Goal: Task Accomplishment & Management: Use online tool/utility

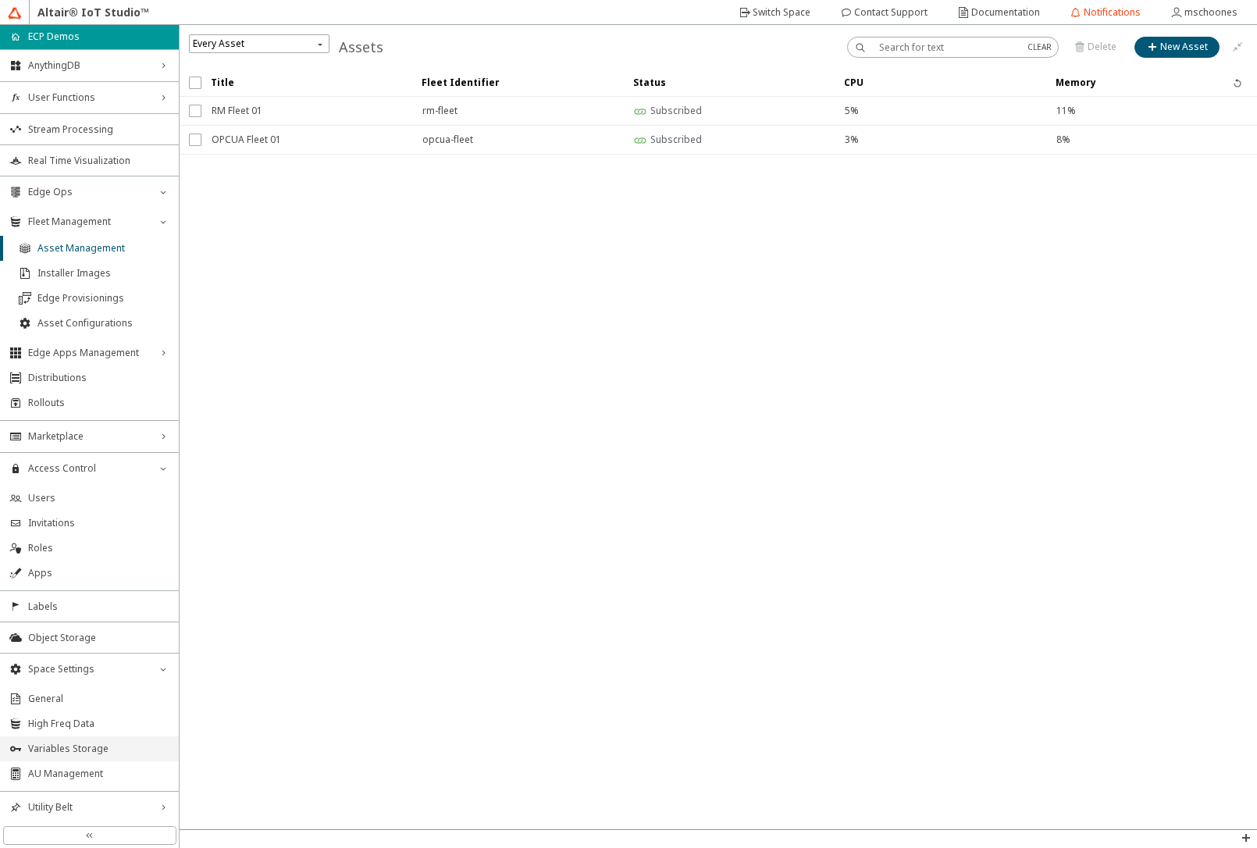
click at [99, 758] on li "Variables Storage" at bounding box center [89, 748] width 179 height 25
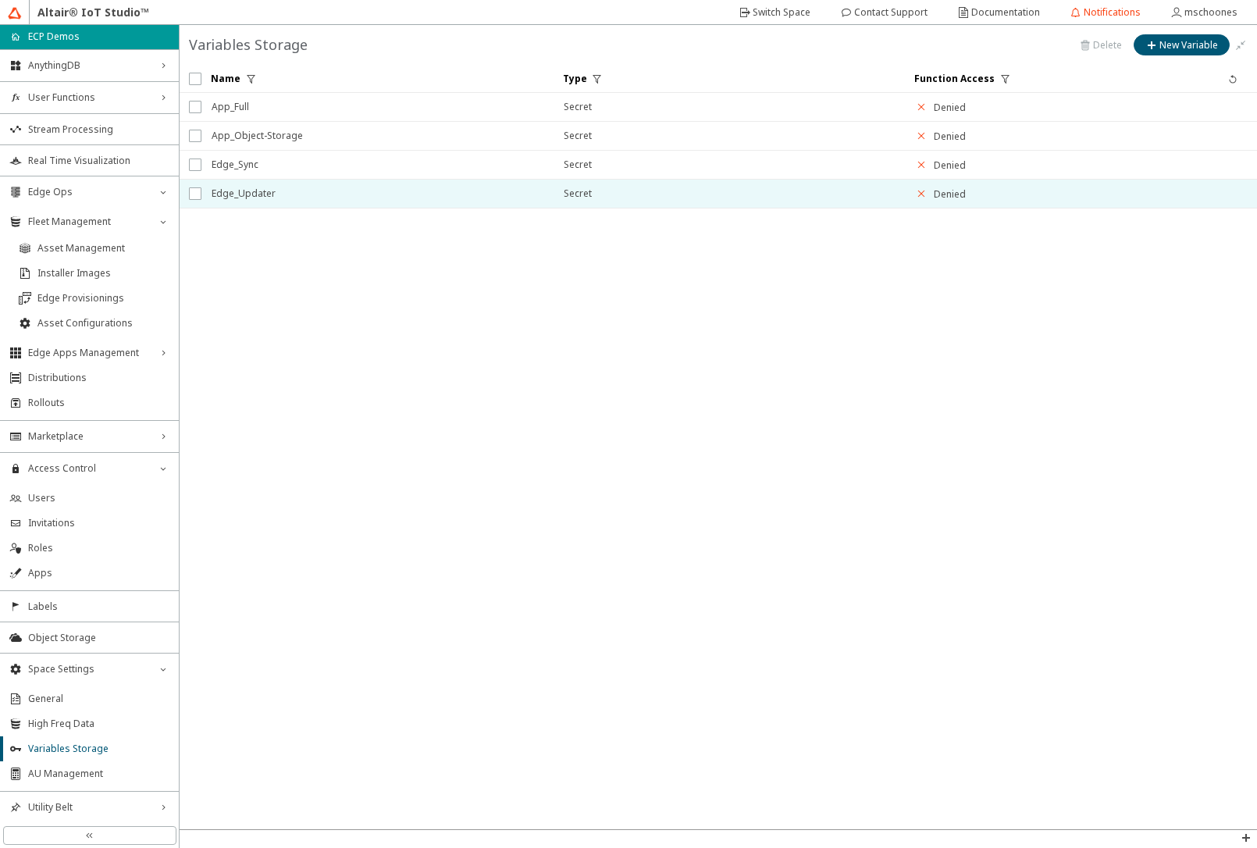
click at [262, 202] on span "Edge_Updater" at bounding box center [378, 194] width 332 height 28
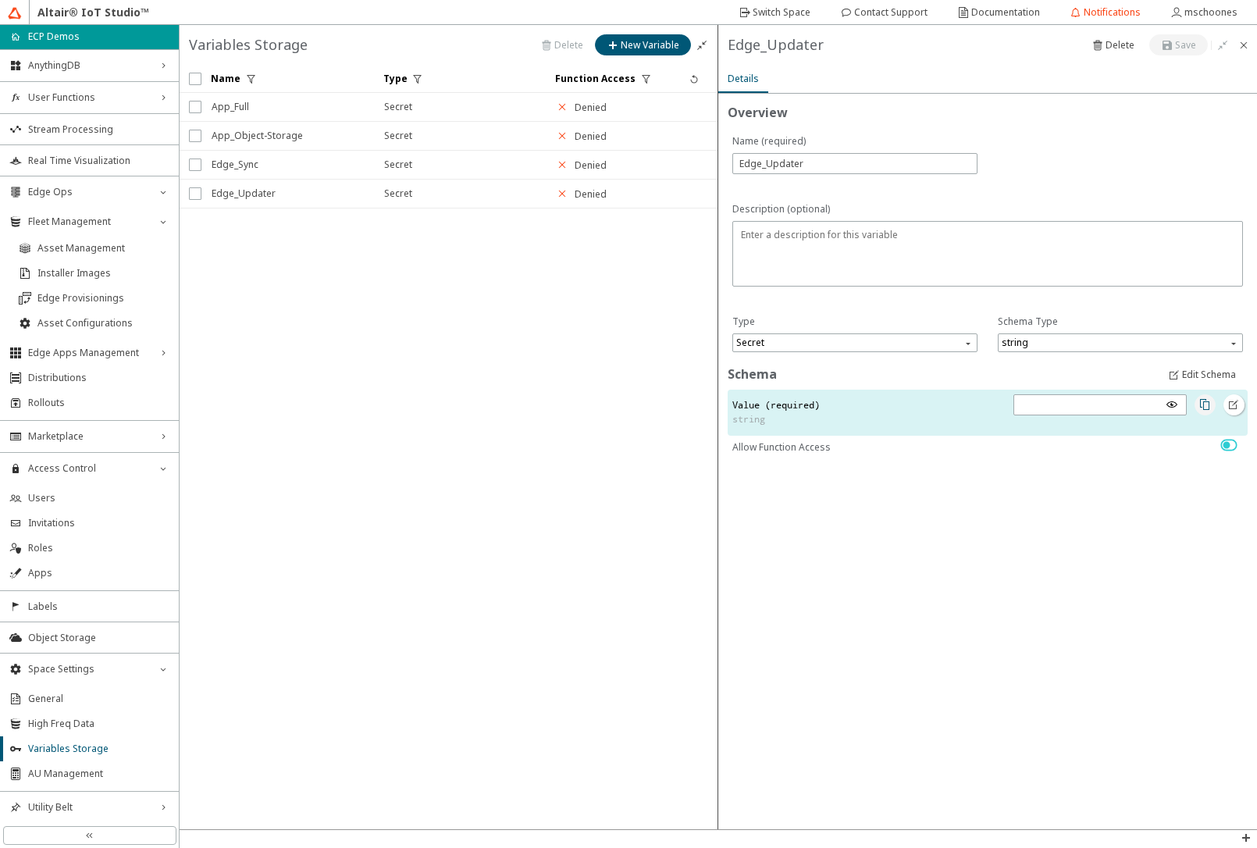
click at [1207, 406] on iron-icon at bounding box center [1205, 404] width 12 height 12
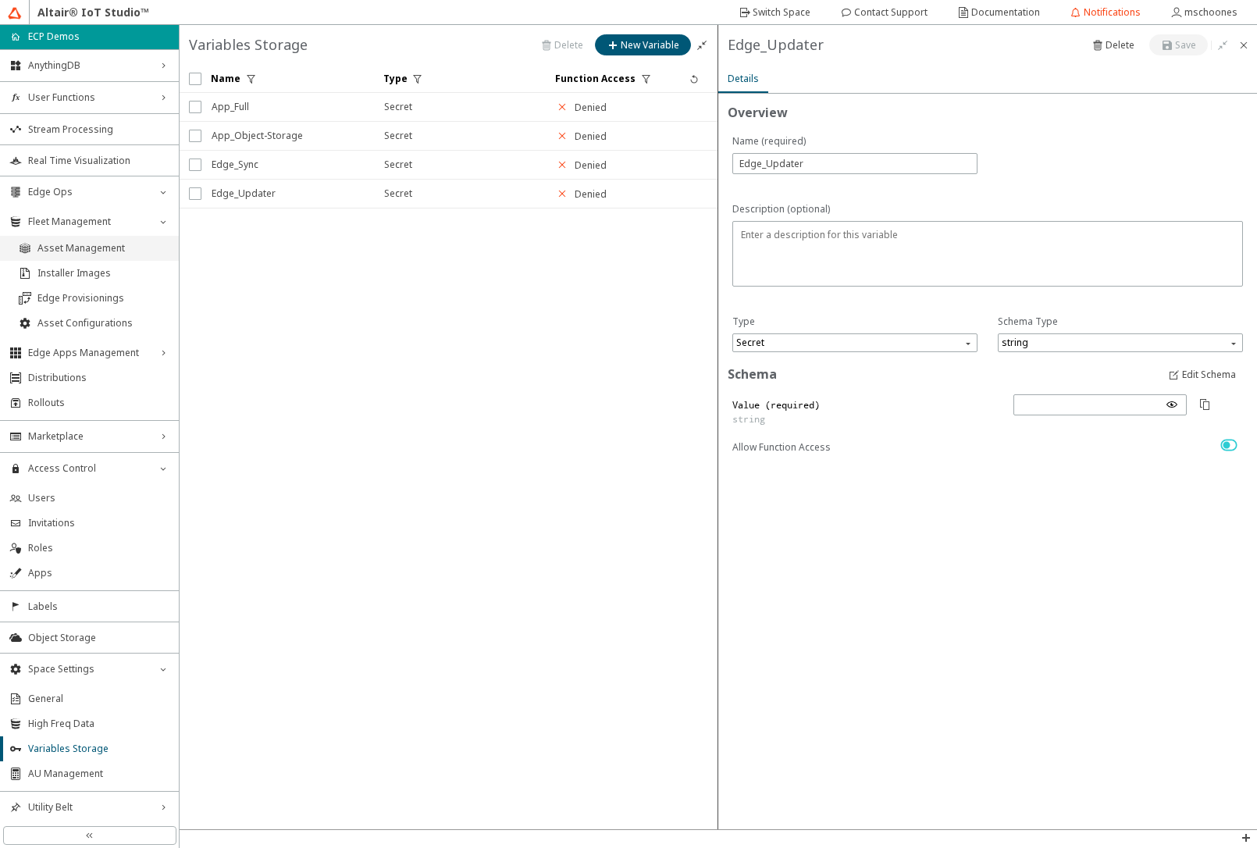
click at [69, 251] on span "Asset Management" at bounding box center [103, 248] width 132 height 12
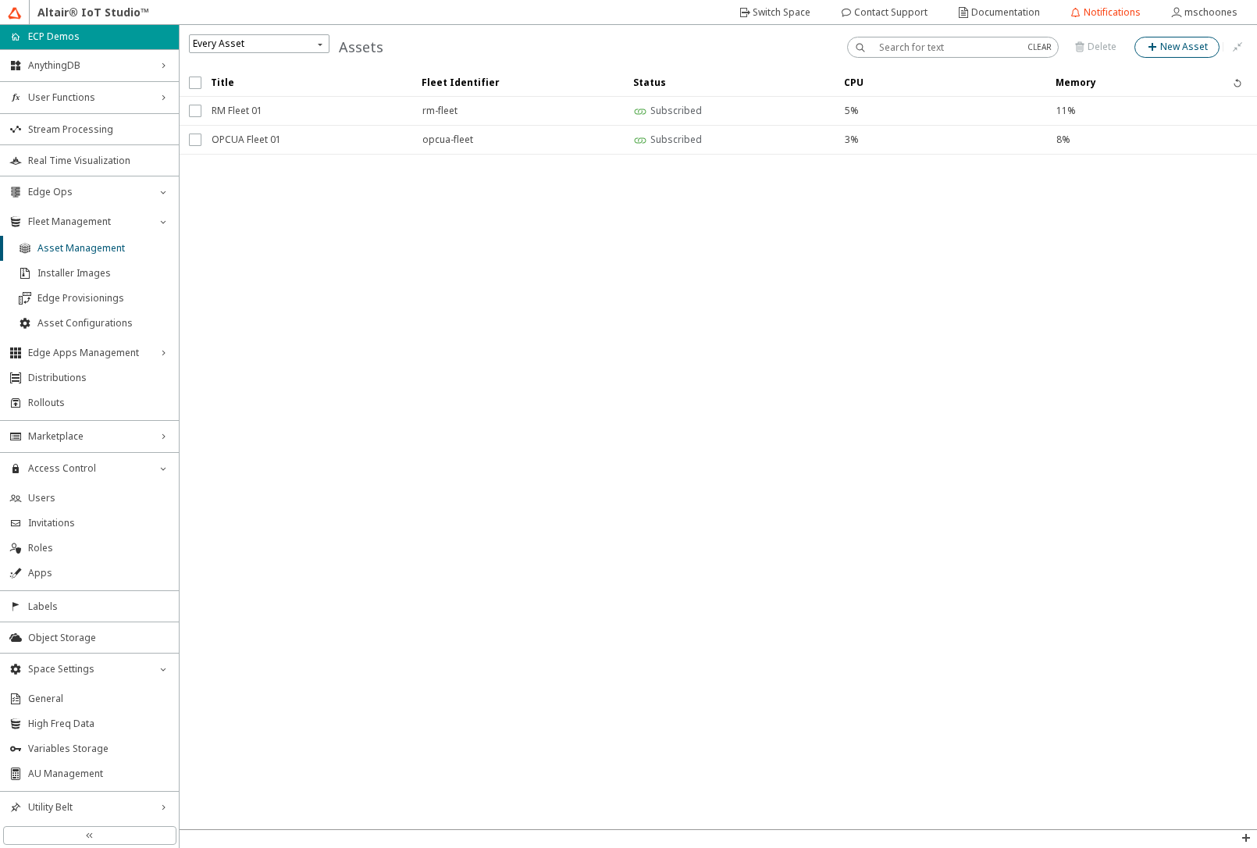
click at [0, 0] on slot "New Asset" at bounding box center [0, 0] width 0 height 0
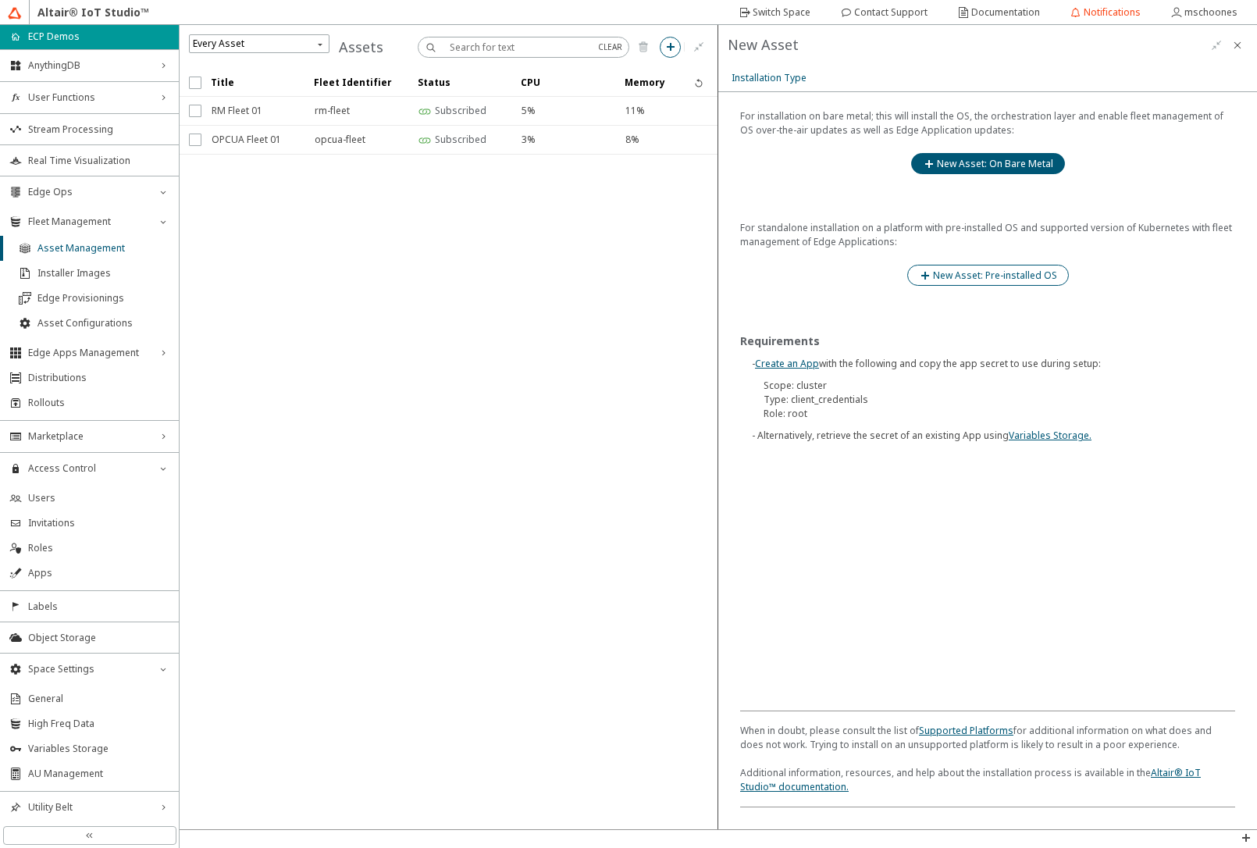
click at [931, 282] on paper-button "New Asset: Pre-installed OS" at bounding box center [988, 275] width 162 height 21
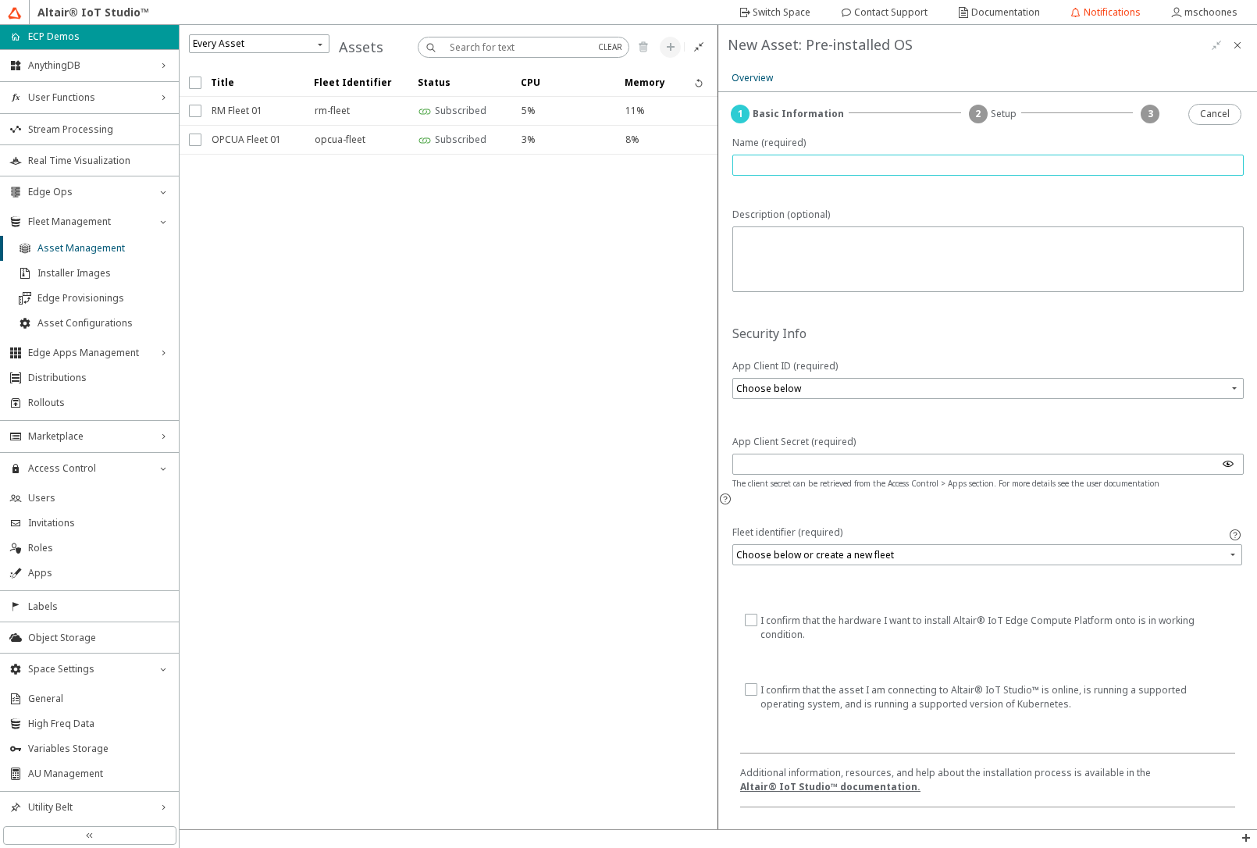
click at [838, 168] on input "text" at bounding box center [988, 165] width 497 height 13
type input "OpenFaas 01"
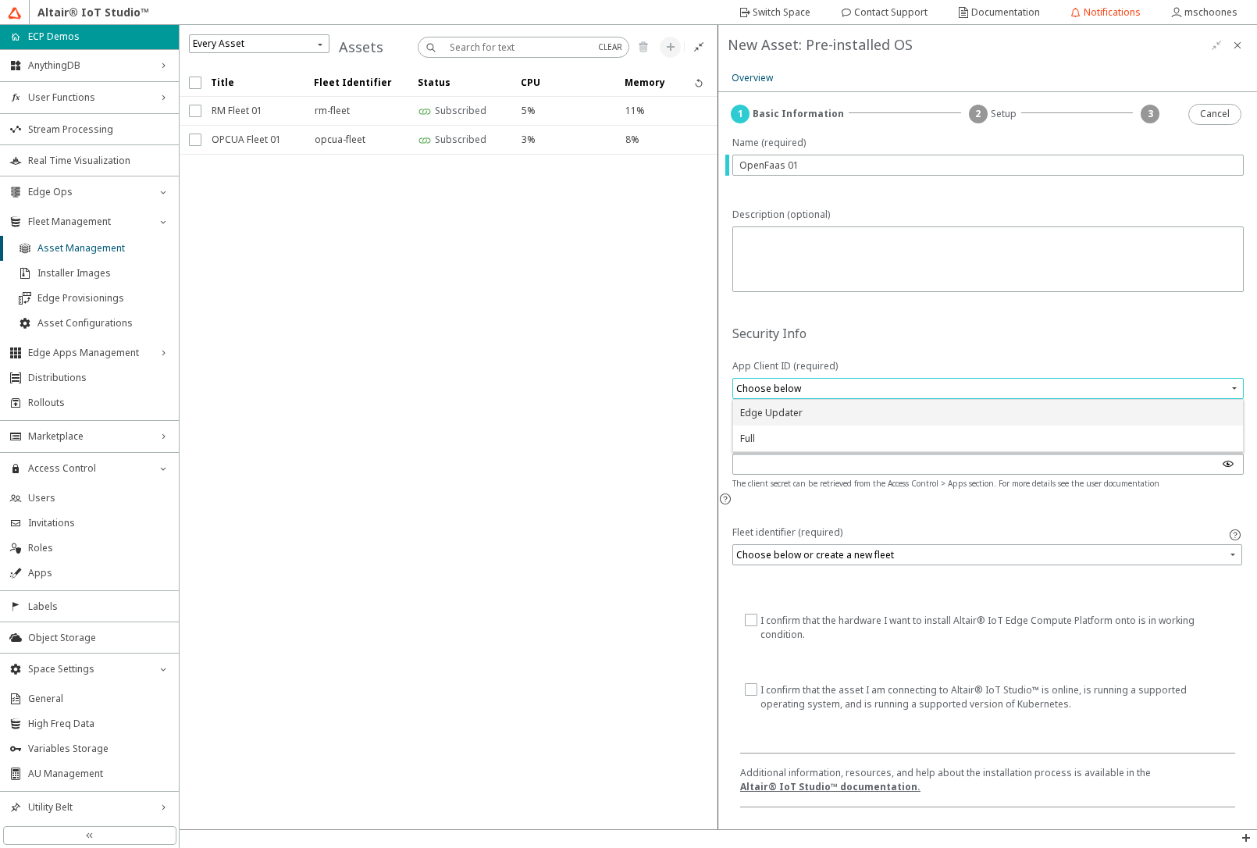
click at [846, 395] on input "search" at bounding box center [989, 387] width 507 height 23
click at [759, 415] on div "Edge Updater" at bounding box center [771, 412] width 62 height 13
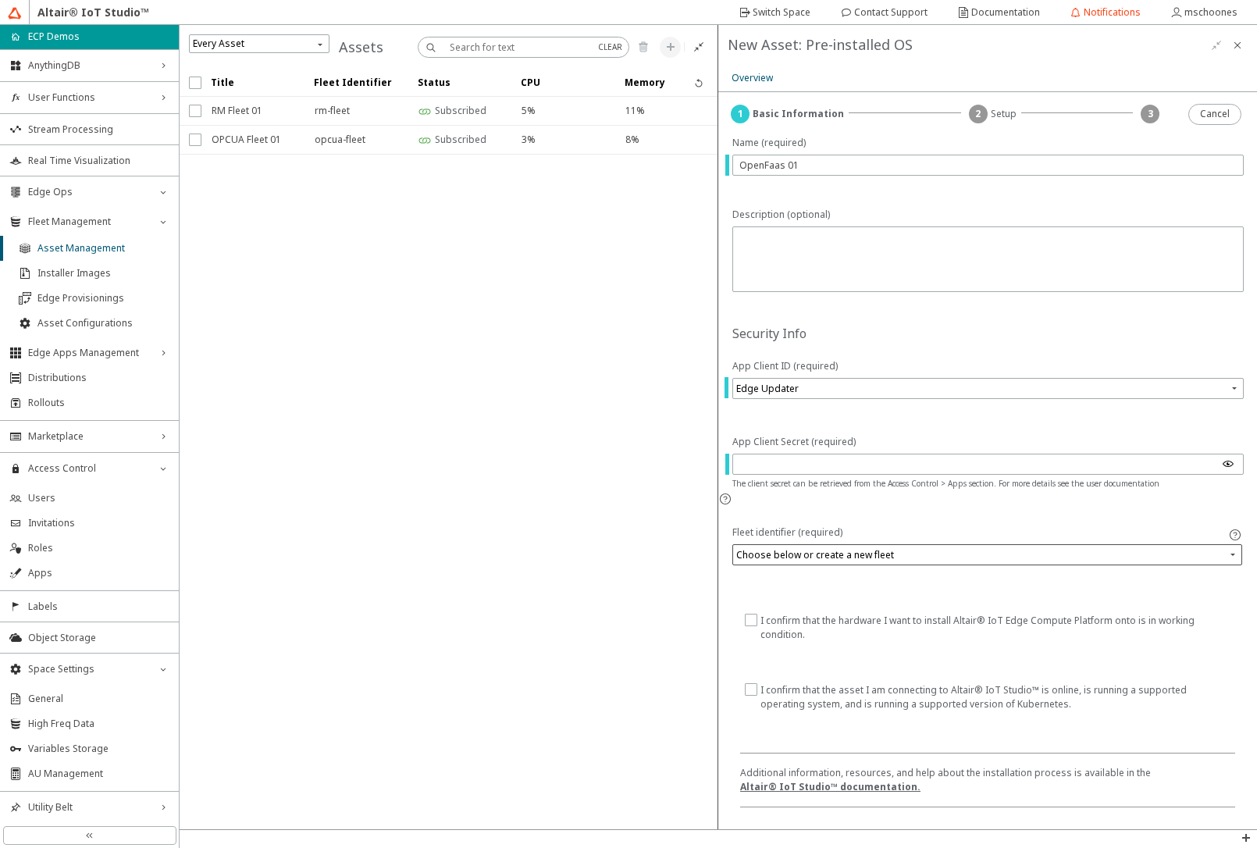
click at [747, 544] on input "search" at bounding box center [988, 555] width 505 height 23
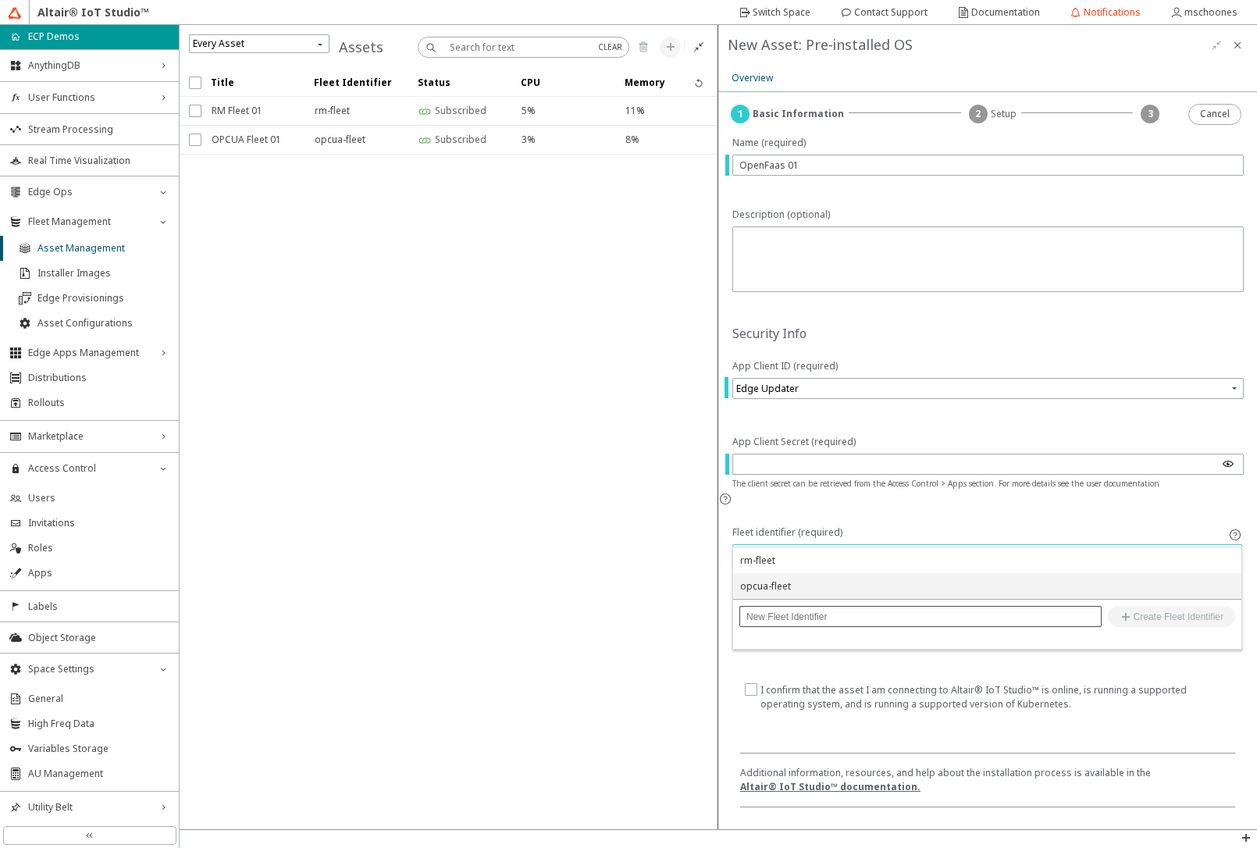
click at [765, 624] on div at bounding box center [921, 616] width 362 height 21
type input "openfaas-01"
click at [1131, 620] on iron-icon at bounding box center [1127, 617] width 14 height 12
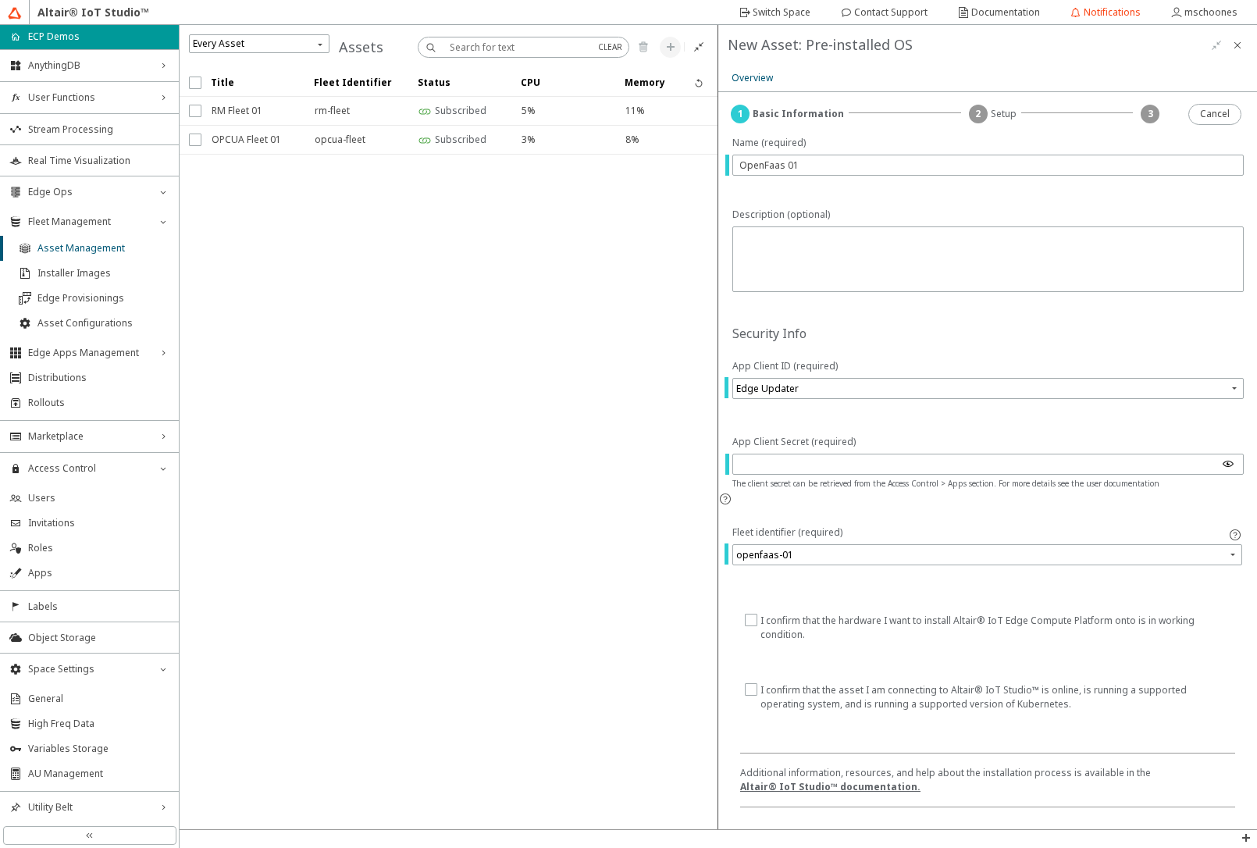
click at [750, 614] on input "checkbox" at bounding box center [750, 628] width 10 height 28
checkbox input "true"
click at [754, 683] on input "checkbox" at bounding box center [750, 697] width 10 height 28
checkbox input "true"
click at [0, 0] on slot "Next" at bounding box center [0, 0] width 0 height 0
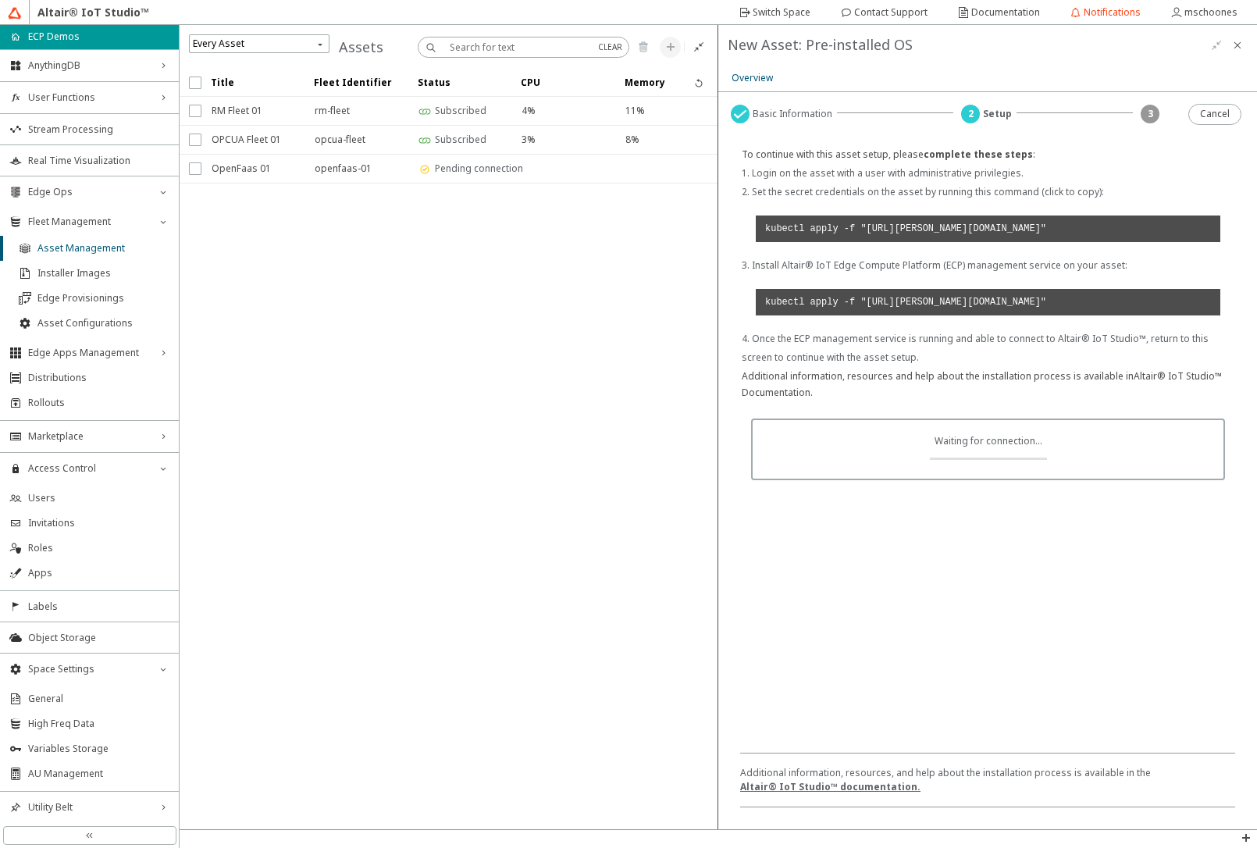
click at [789, 242] on code "kubectl apply -f "[URL][PERSON_NAME][DOMAIN_NAME]"" at bounding box center [988, 229] width 465 height 27
click at [841, 315] on code "kubectl apply -f "[URL][PERSON_NAME][DOMAIN_NAME]"" at bounding box center [988, 302] width 465 height 27
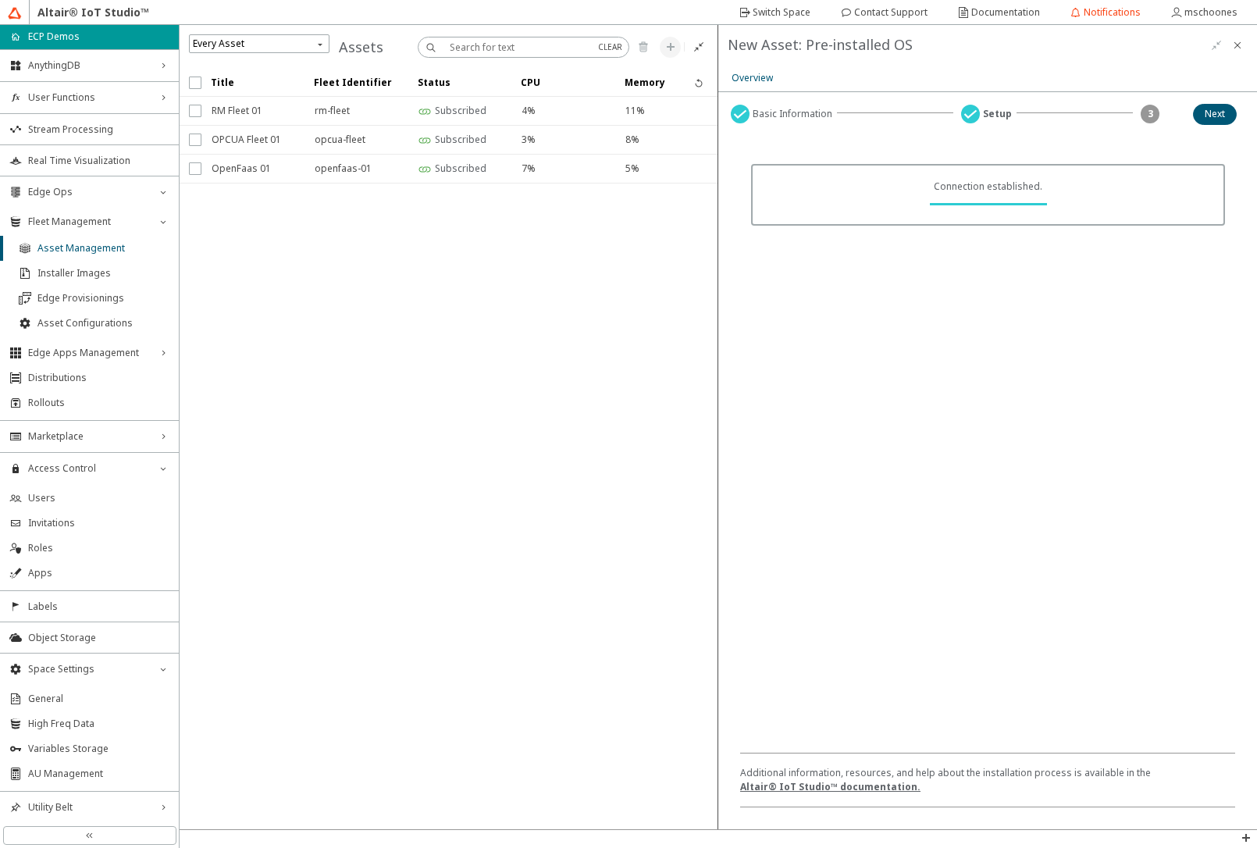
click at [1144, 351] on div "Connection established." at bounding box center [988, 434] width 520 height 614
click at [0, 0] on slot "Next" at bounding box center [0, 0] width 0 height 0
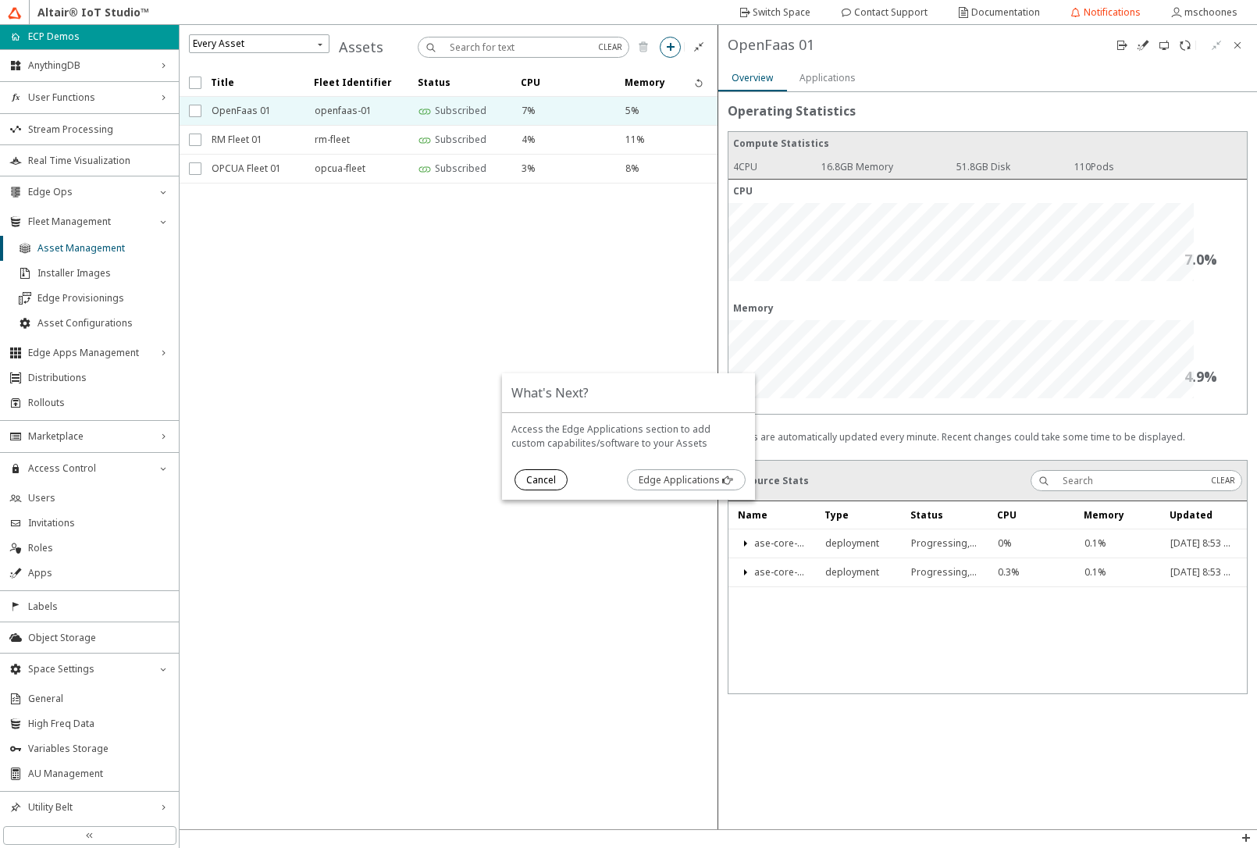
click at [519, 479] on paper-button "Cancel" at bounding box center [541, 479] width 53 height 21
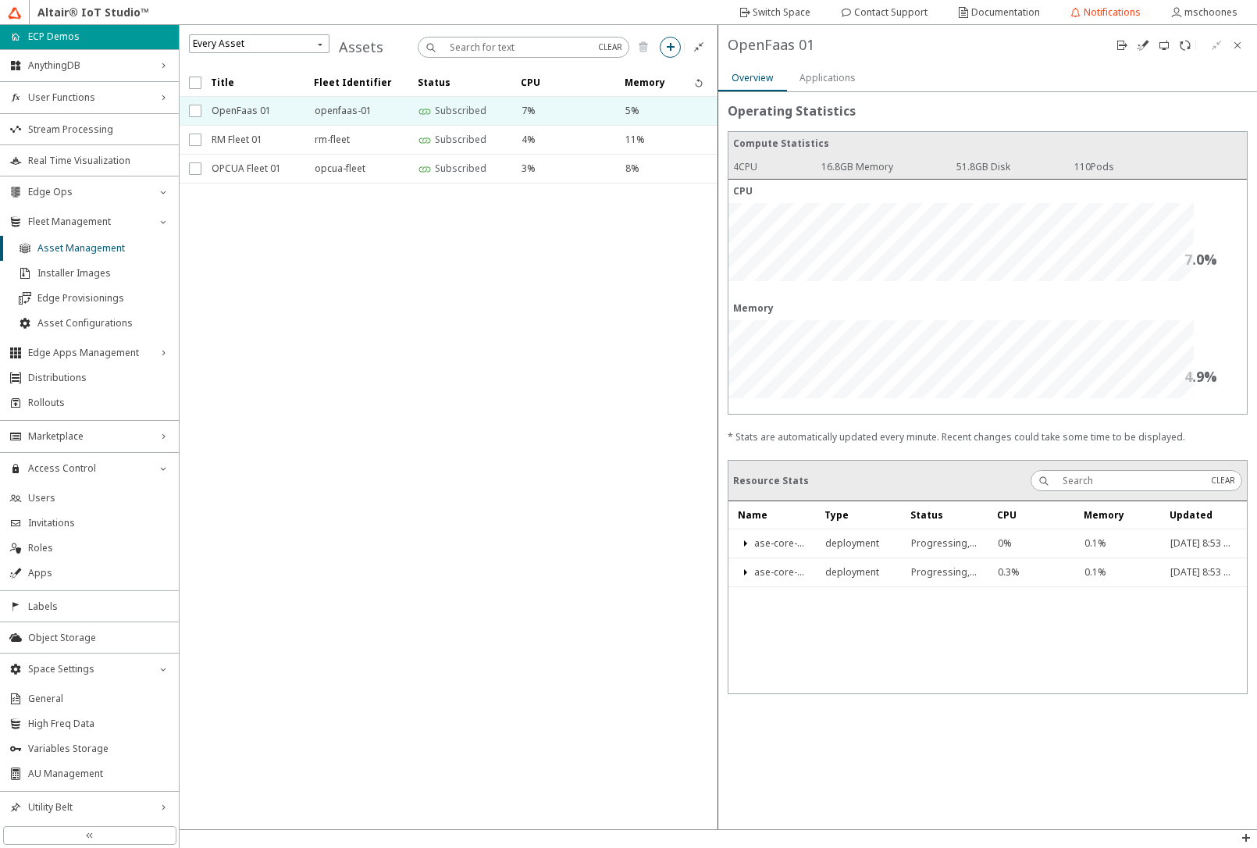
click at [0, 0] on slot "Applications" at bounding box center [0, 0] width 0 height 0
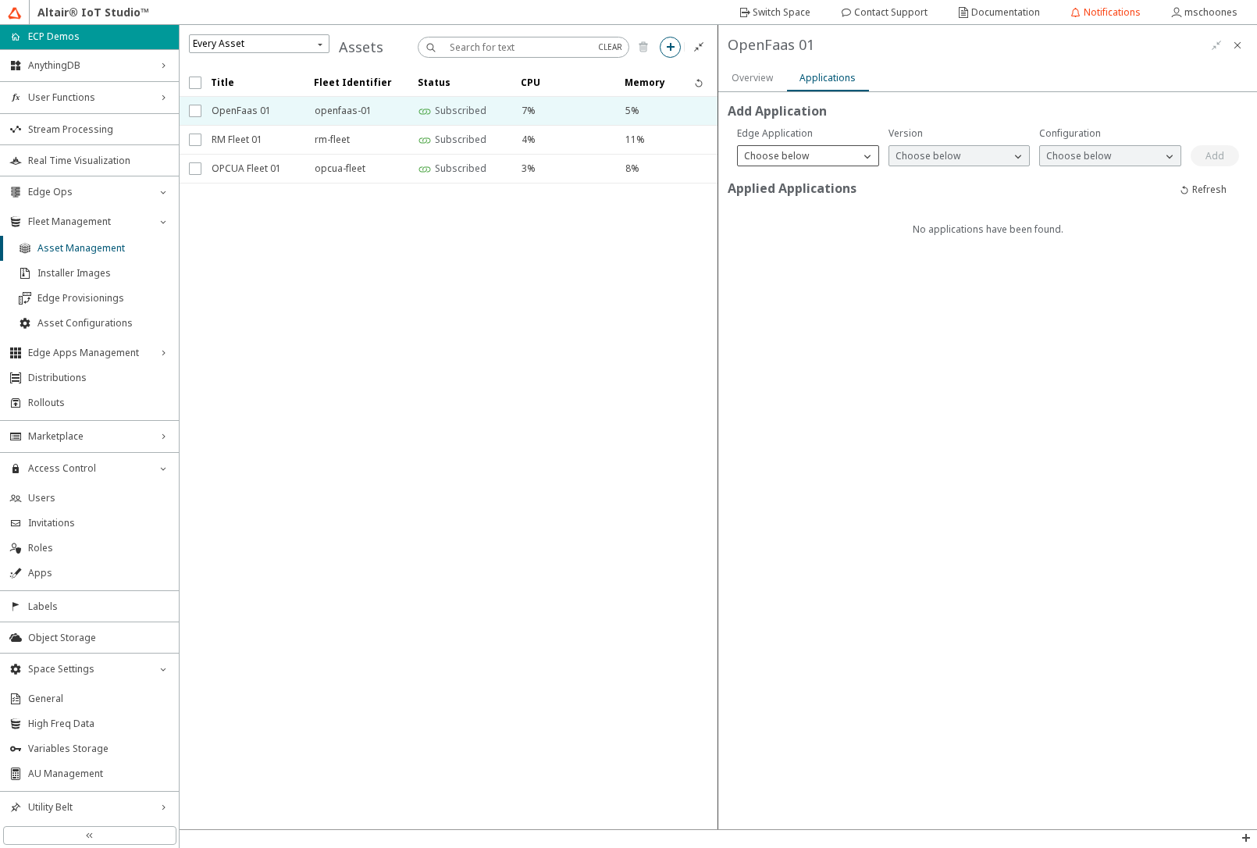
click at [777, 154] on p "Choose below" at bounding box center [776, 156] width 77 height 14
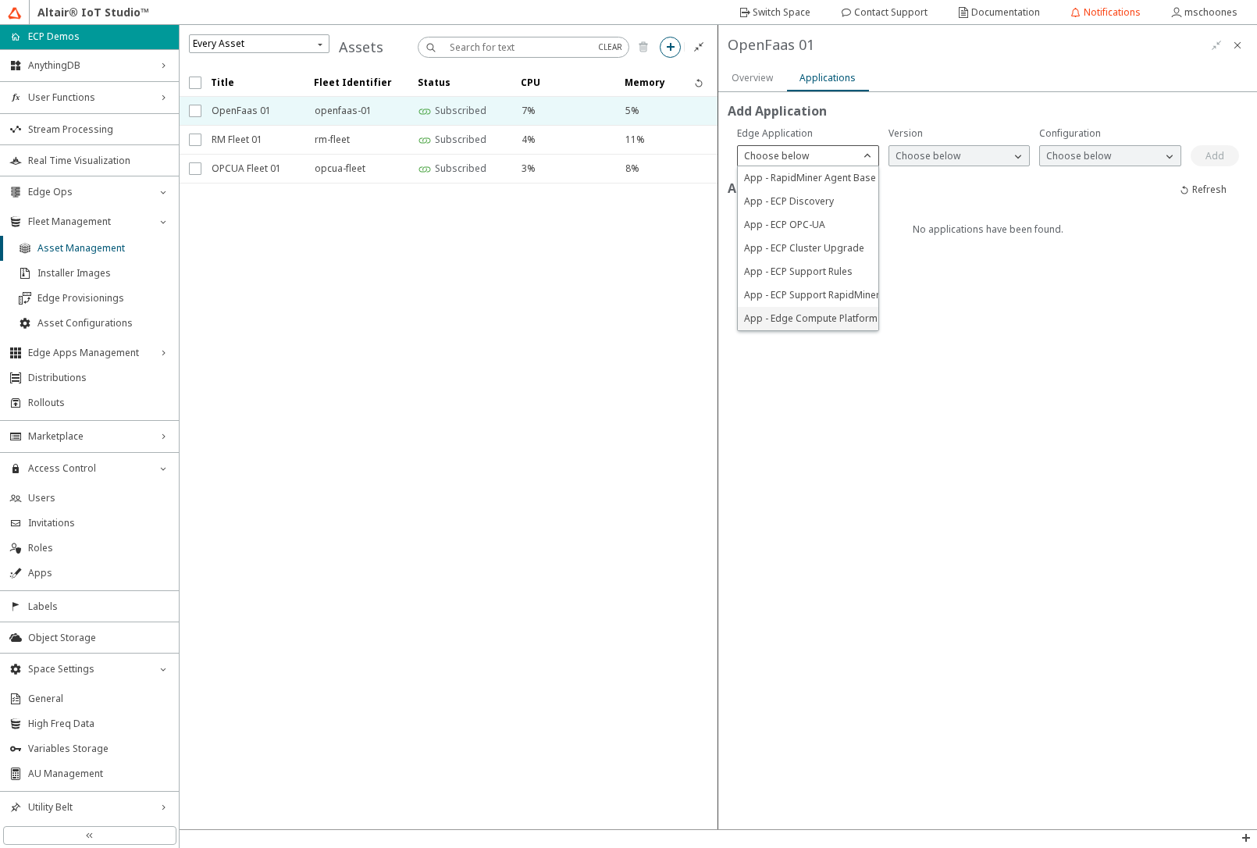
click at [813, 323] on span "App - Edge Compute Platform" at bounding box center [811, 318] width 134 height 13
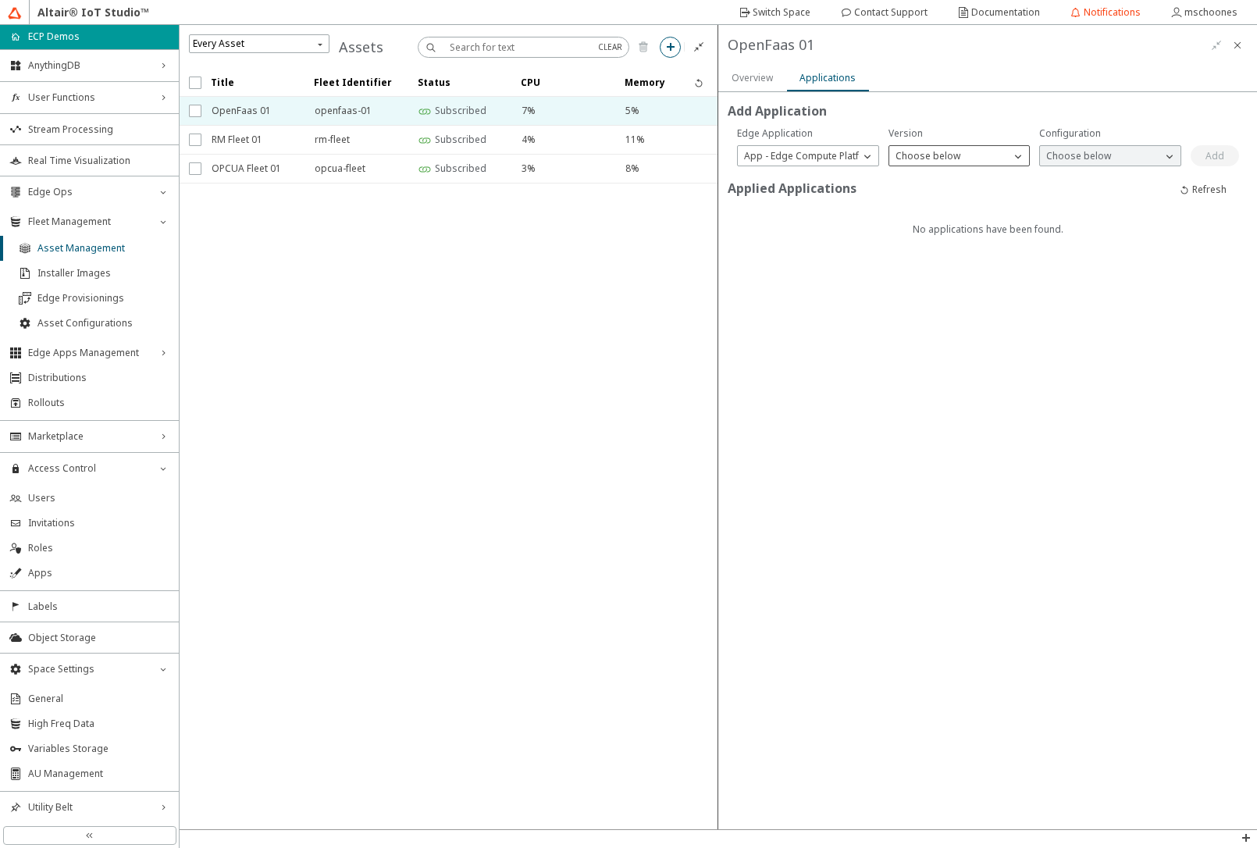
click at [935, 157] on p "Choose below" at bounding box center [927, 156] width 77 height 14
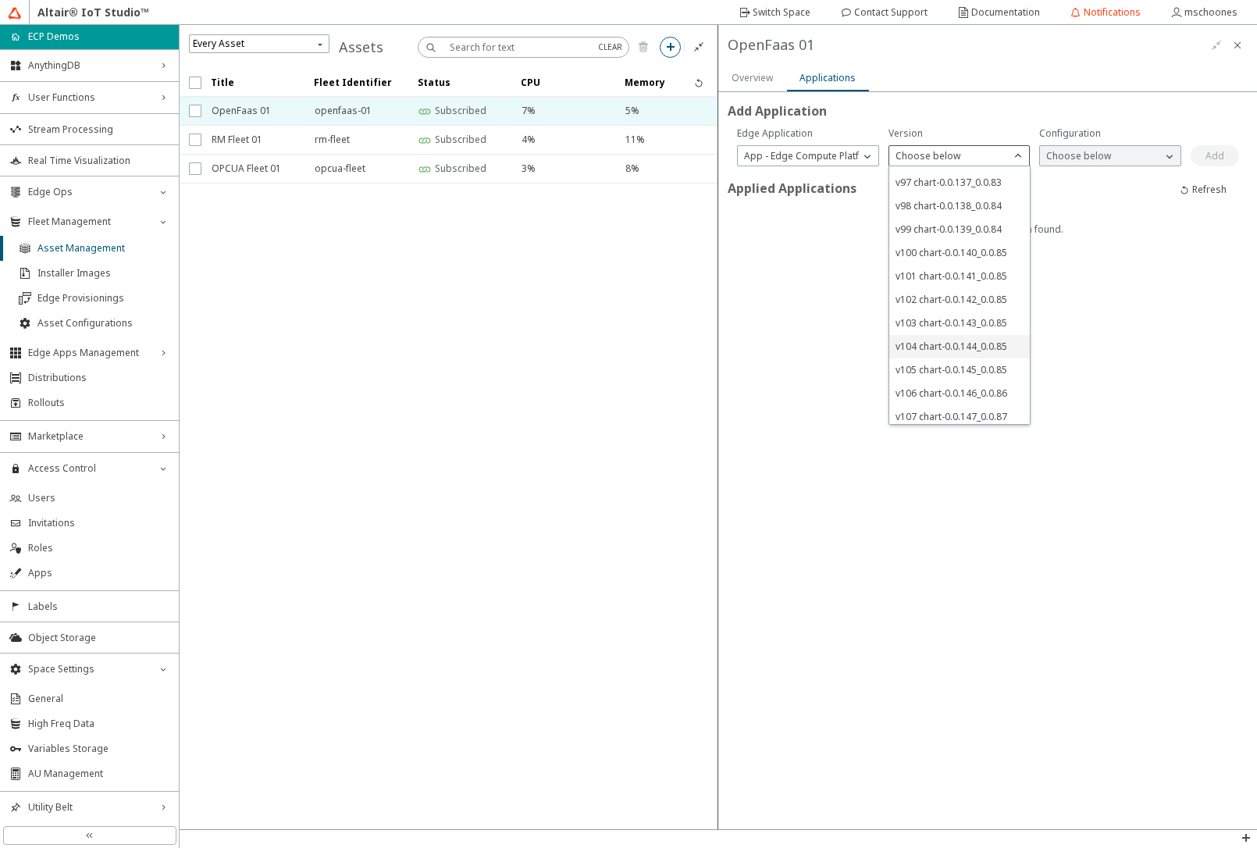
scroll to position [914, 0]
click at [914, 415] on span "v110 chart-0.0.150_0.0.87" at bounding box center [952, 411] width 112 height 13
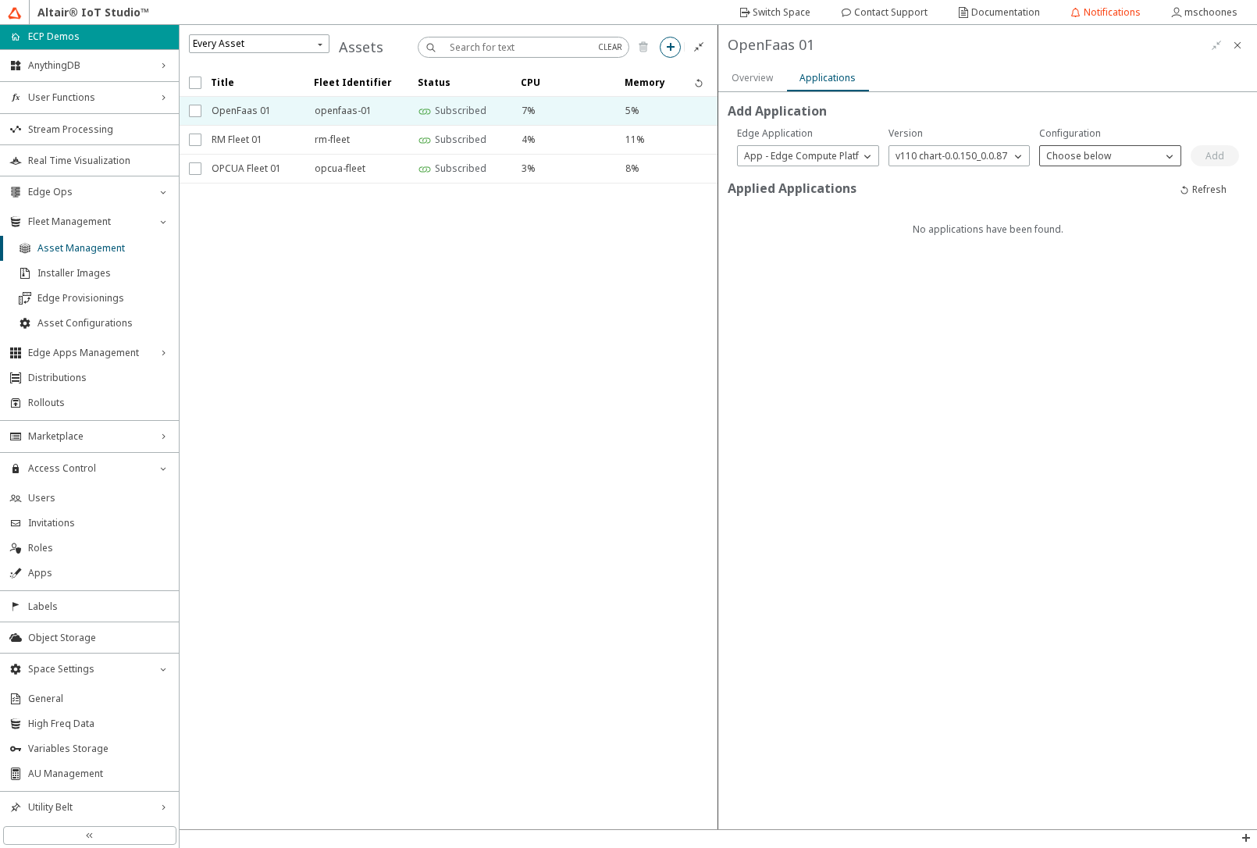
click at [1108, 161] on p "Choose below" at bounding box center [1078, 156] width 77 height 14
click at [1082, 184] on p "demo" at bounding box center [1110, 178] width 141 height 14
click at [0, 0] on slot "Add" at bounding box center [0, 0] width 0 height 0
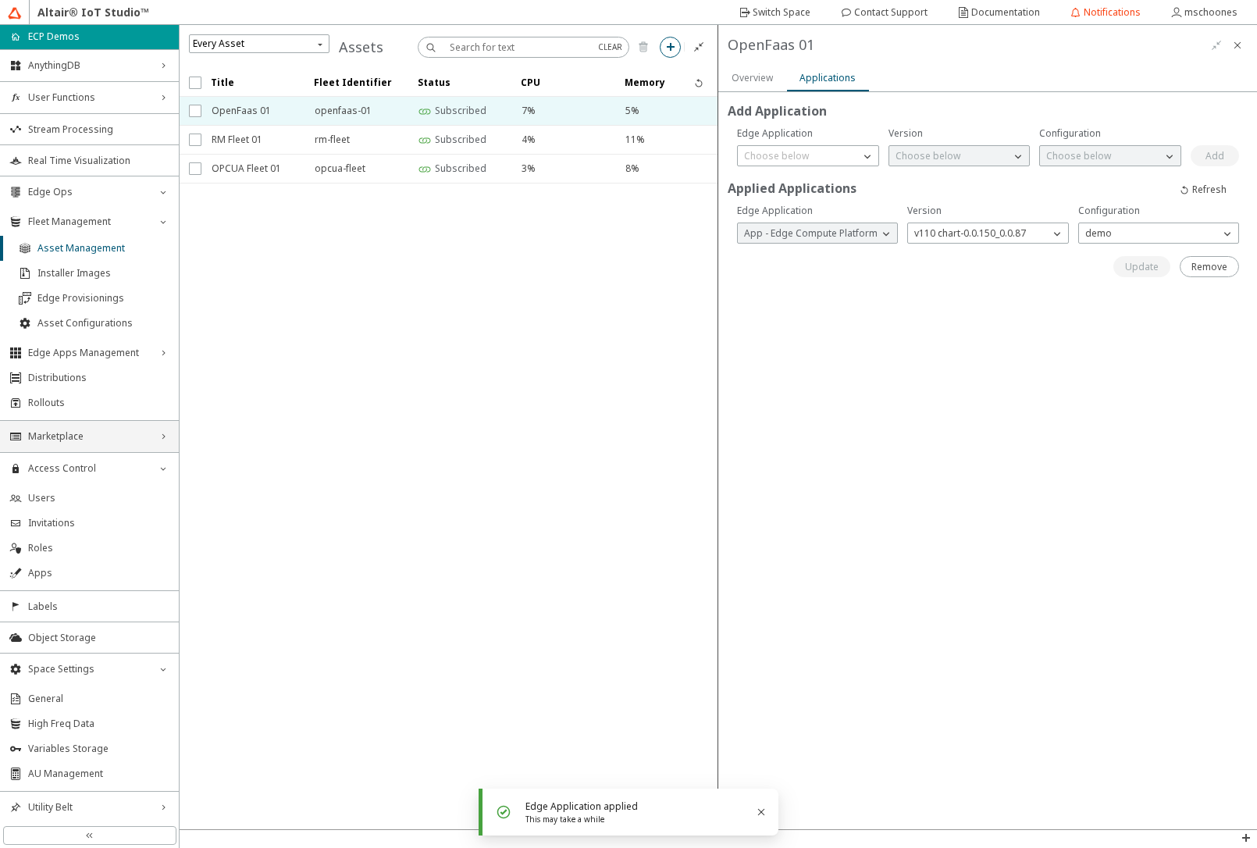
click at [84, 437] on span "Marketplace" at bounding box center [89, 436] width 123 height 12
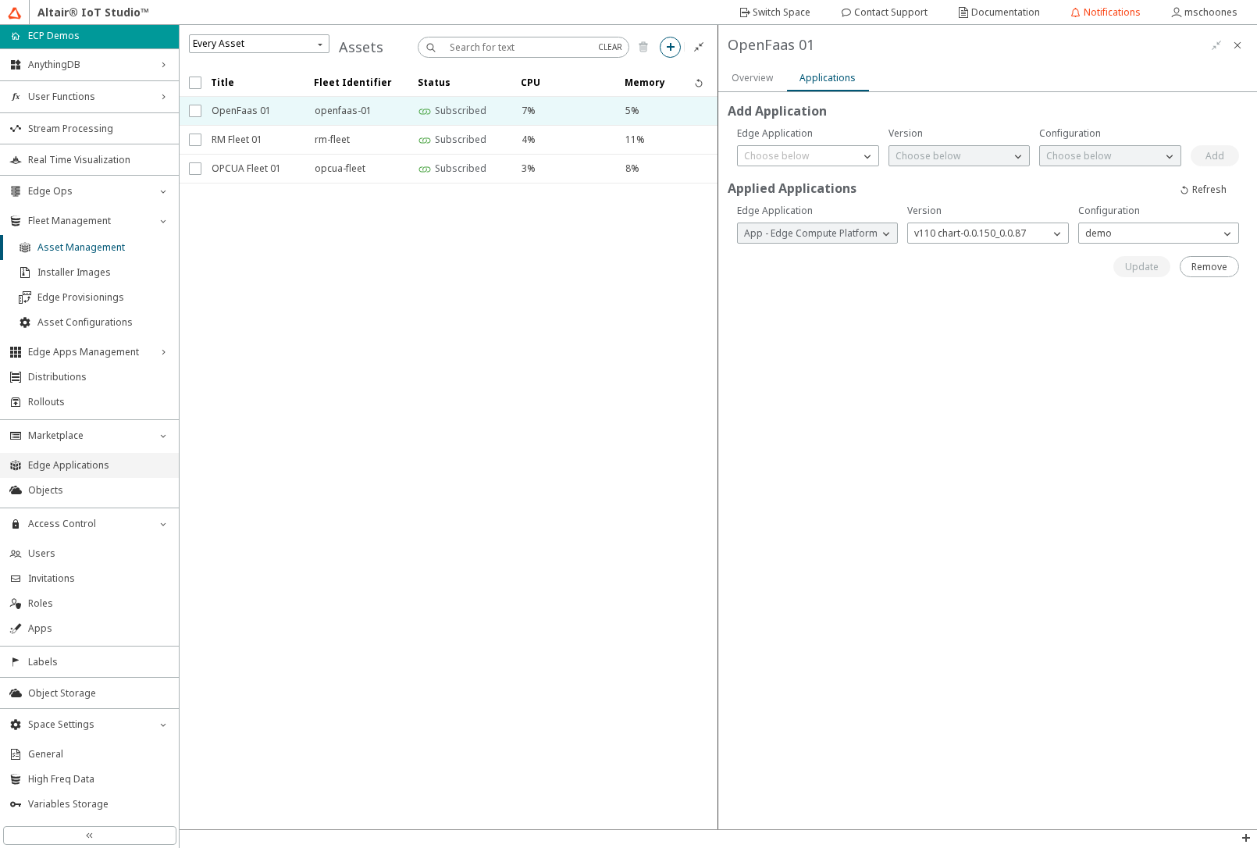
click at [83, 462] on span "Edge Applications" at bounding box center [98, 465] width 141 height 12
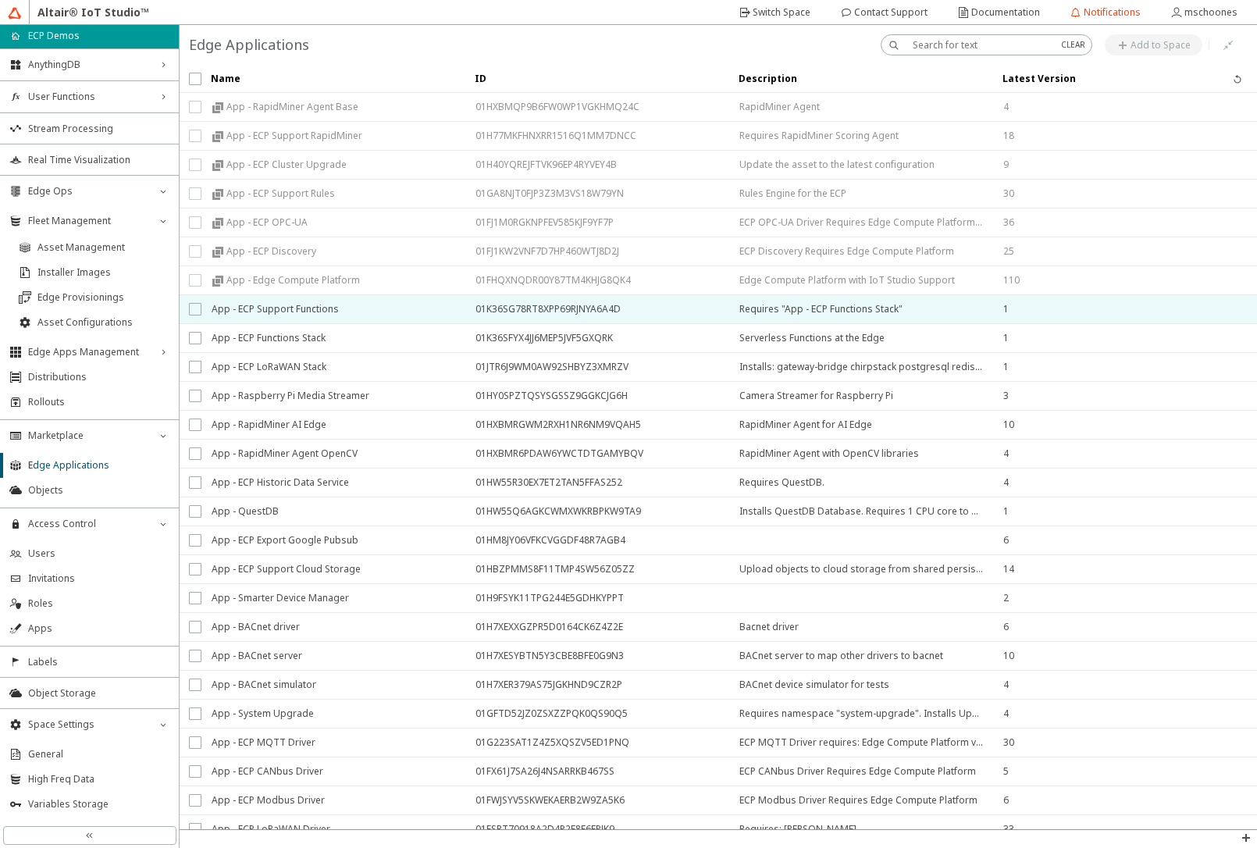
click at [194, 312] on input "checkbox" at bounding box center [194, 309] width 10 height 12
checkbox input "true"
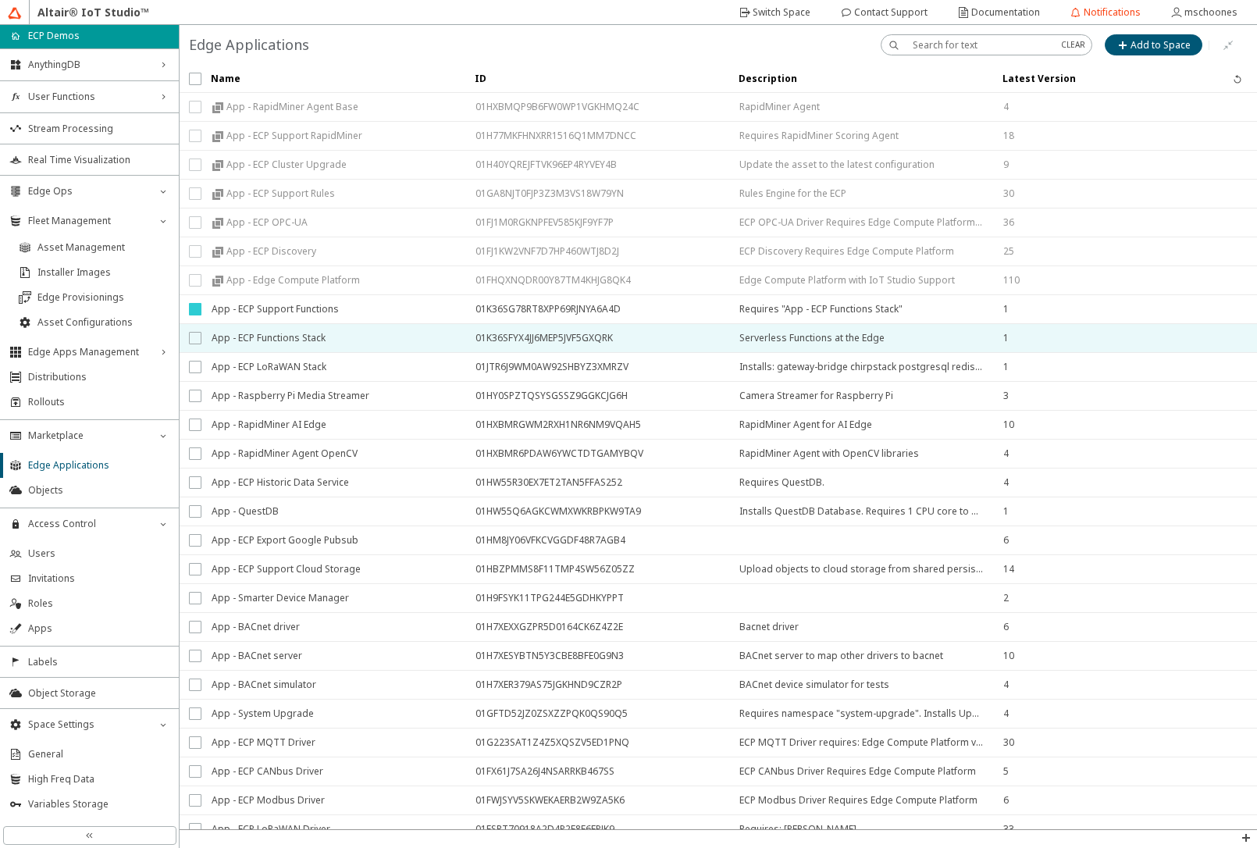
click at [195, 338] on input "checkbox" at bounding box center [194, 338] width 10 height 12
checkbox input "true"
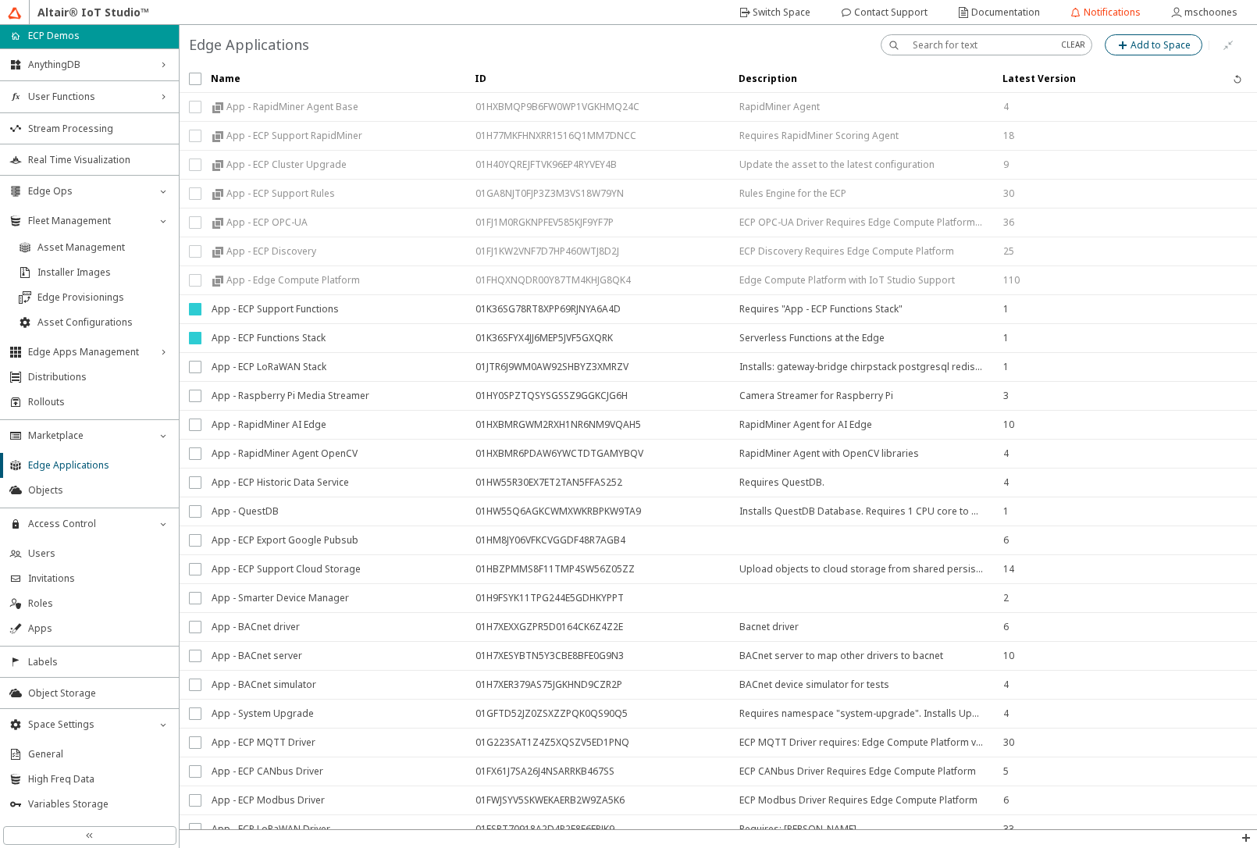
click at [1149, 37] on paper-button "Add to Space" at bounding box center [1154, 44] width 98 height 21
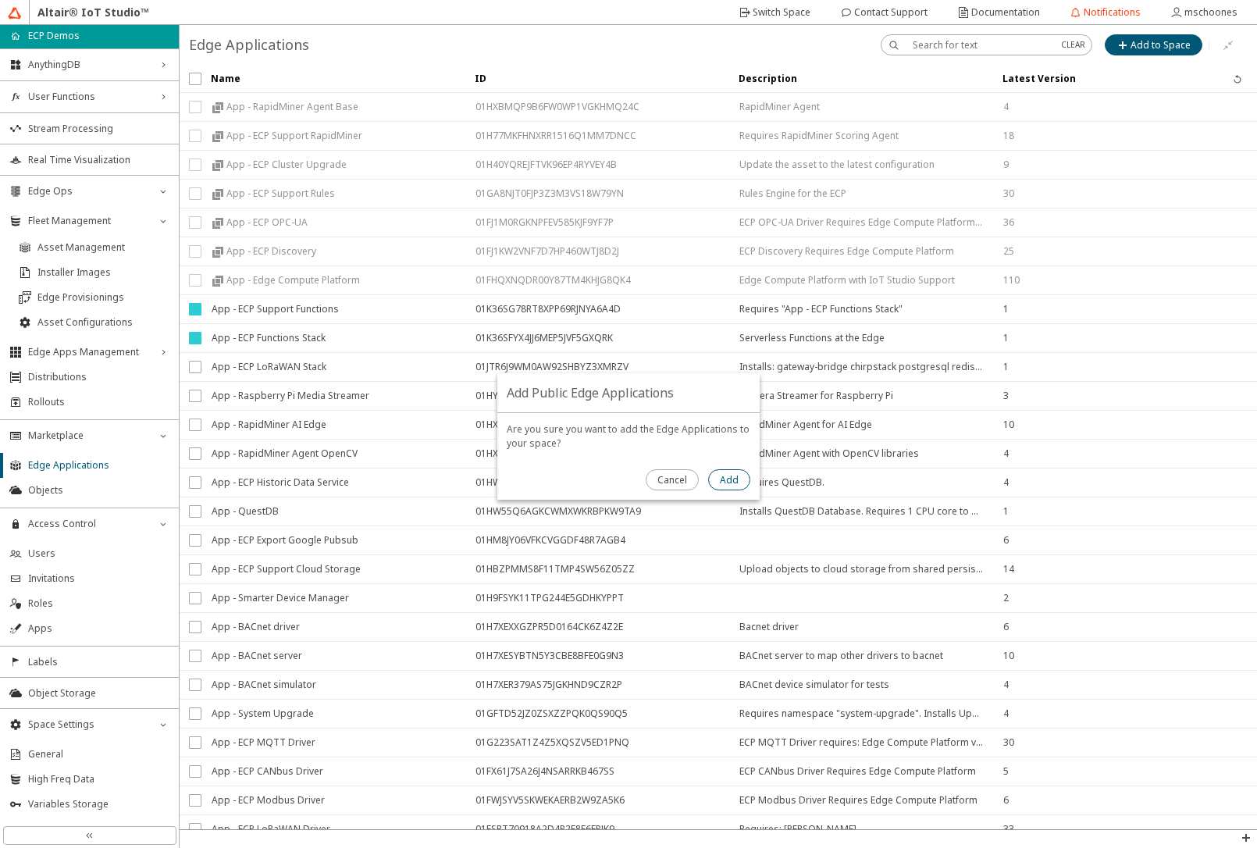
click at [739, 486] on paper-button "Add" at bounding box center [729, 479] width 42 height 21
checkbox input "false"
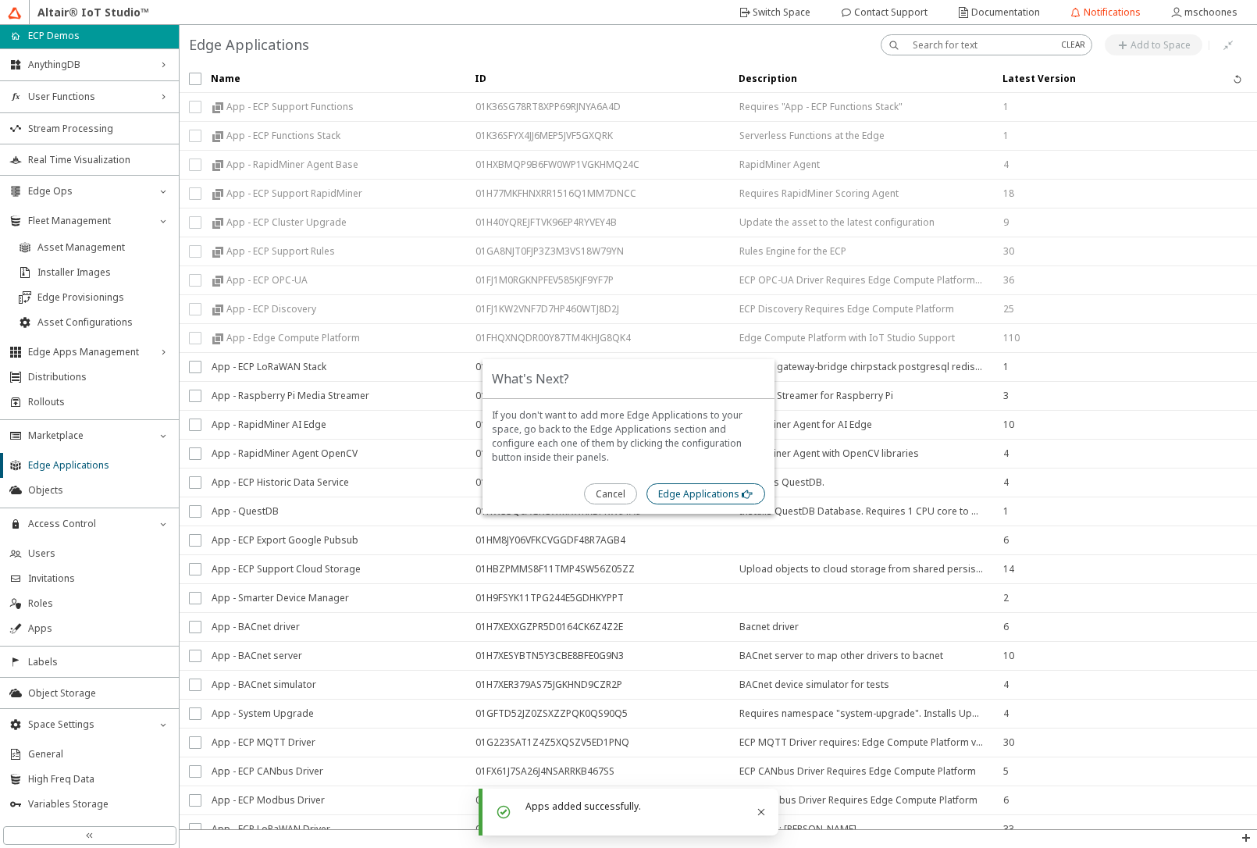
click at [0, 0] on slot "Edge Applications" at bounding box center [0, 0] width 0 height 0
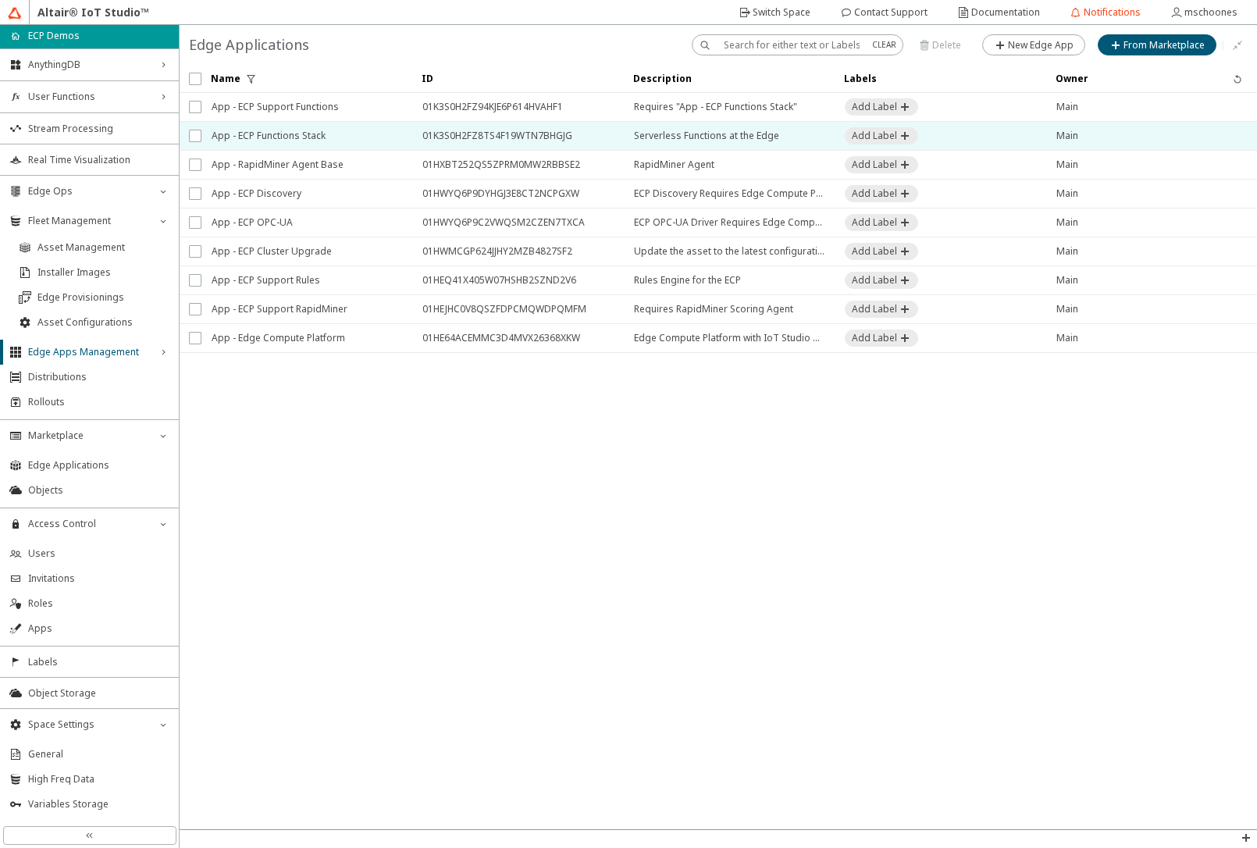
click at [292, 133] on span "App - ECP Functions Stack" at bounding box center [307, 136] width 191 height 28
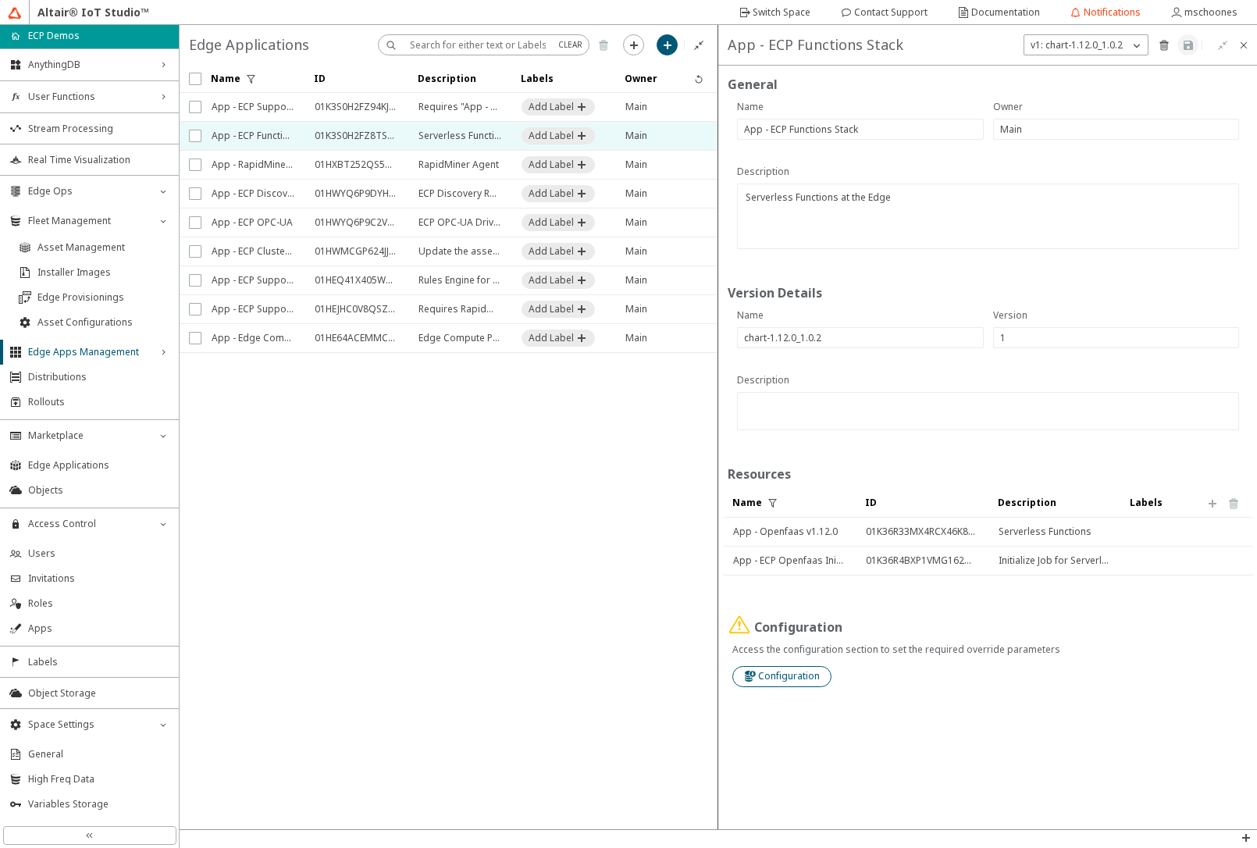
click at [0, 0] on slot "Configuration" at bounding box center [0, 0] width 0 height 0
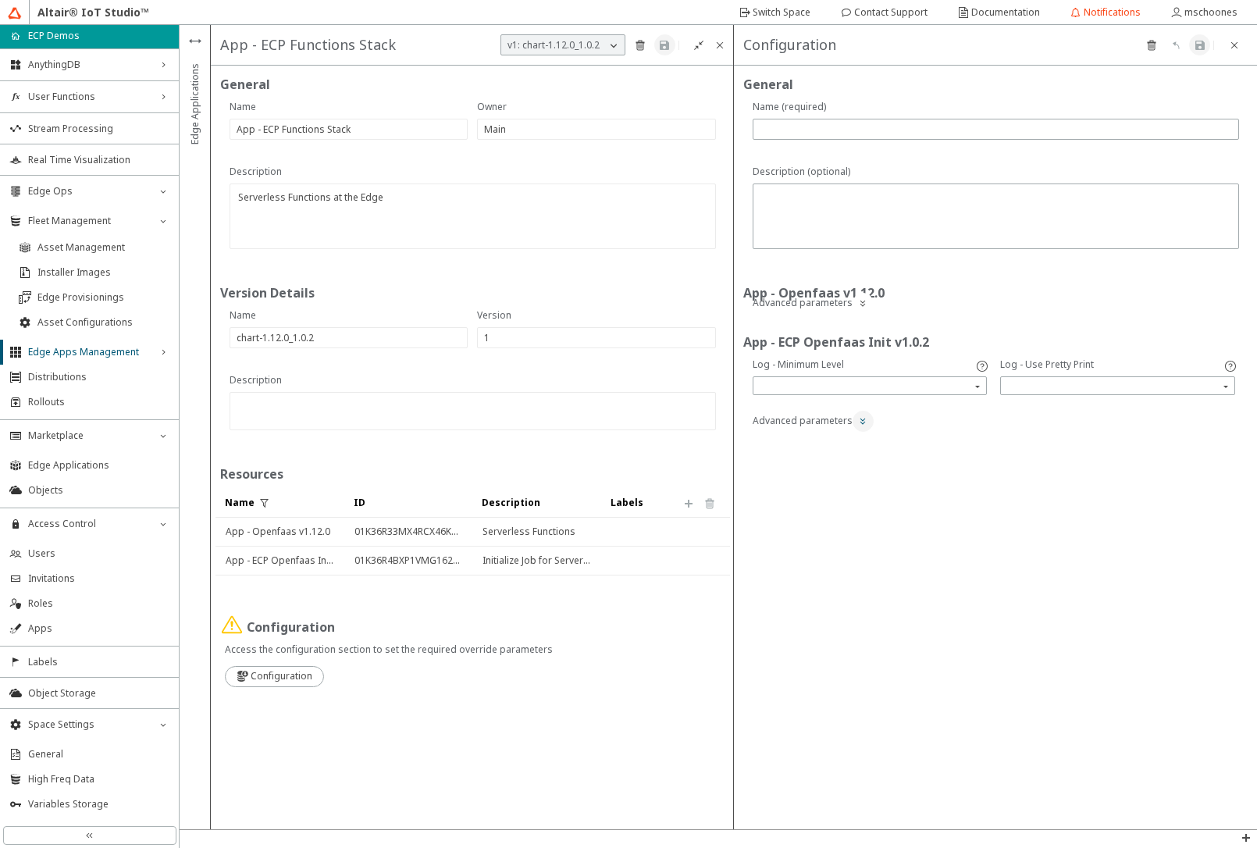
click at [863, 419] on iron-icon at bounding box center [863, 421] width 12 height 12
click at [858, 308] on iron-icon at bounding box center [863, 303] width 12 height 12
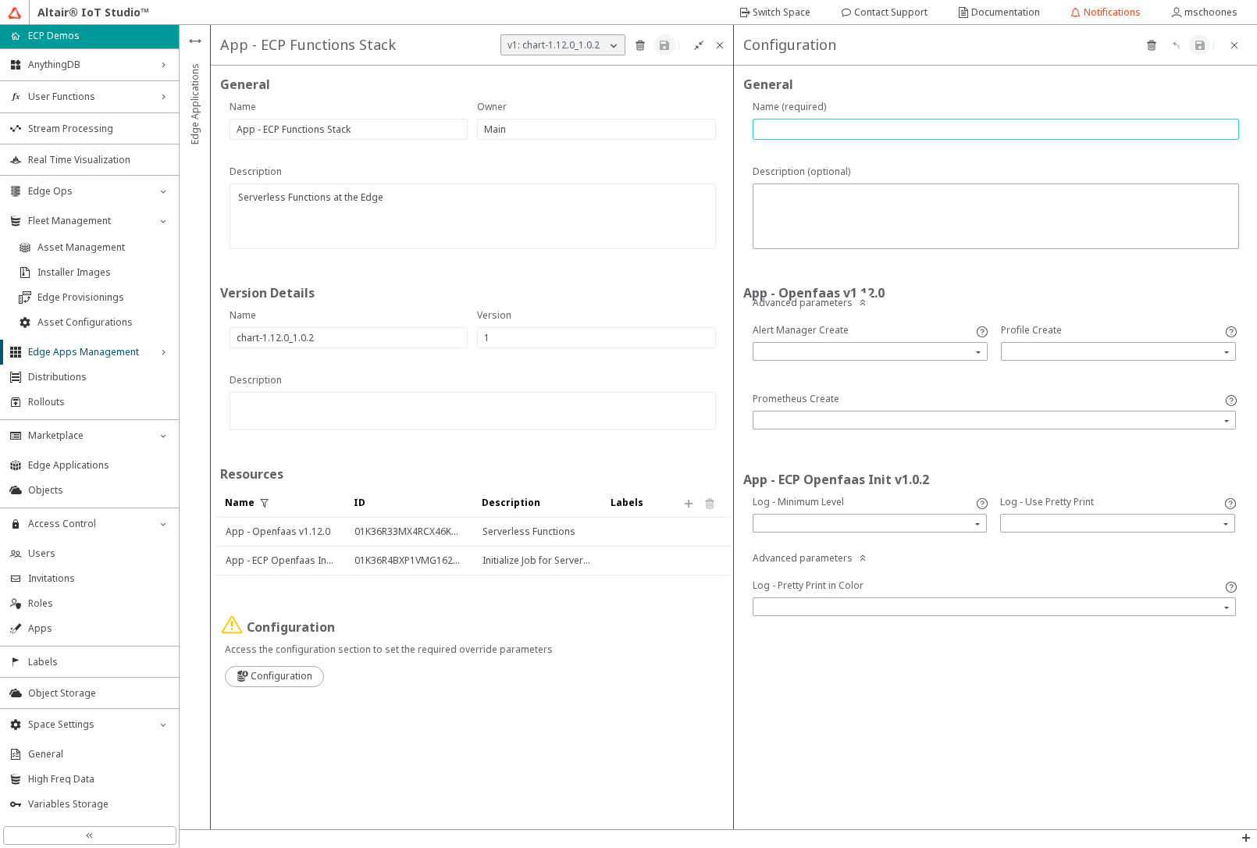
click at [836, 129] on input "text" at bounding box center [996, 129] width 472 height 13
type input "demo"
click at [1200, 51] on iron-icon at bounding box center [1200, 45] width 12 height 12
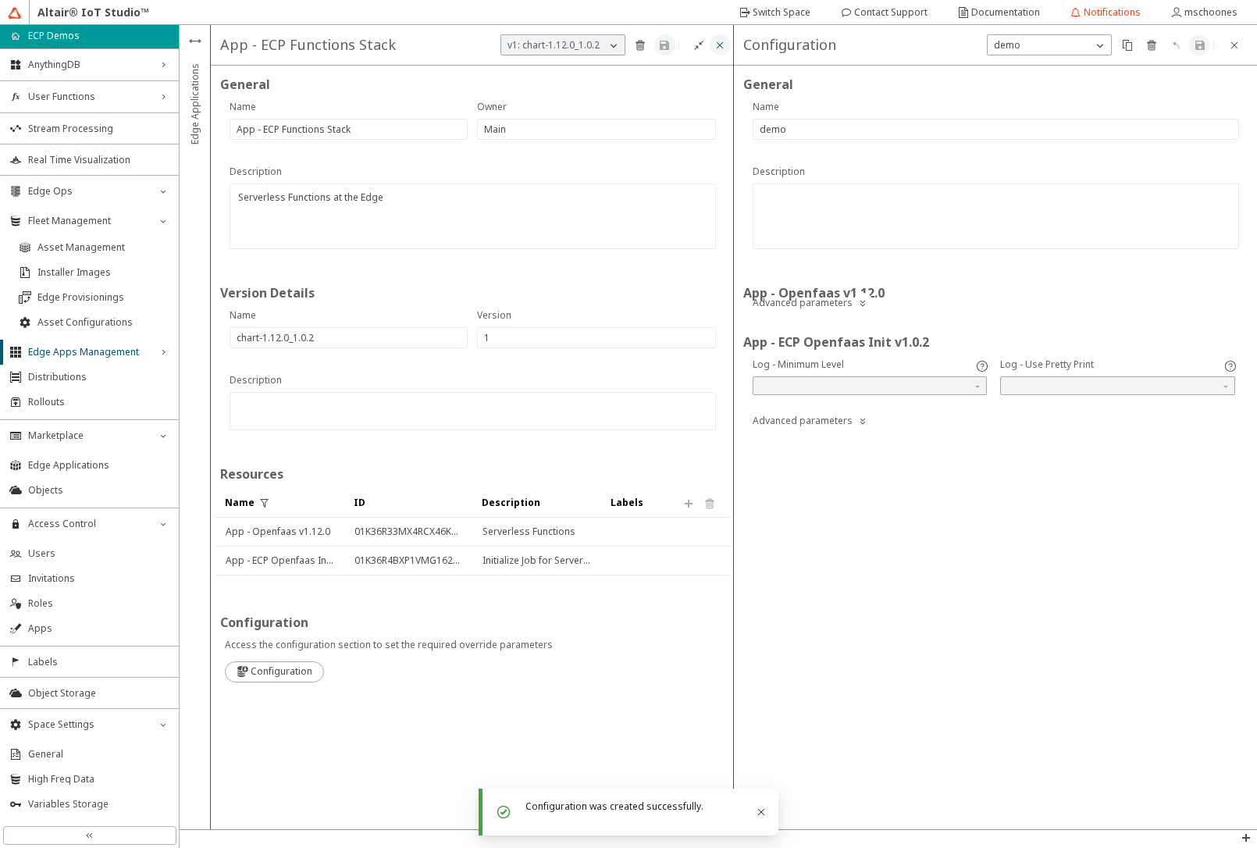
click at [719, 47] on iron-icon at bounding box center [720, 45] width 12 height 12
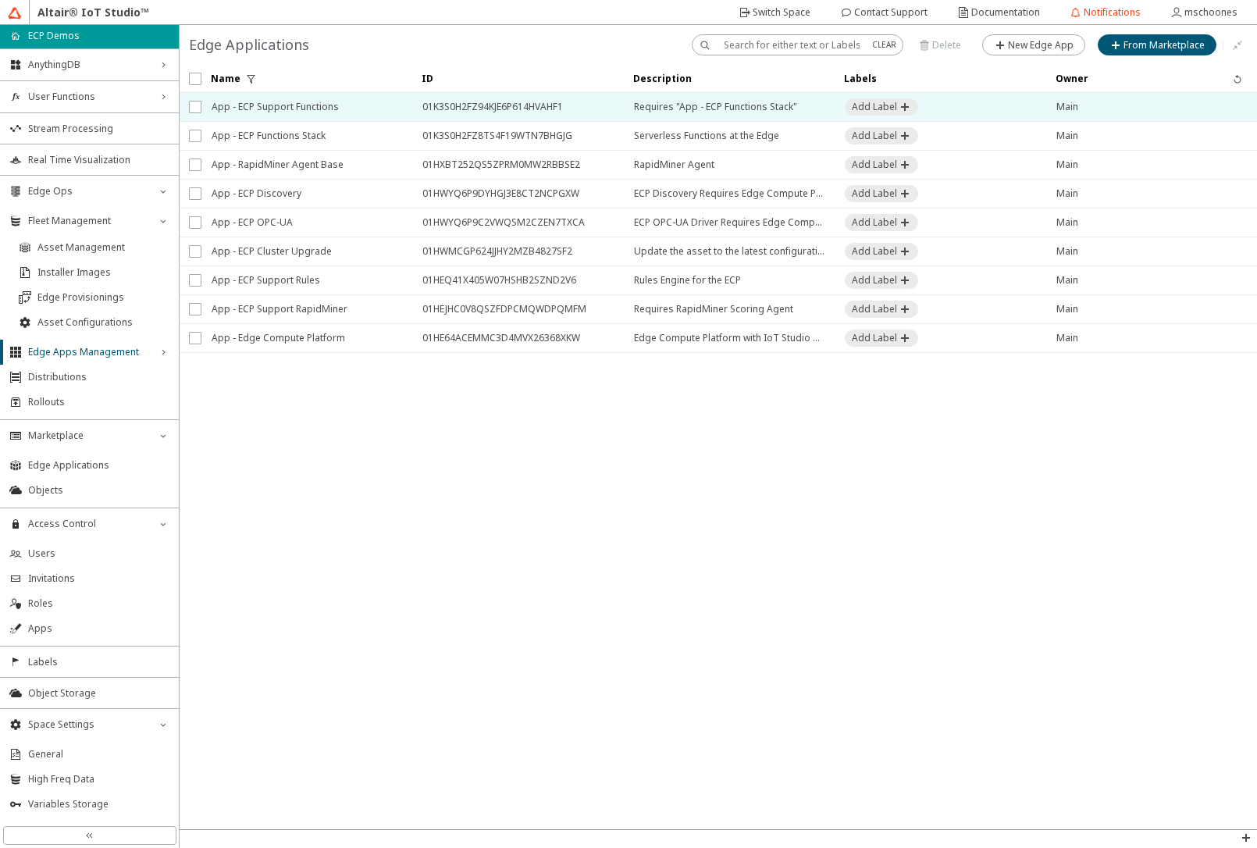
click at [324, 104] on span "App - ECP Support Functions" at bounding box center [307, 107] width 191 height 28
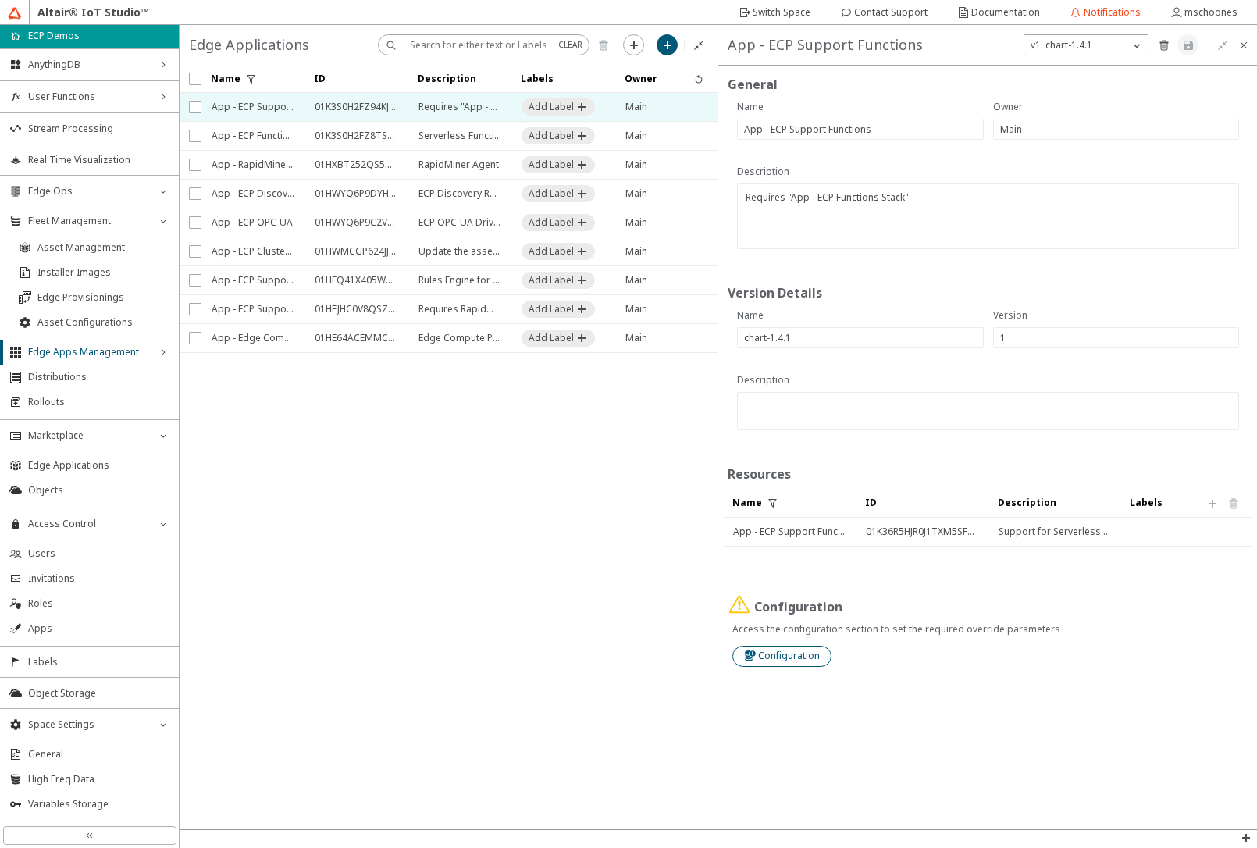
click at [0, 0] on slot "Configuration" at bounding box center [0, 0] width 0 height 0
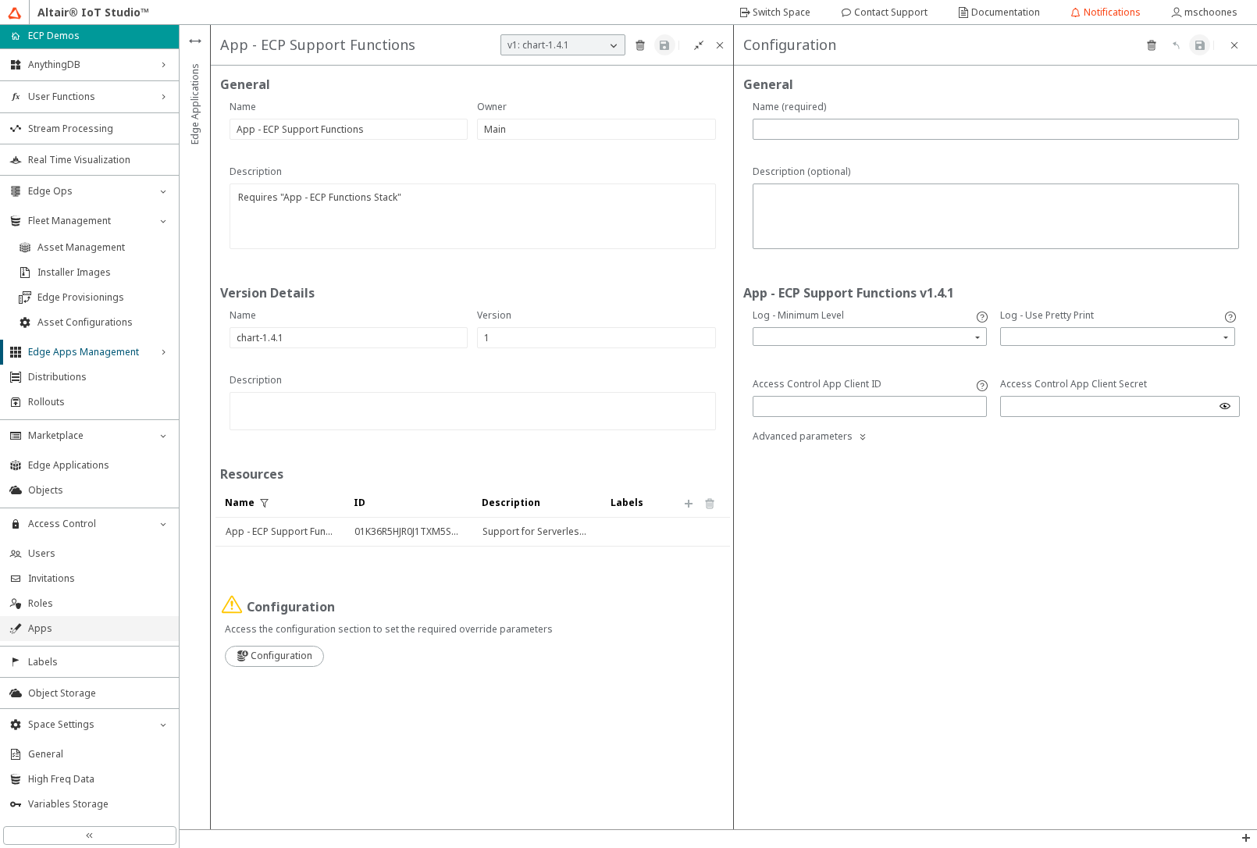
click at [58, 632] on span "Apps" at bounding box center [98, 628] width 141 height 12
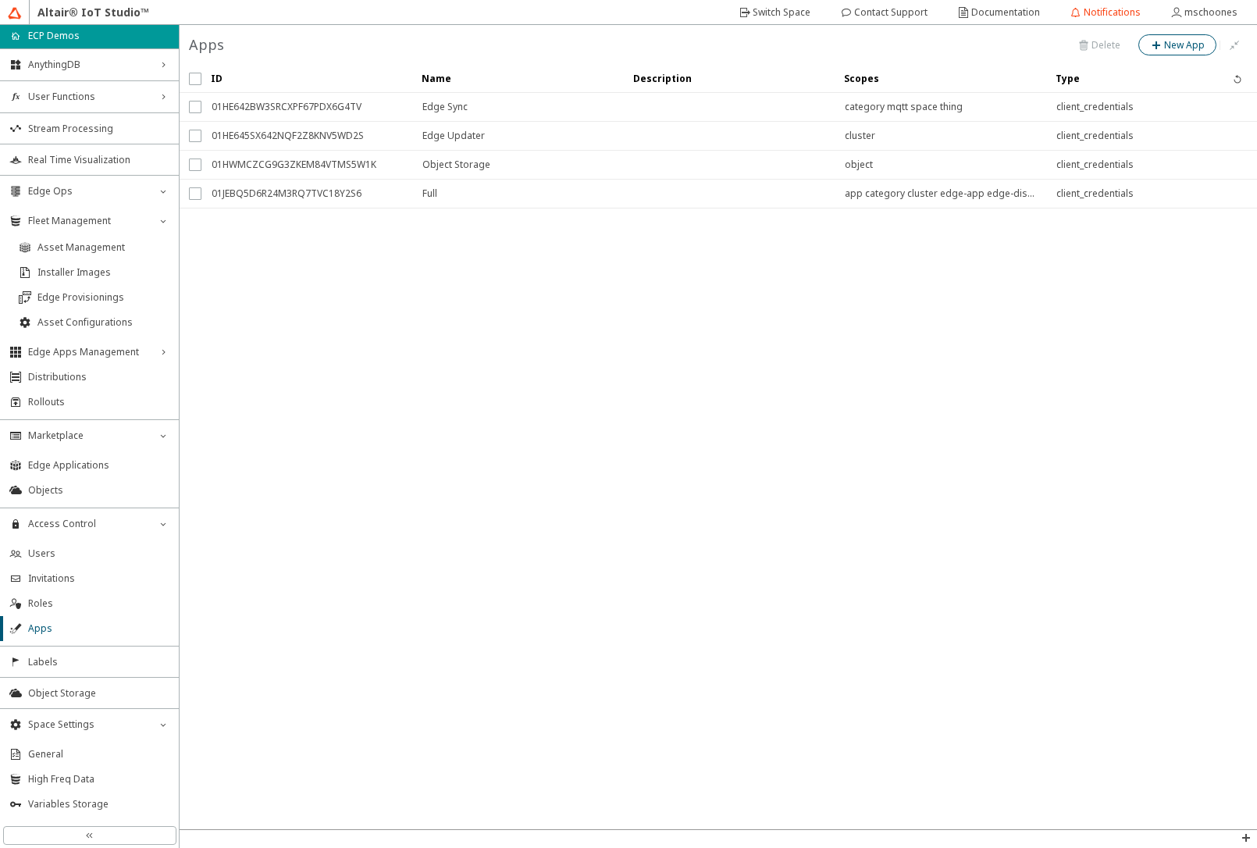
click at [0, 0] on slot "New App" at bounding box center [0, 0] width 0 height 0
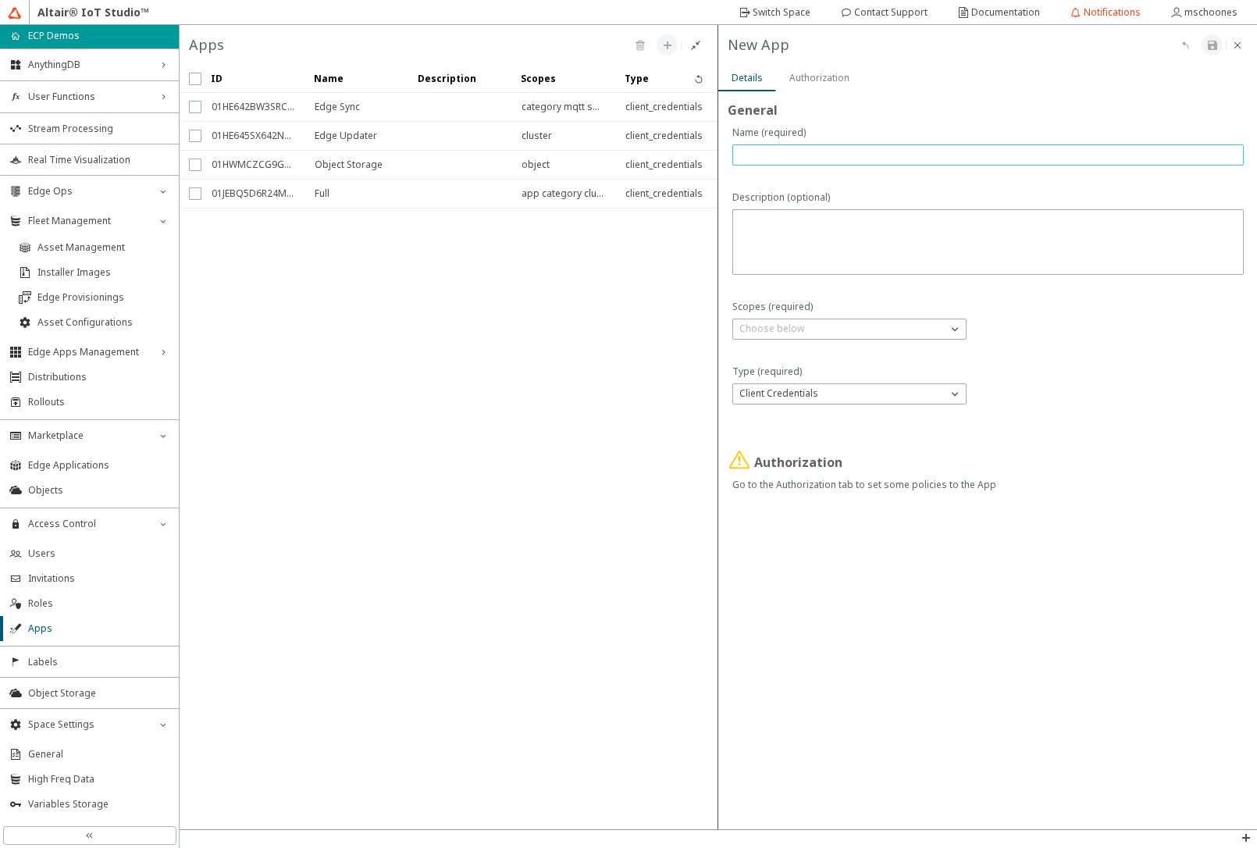
click at [836, 152] on input "text" at bounding box center [988, 154] width 497 height 13
type input "Edge Functions"
click at [886, 324] on div "Choose below" at bounding box center [840, 329] width 214 height 16
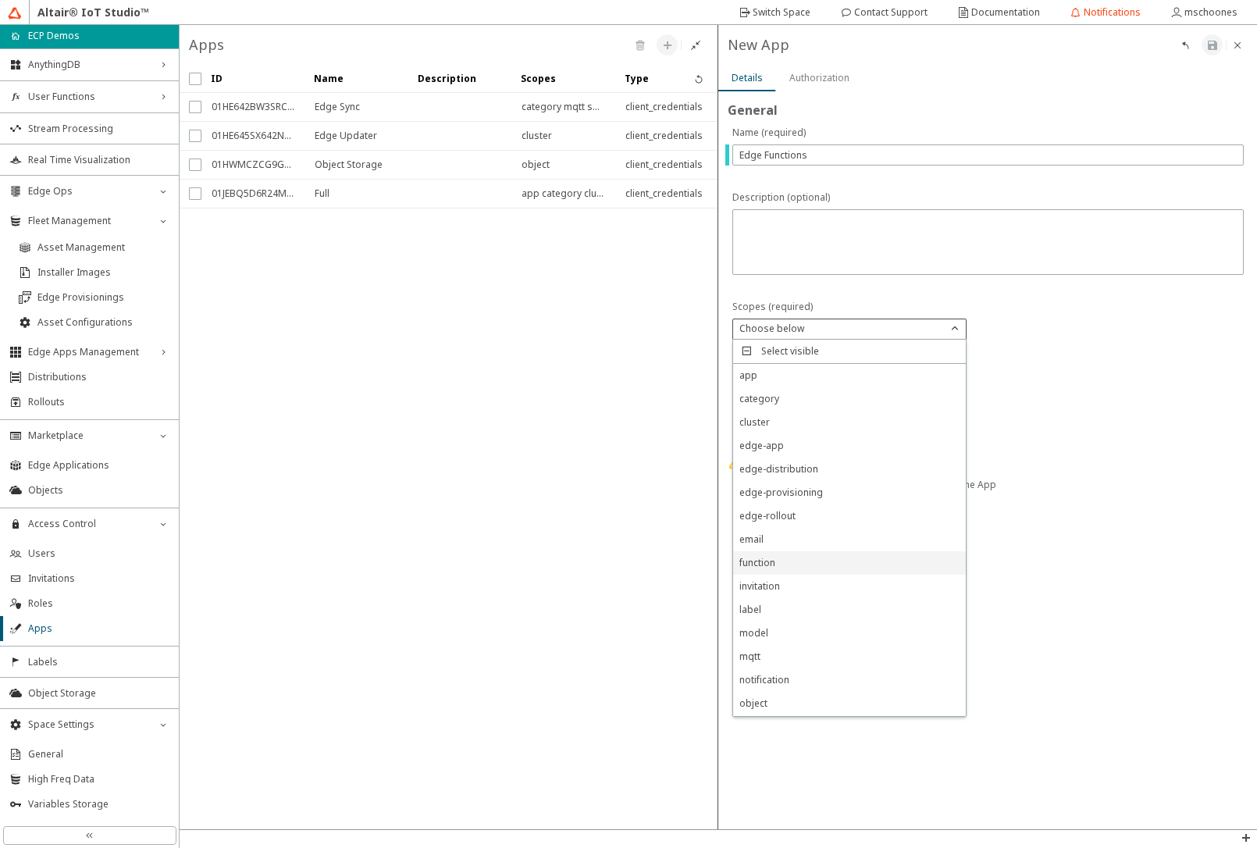
click at [792, 569] on div "function" at bounding box center [849, 562] width 233 height 23
click at [1132, 435] on div at bounding box center [988, 282] width 520 height 313
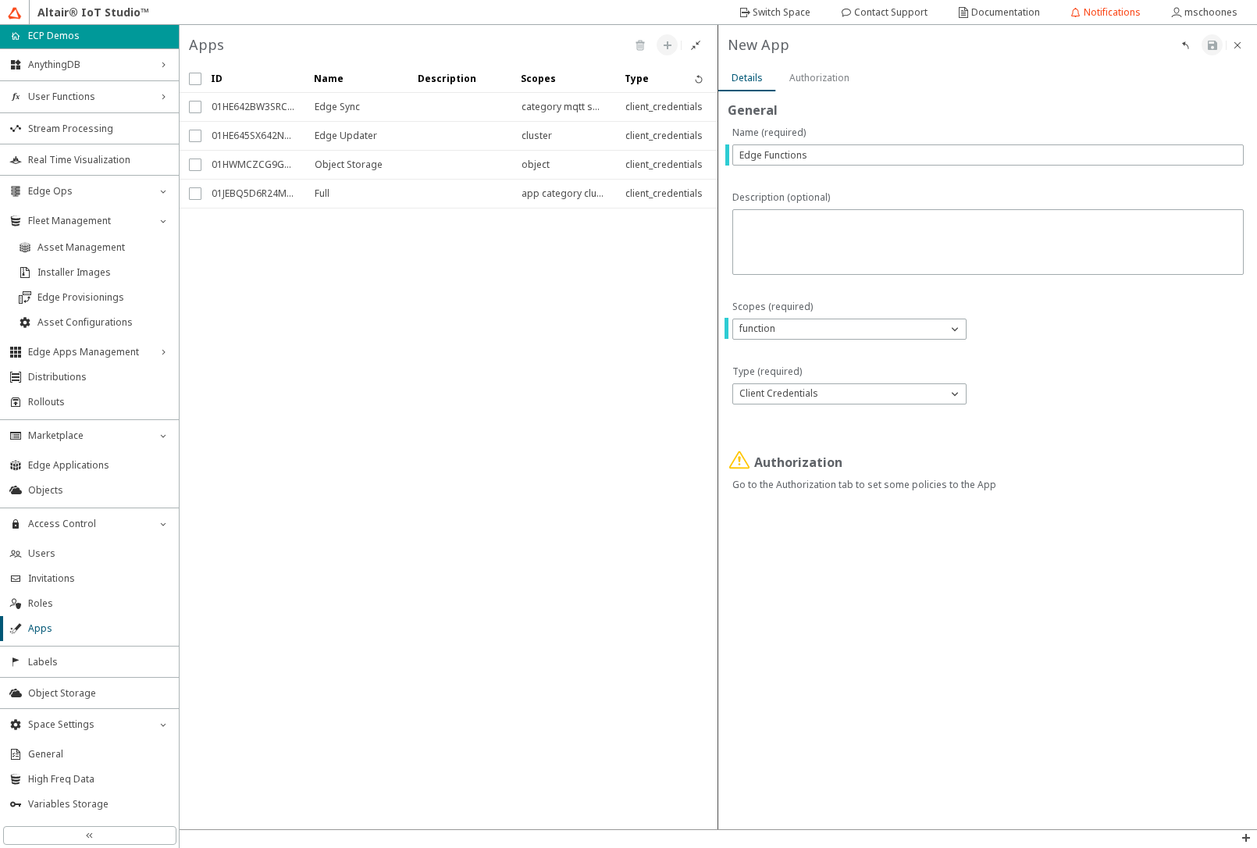
click at [0, 0] on slot "Authorization" at bounding box center [0, 0] width 0 height 0
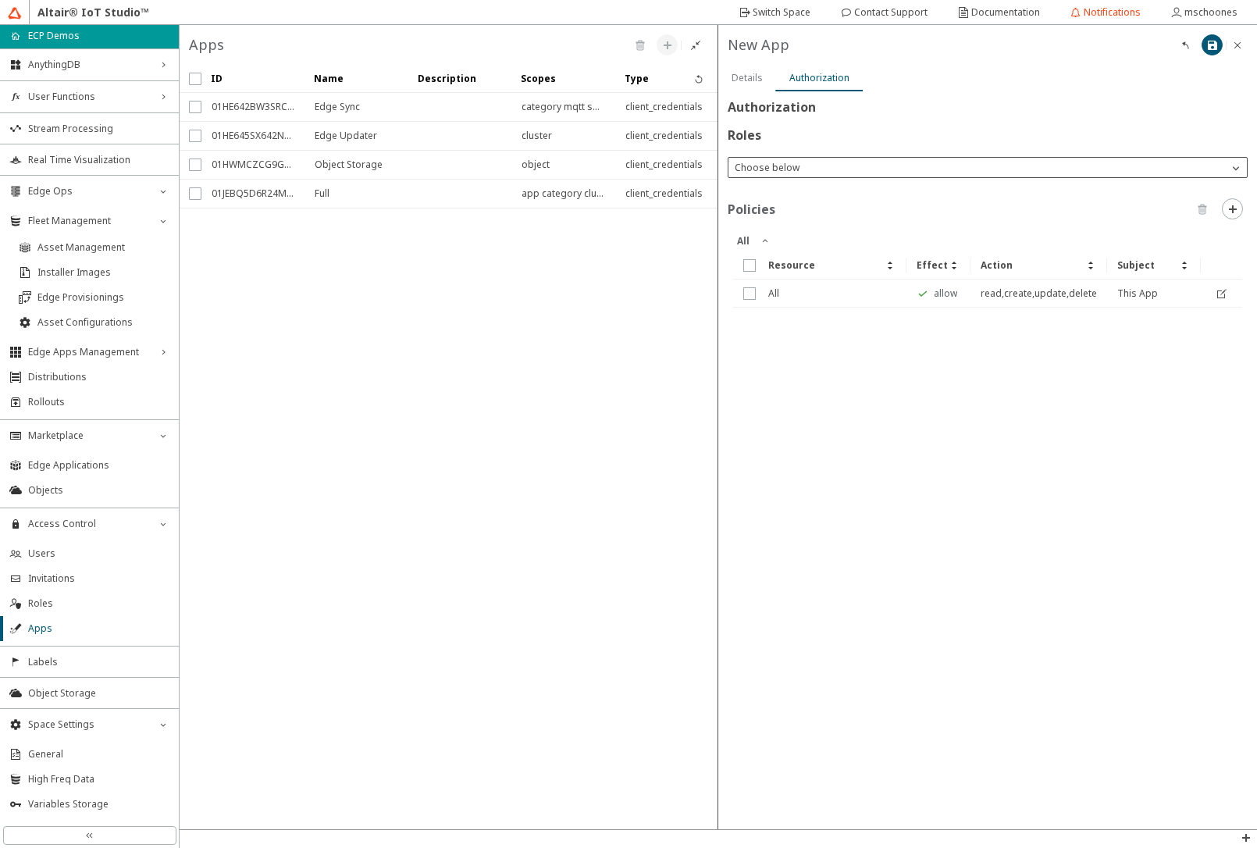
click at [804, 166] on div "Choose below" at bounding box center [979, 168] width 500 height 16
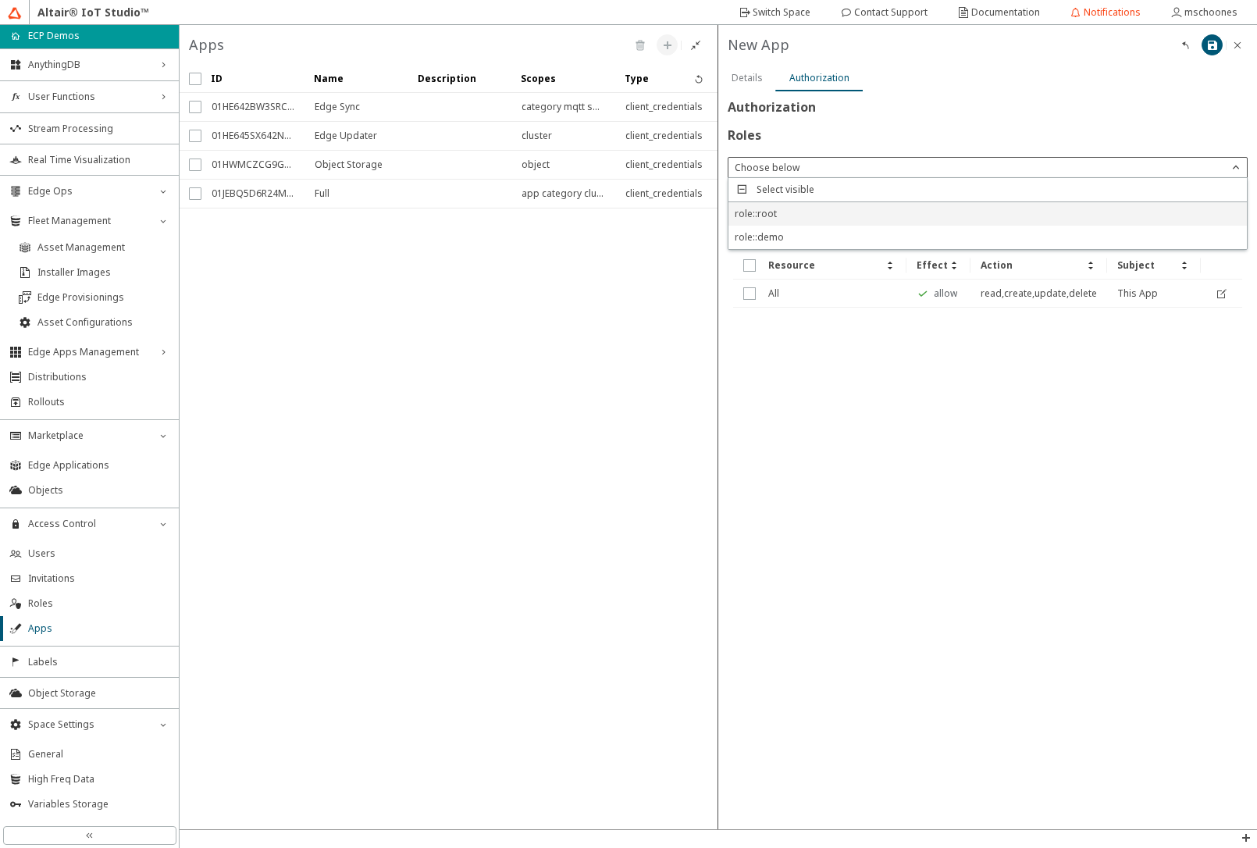
click at [786, 220] on div "role::root" at bounding box center [988, 213] width 519 height 23
click at [1215, 48] on iron-icon at bounding box center [1213, 45] width 12 height 12
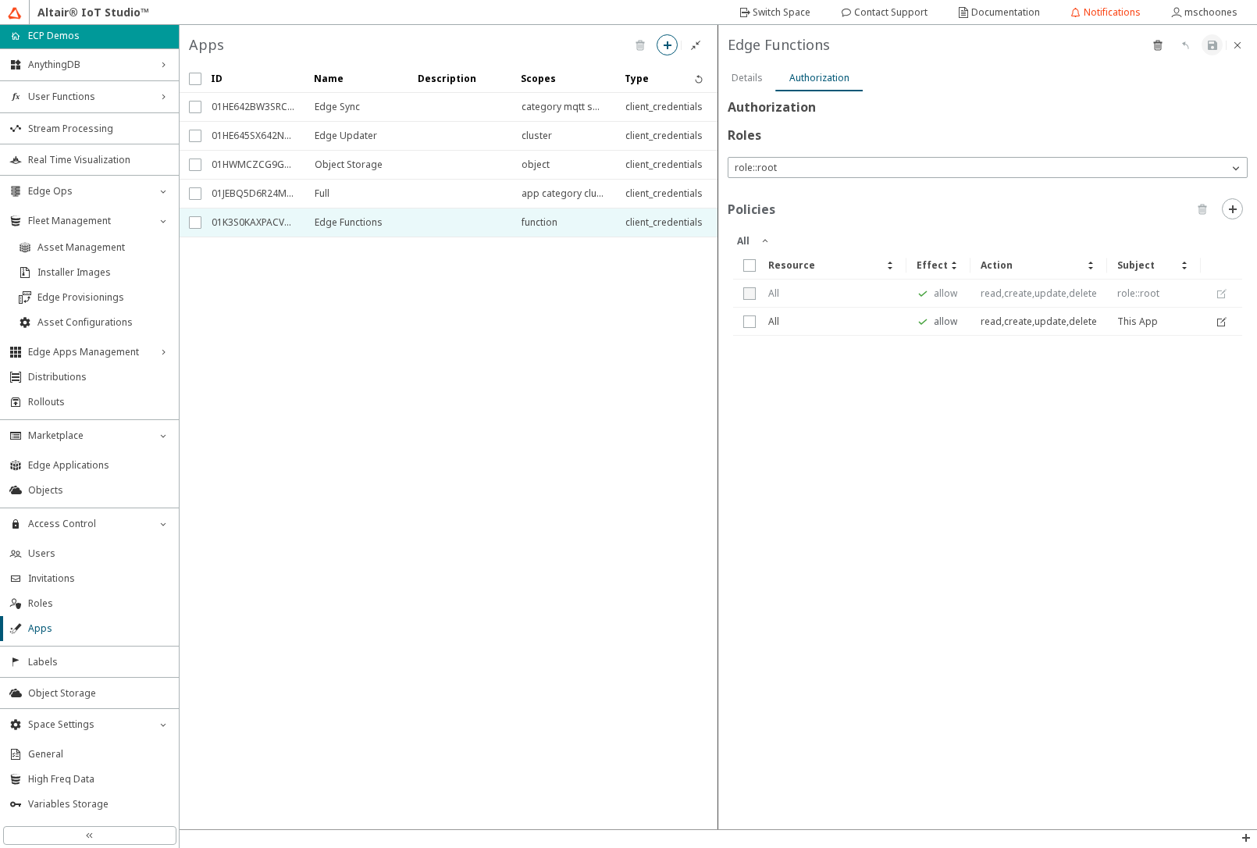
click at [0, 0] on slot "Details" at bounding box center [0, 0] width 0 height 0
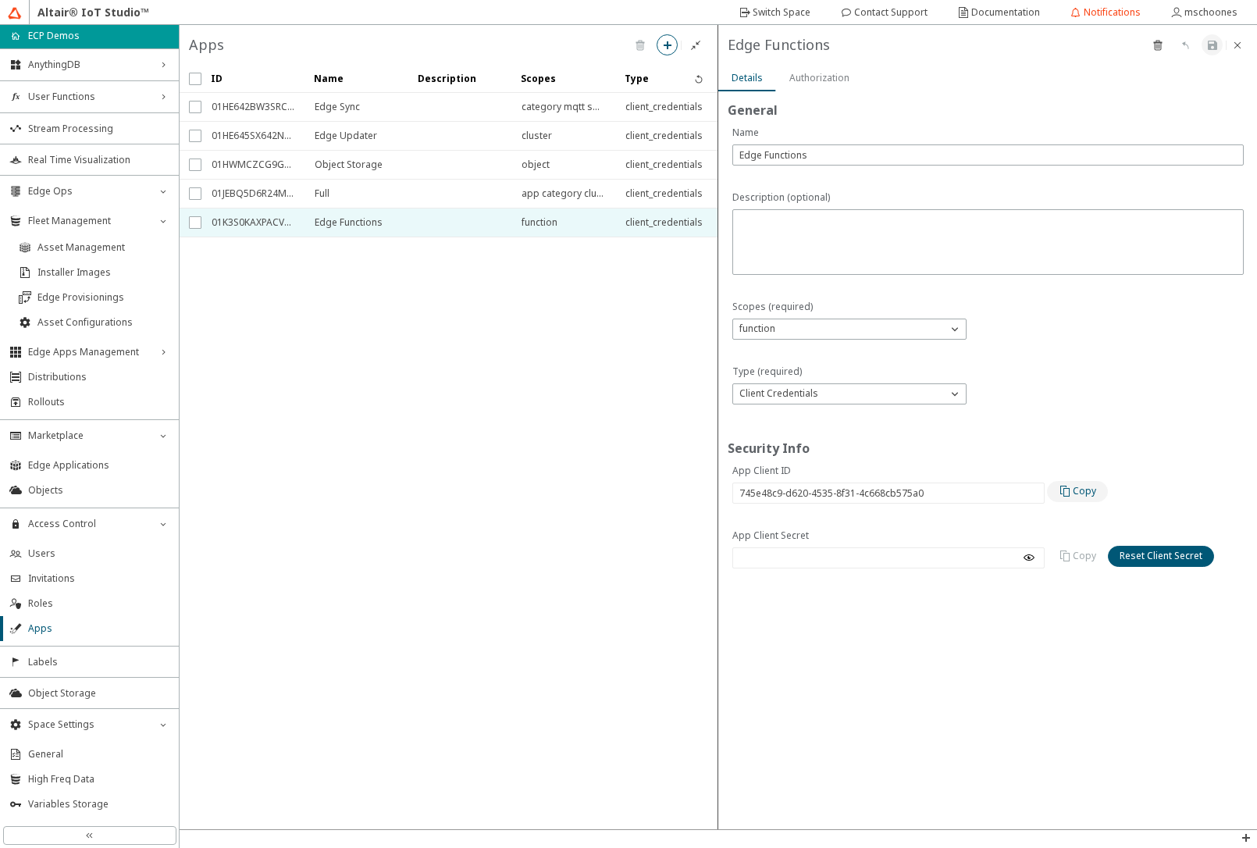
click at [0, 0] on slot "Copy" at bounding box center [0, 0] width 0 height 0
click at [1162, 563] on div "Reset Client Secret" at bounding box center [1161, 556] width 83 height 14
click at [0, 0] on slot "Reset" at bounding box center [0, 0] width 0 height 0
click at [1068, 562] on iron-icon at bounding box center [1066, 556] width 14 height 12
click at [610, 440] on iron-scroll-threshold "ID Name Description Type" at bounding box center [449, 447] width 539 height 765
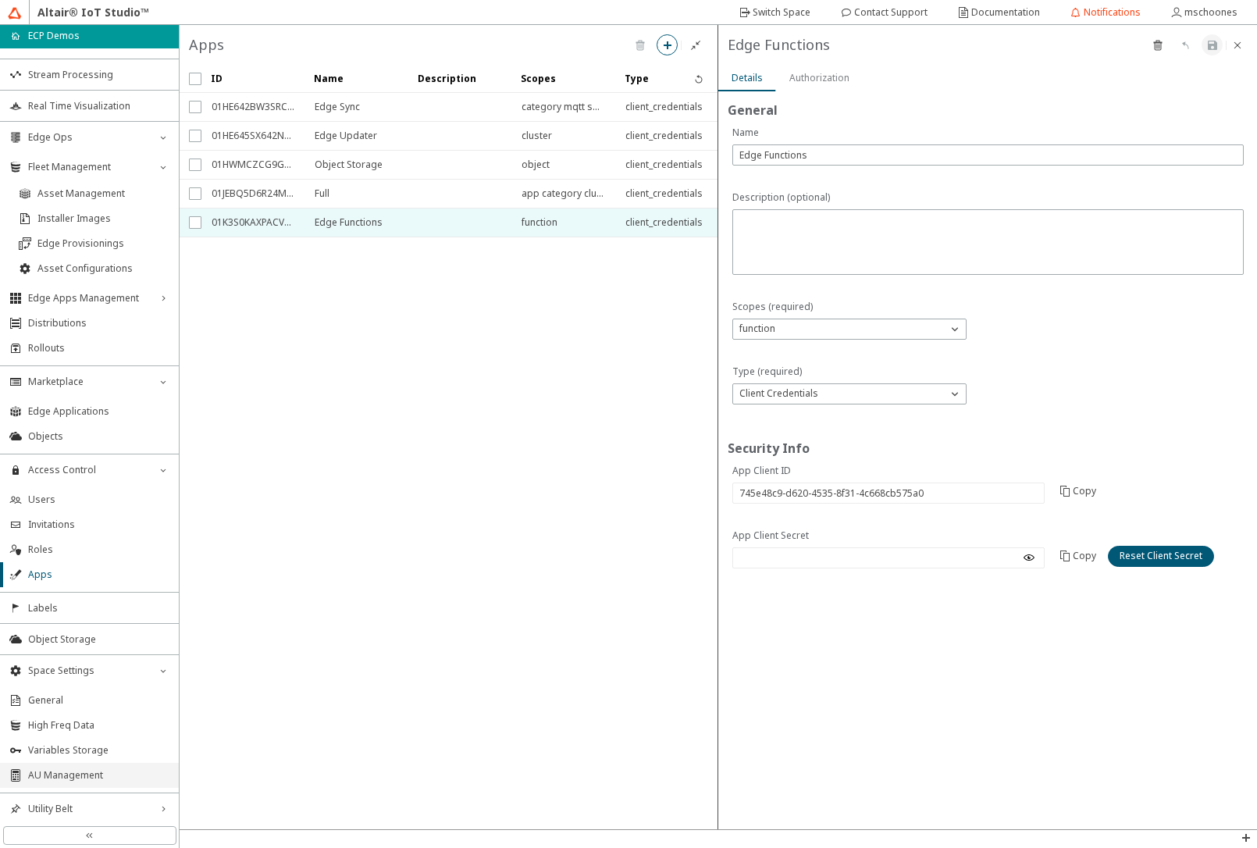
scroll to position [75, 0]
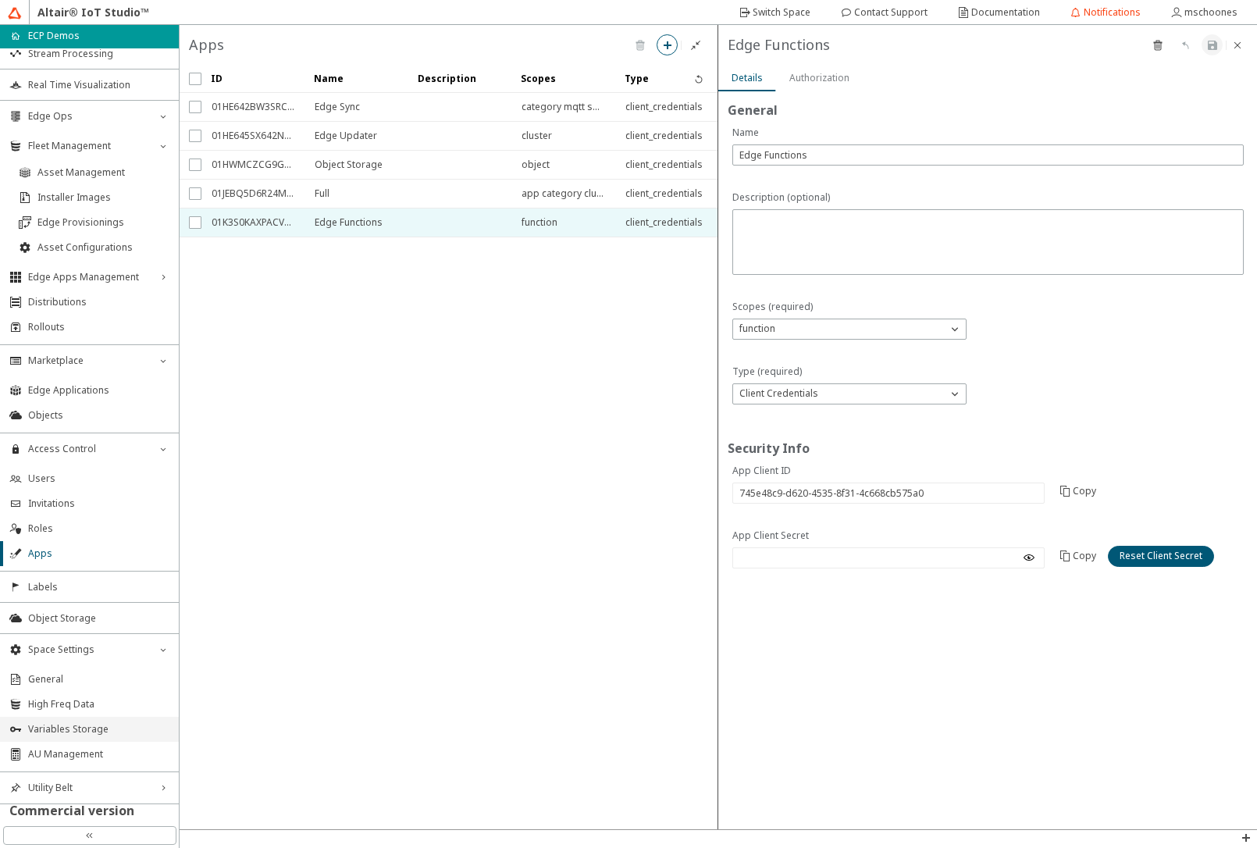
click at [78, 729] on span "Variables Storage" at bounding box center [98, 729] width 141 height 12
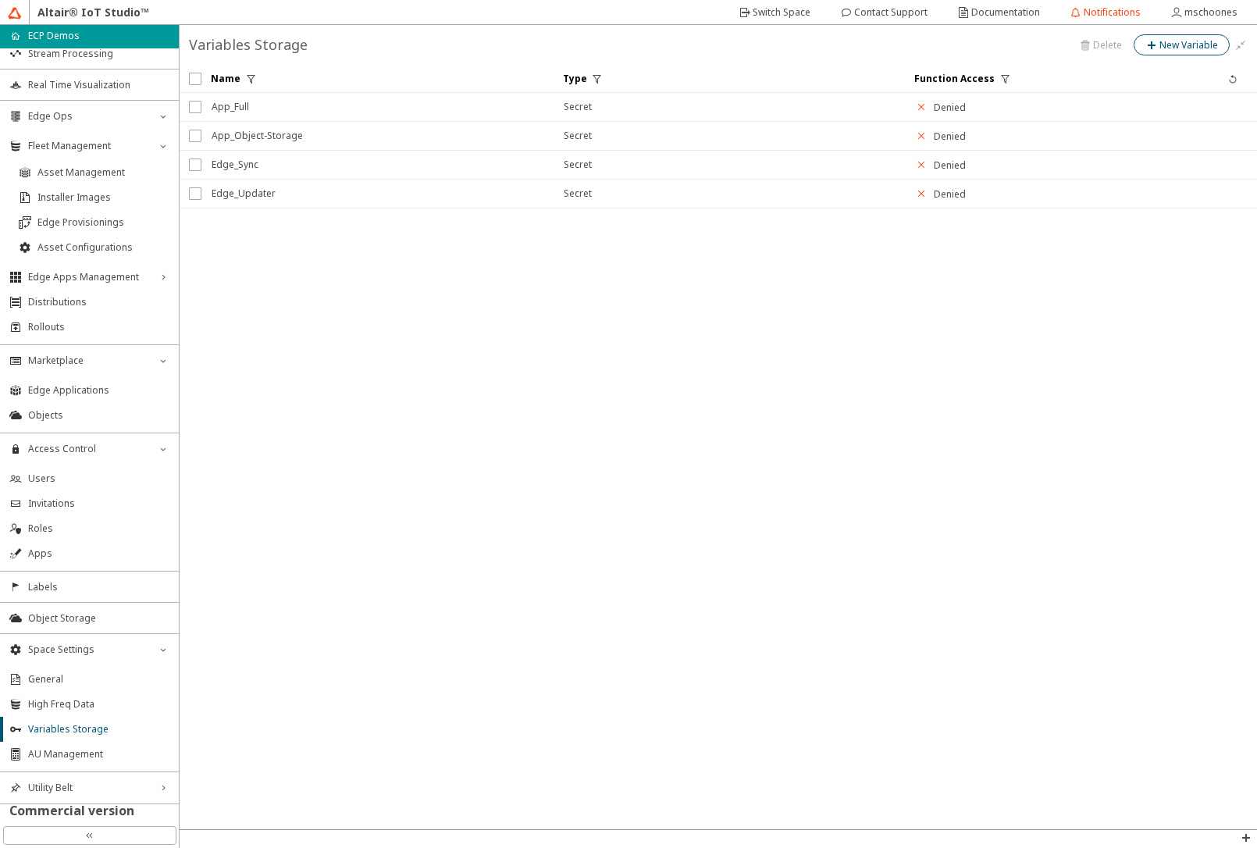
click at [0, 0] on slot "New Variable" at bounding box center [0, 0] width 0 height 0
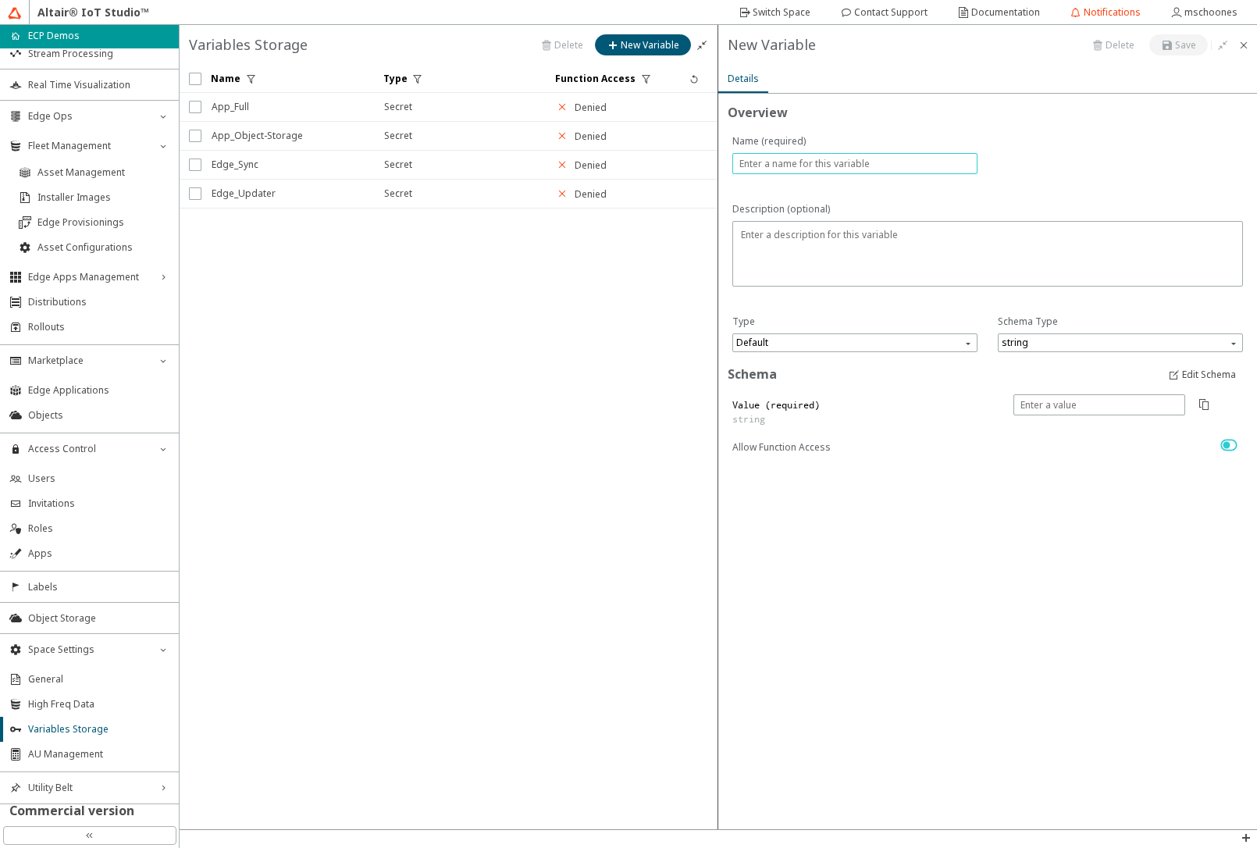
click at [896, 169] on input "text" at bounding box center [855, 163] width 231 height 13
click at [897, 350] on span "Default" at bounding box center [856, 342] width 241 height 19
type input "Edge_Functions"
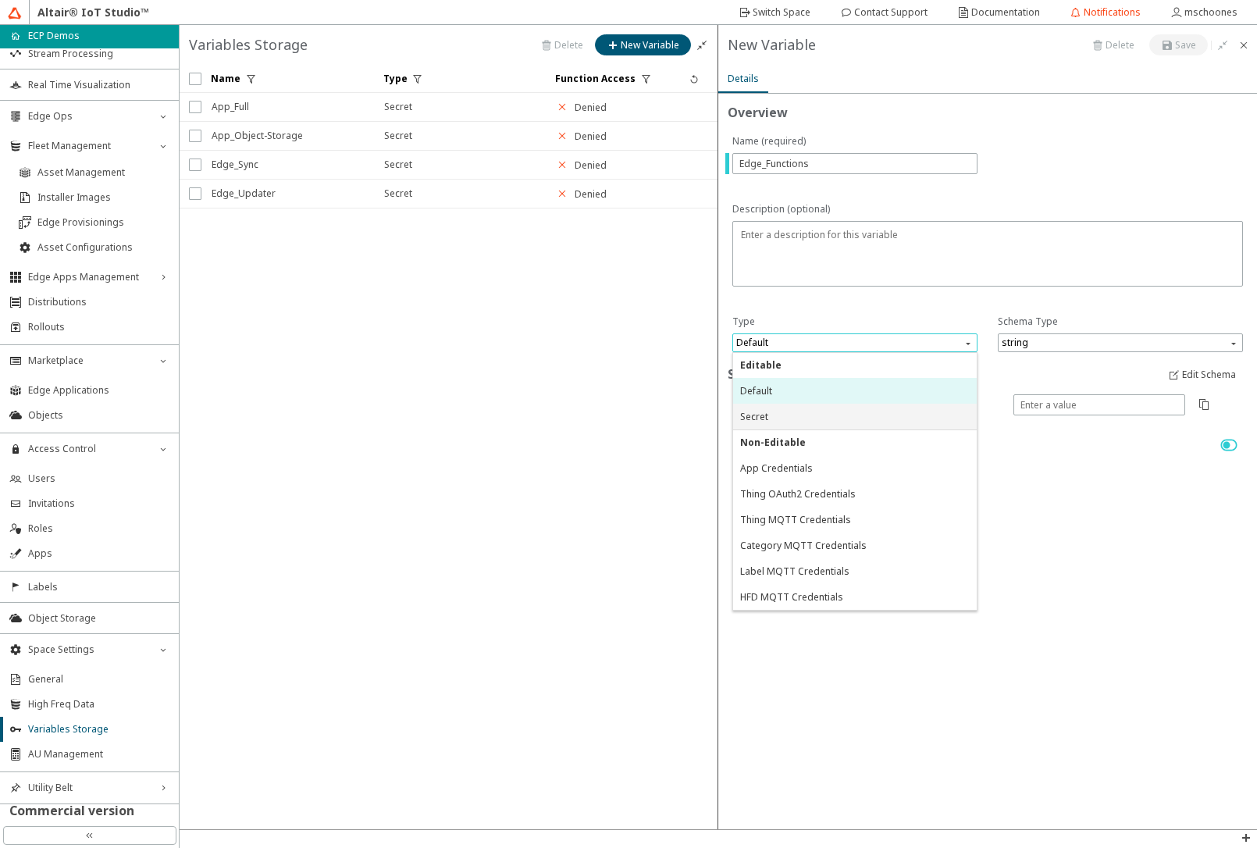
click at [832, 420] on div "Secret" at bounding box center [855, 416] width 230 height 13
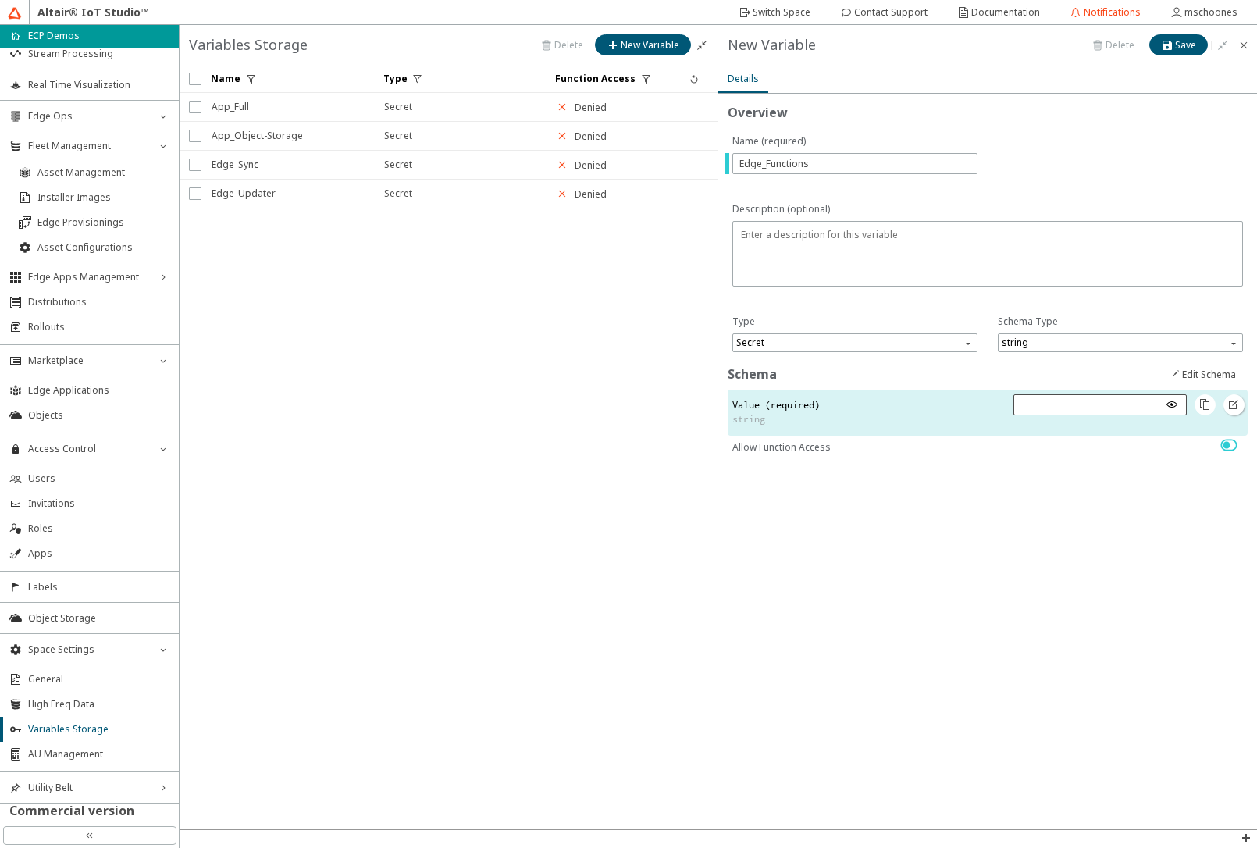
click at [1168, 404] on iron-icon at bounding box center [1172, 404] width 12 height 12
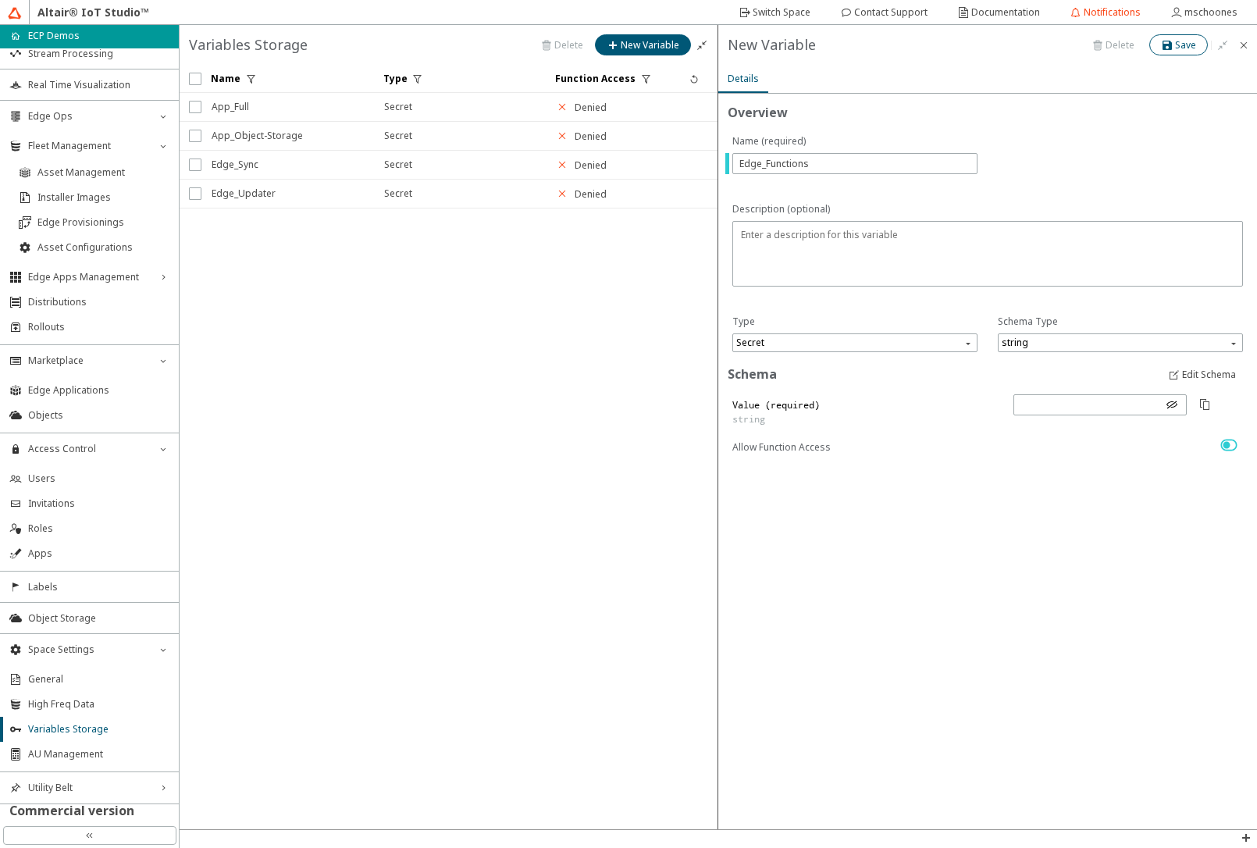
drag, startPoint x: 1175, startPoint y: 40, endPoint x: 1085, endPoint y: 79, distance: 97.2
click at [1175, 42] on iron-icon at bounding box center [1168, 45] width 14 height 12
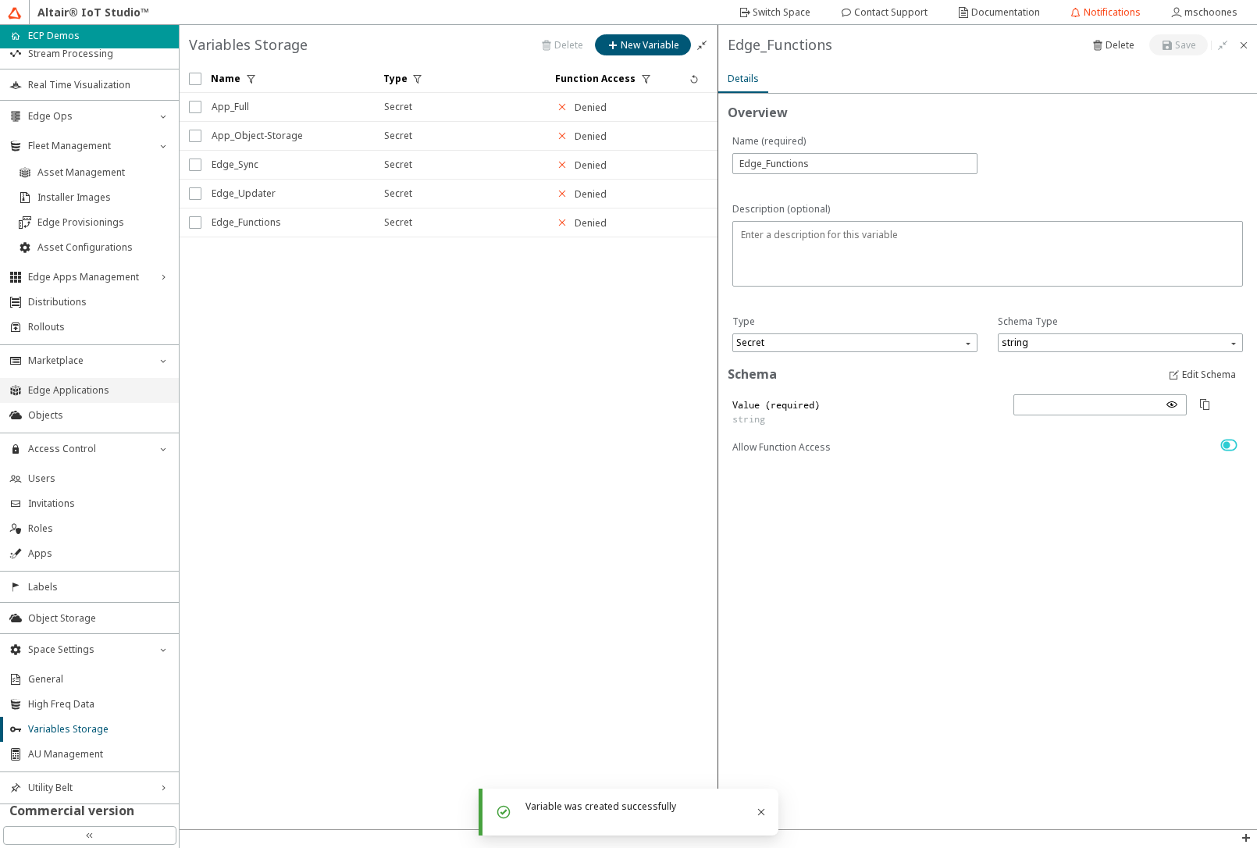
click at [74, 390] on span "Edge Applications" at bounding box center [98, 390] width 141 height 12
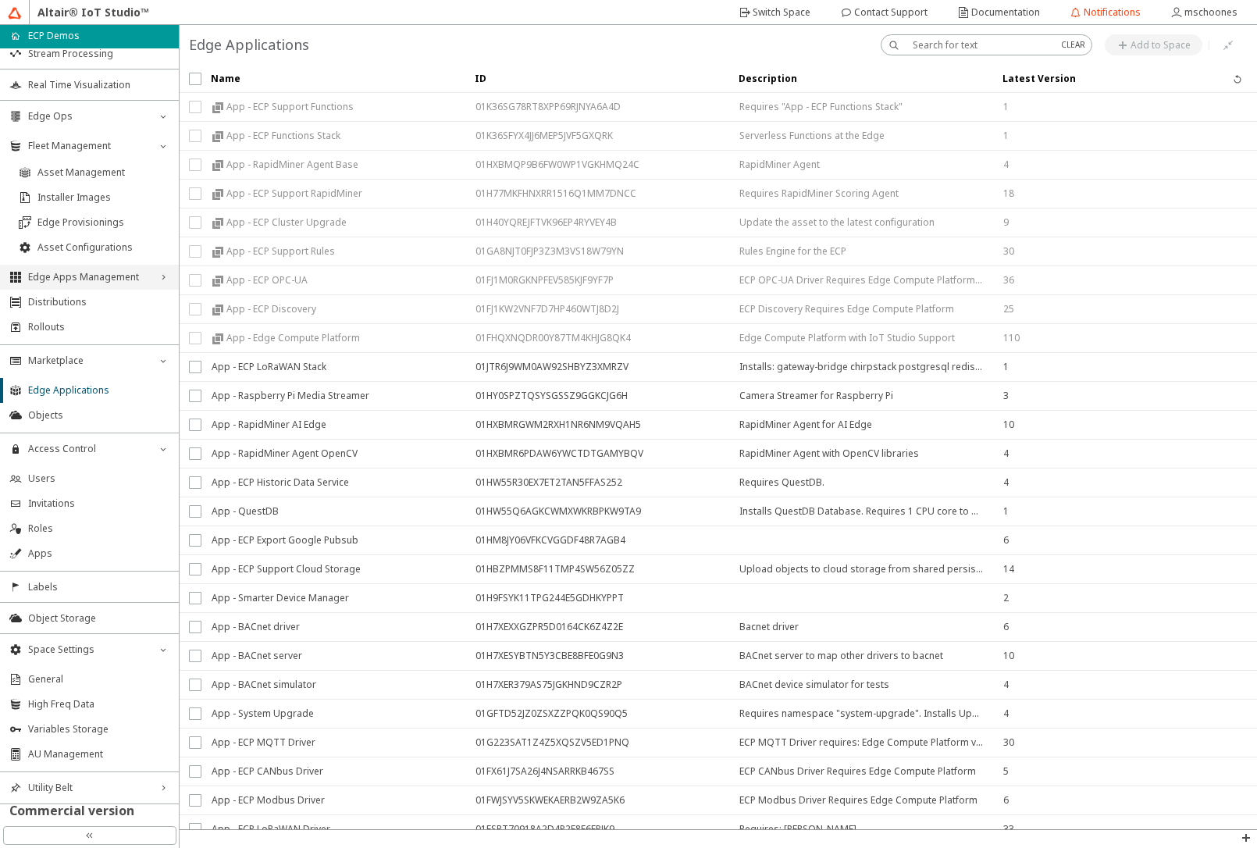
click at [95, 279] on span "Edge Apps Management" at bounding box center [89, 277] width 123 height 12
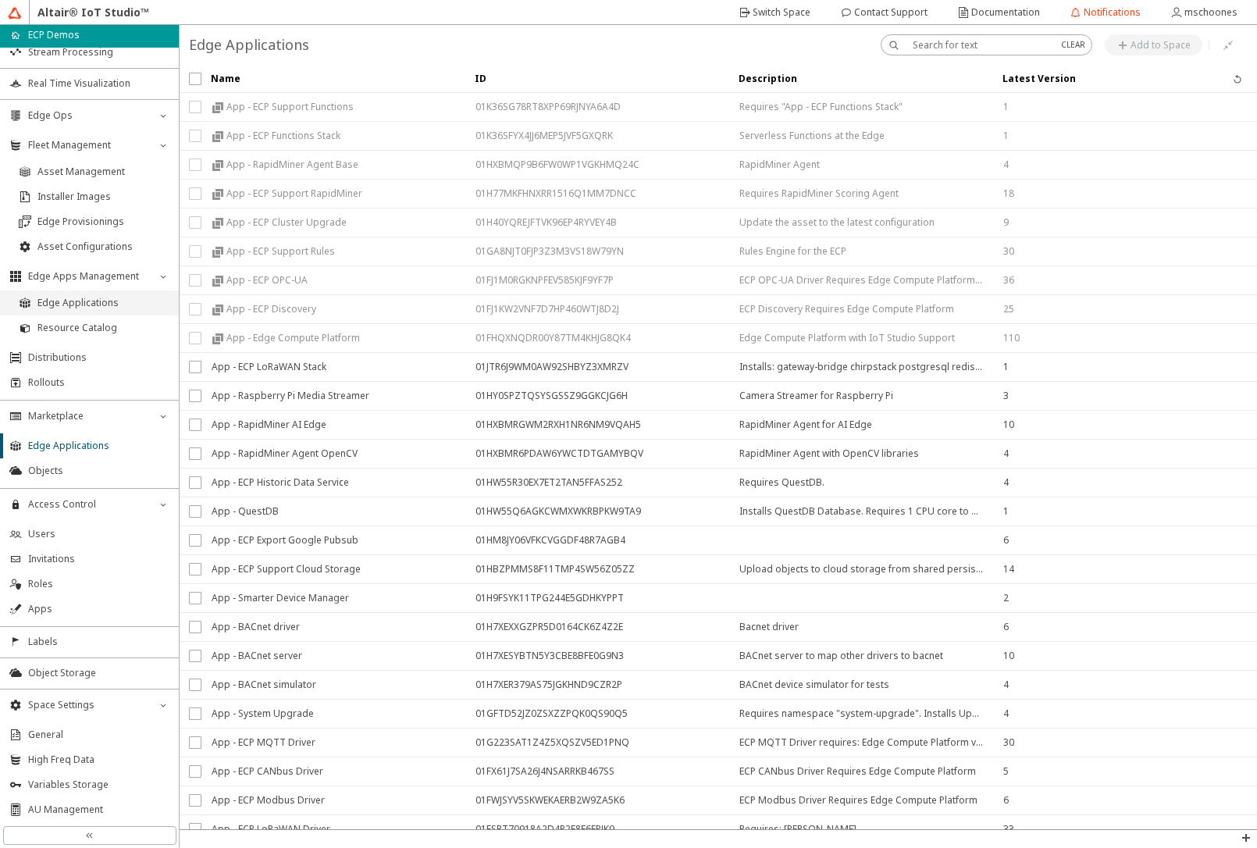
click at [90, 300] on span "Edge Applications" at bounding box center [103, 303] width 132 height 12
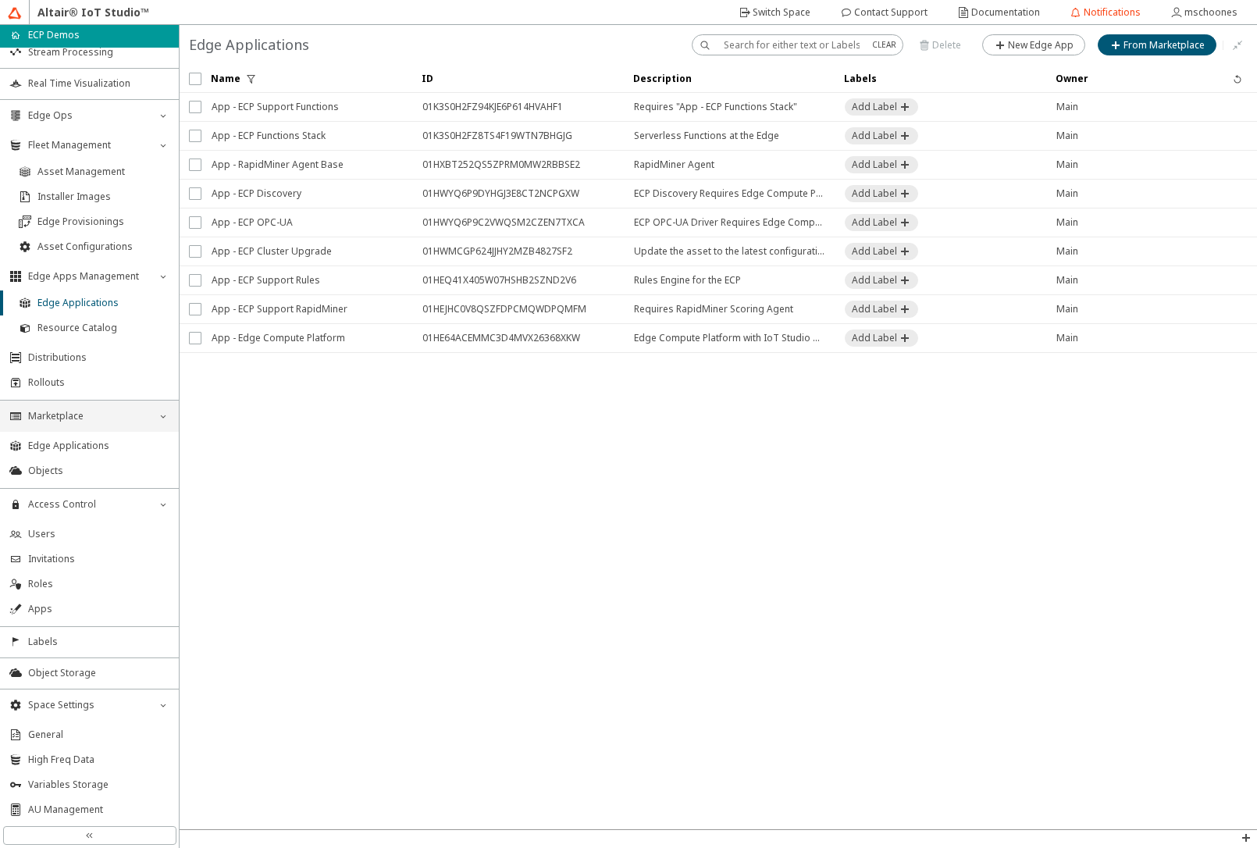
click at [167, 415] on icon "down_chevron" at bounding box center [163, 416] width 12 height 12
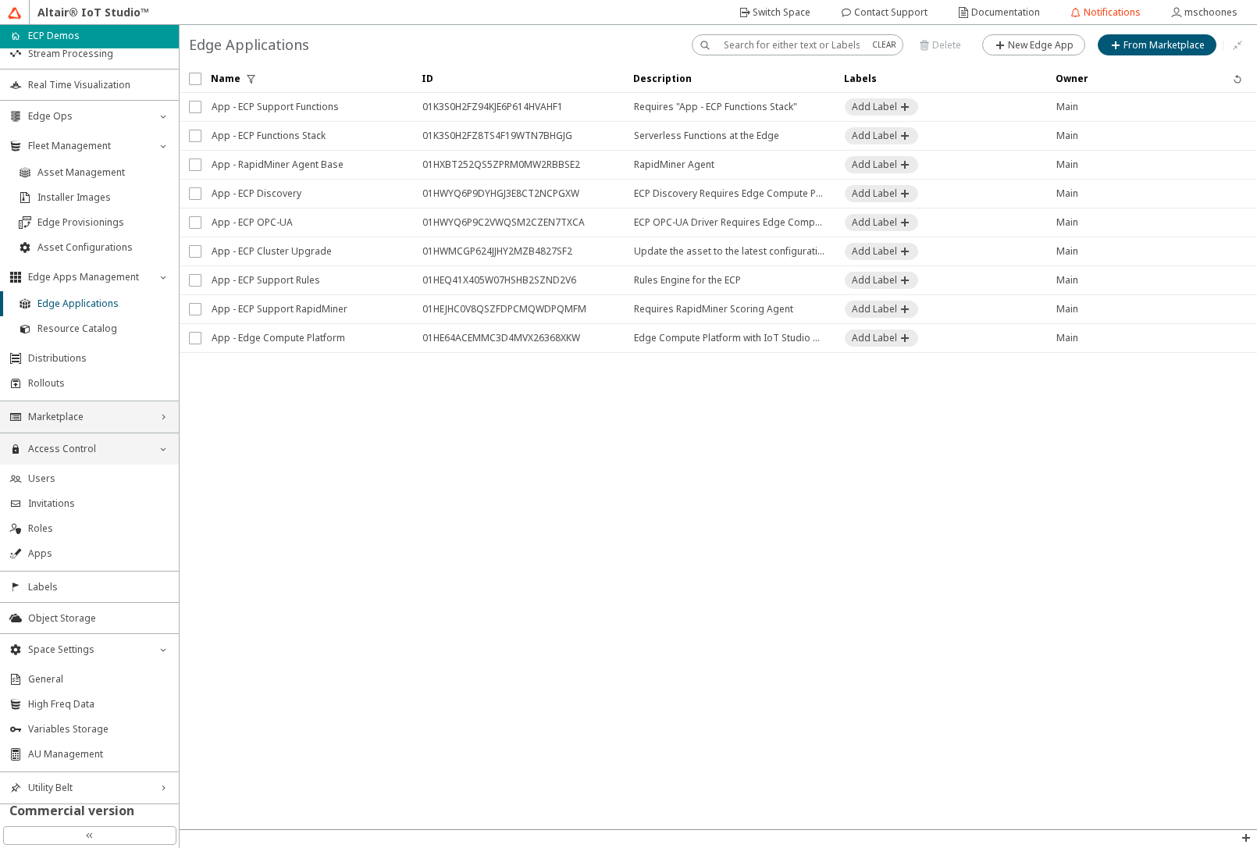
click at [158, 451] on icon "down_chevron" at bounding box center [163, 449] width 12 height 12
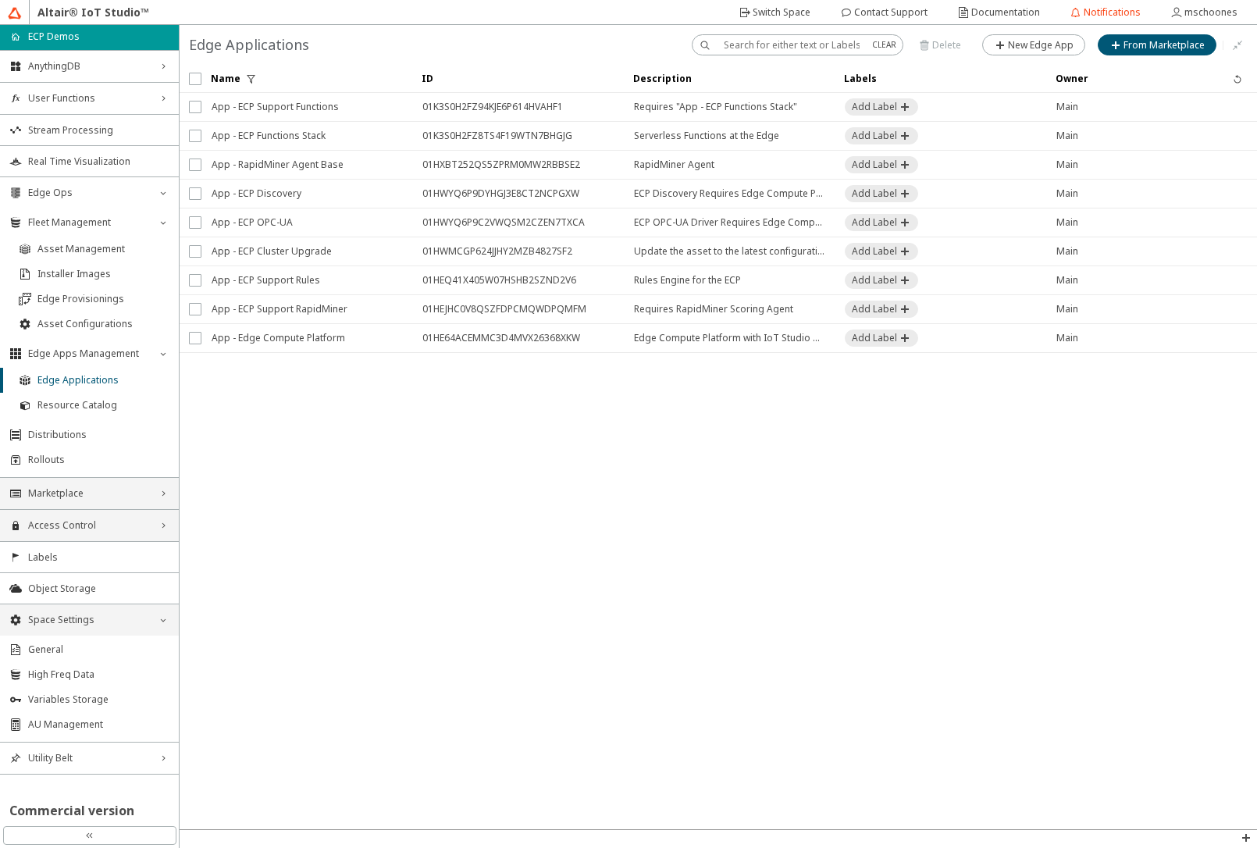
click at [162, 622] on icon "down_chevron" at bounding box center [163, 620] width 12 height 12
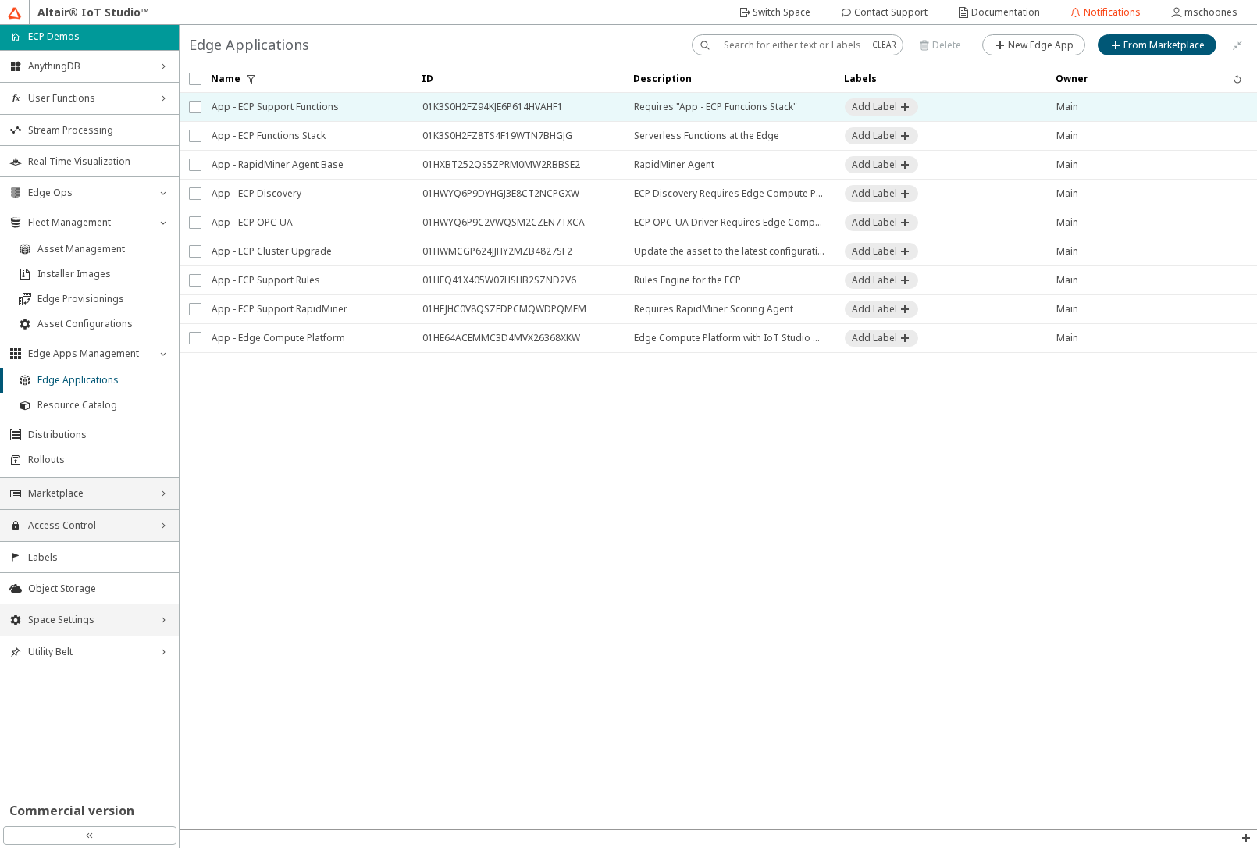
click at [301, 100] on span "App - ECP Support Functions" at bounding box center [307, 107] width 191 height 28
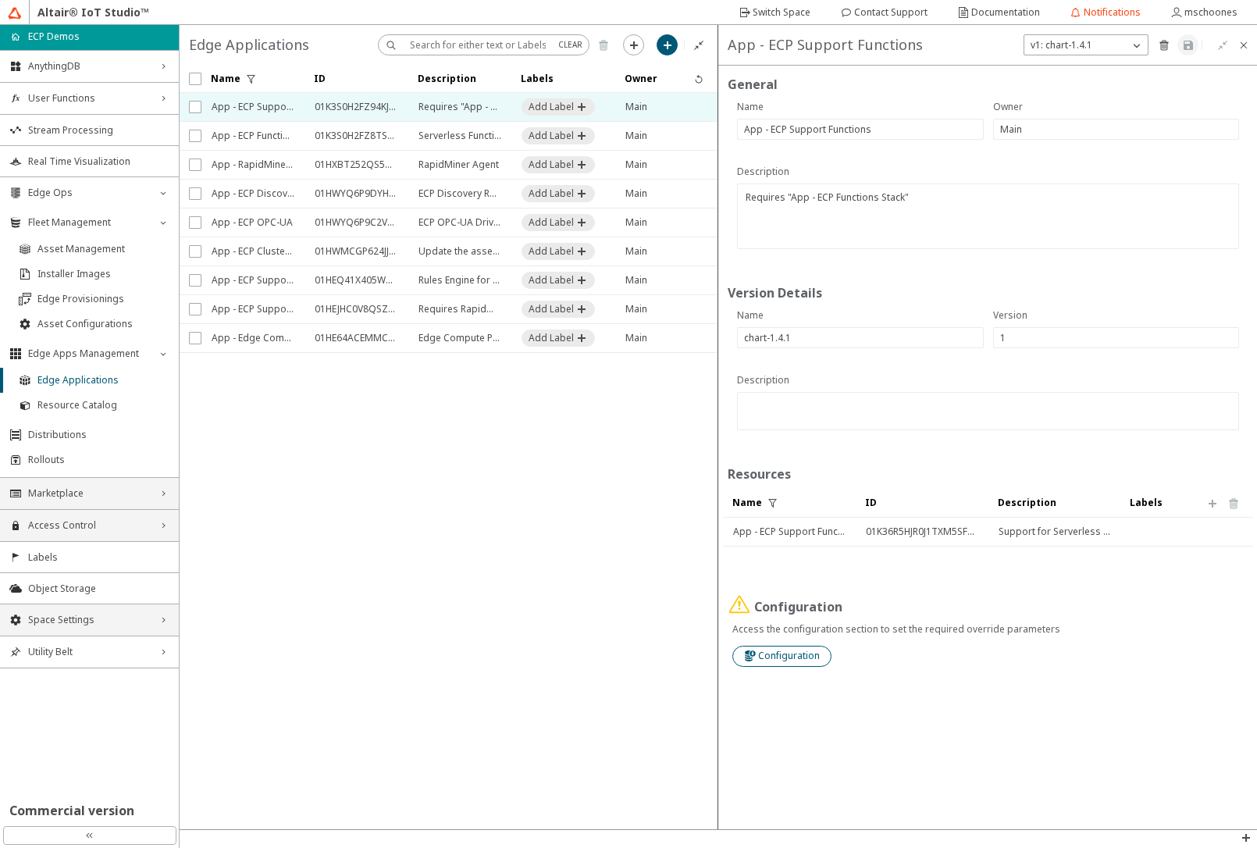
click at [0, 0] on slot "Configuration" at bounding box center [0, 0] width 0 height 0
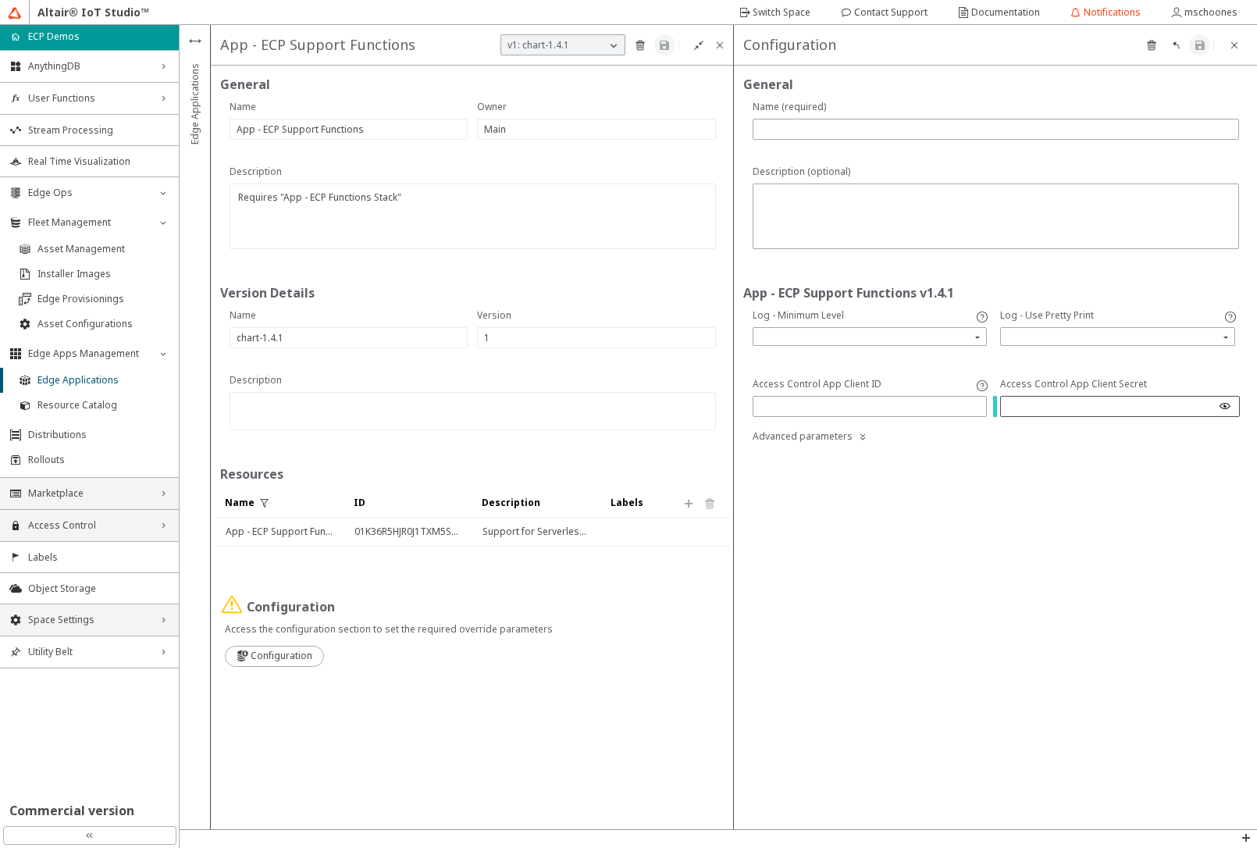
click at [1225, 405] on iron-icon at bounding box center [1225, 406] width 12 height 12
click at [881, 404] on input "text" at bounding box center [870, 406] width 221 height 13
paste input "745e48c9-d620-4535-8f31-4c668cb575a0"
type input "745e48c9-d620-4535-8f31-4c668cb575a0"
click at [1039, 339] on input "search" at bounding box center [1119, 336] width 230 height 23
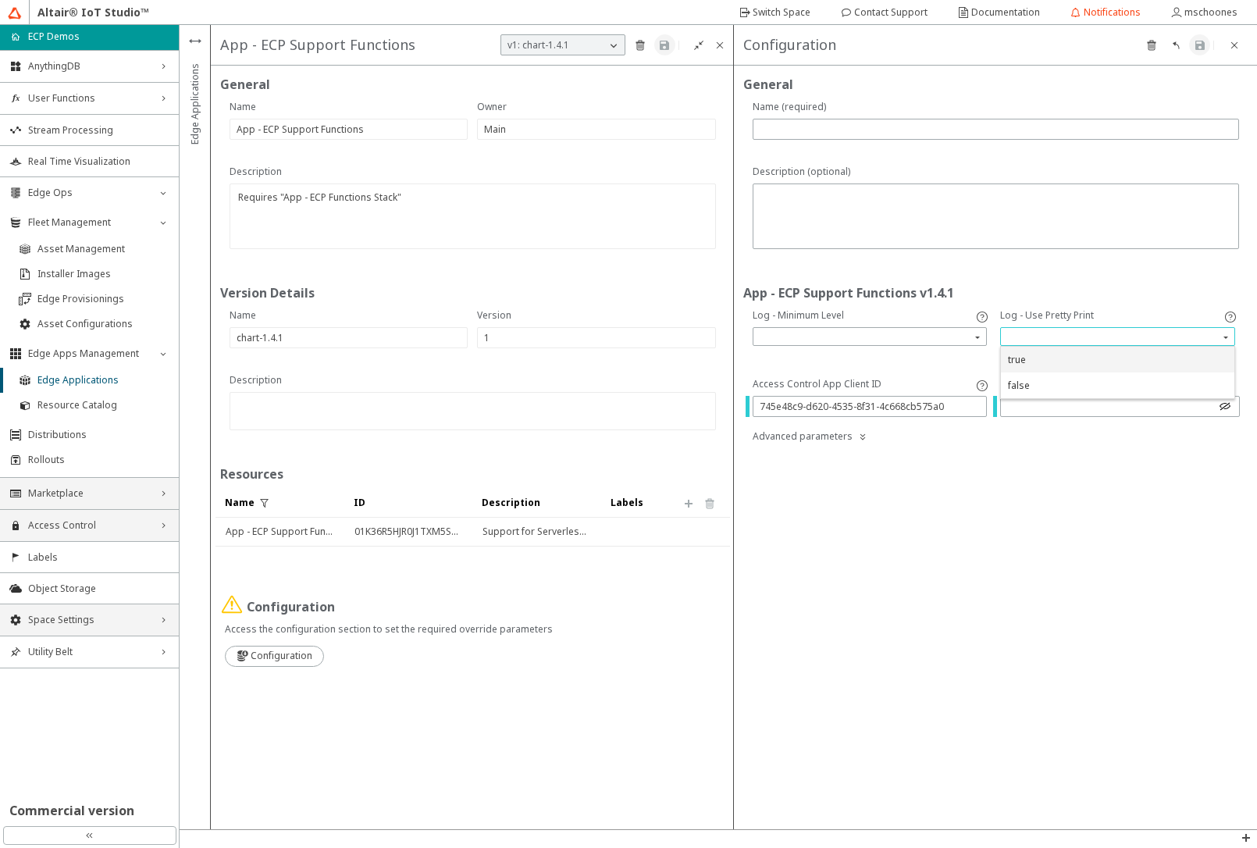
click at [1028, 362] on div "true" at bounding box center [1117, 359] width 219 height 13
click at [863, 438] on iron-icon at bounding box center [863, 436] width 12 height 12
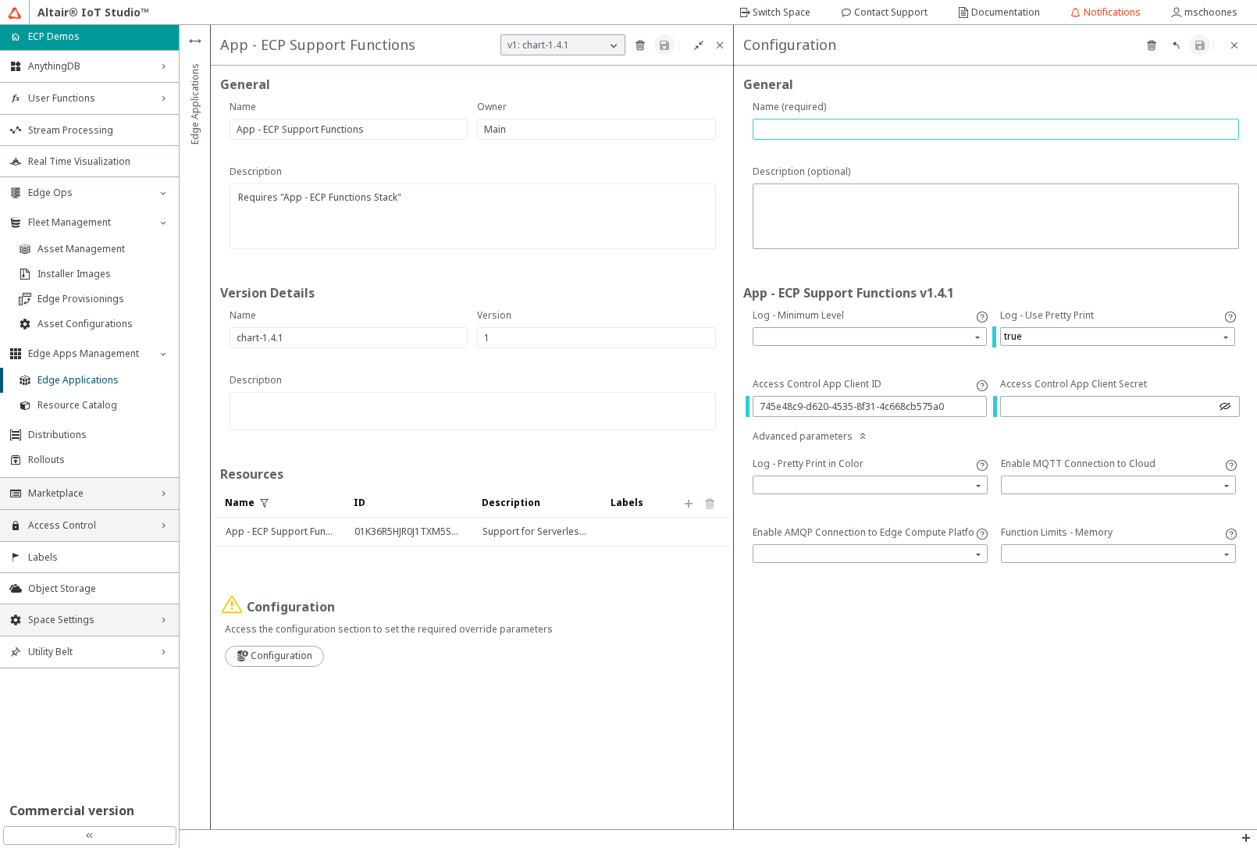
click at [822, 126] on input "text" at bounding box center [996, 129] width 472 height 13
type input "demo"
click at [1206, 44] on iron-icon at bounding box center [1200, 45] width 12 height 12
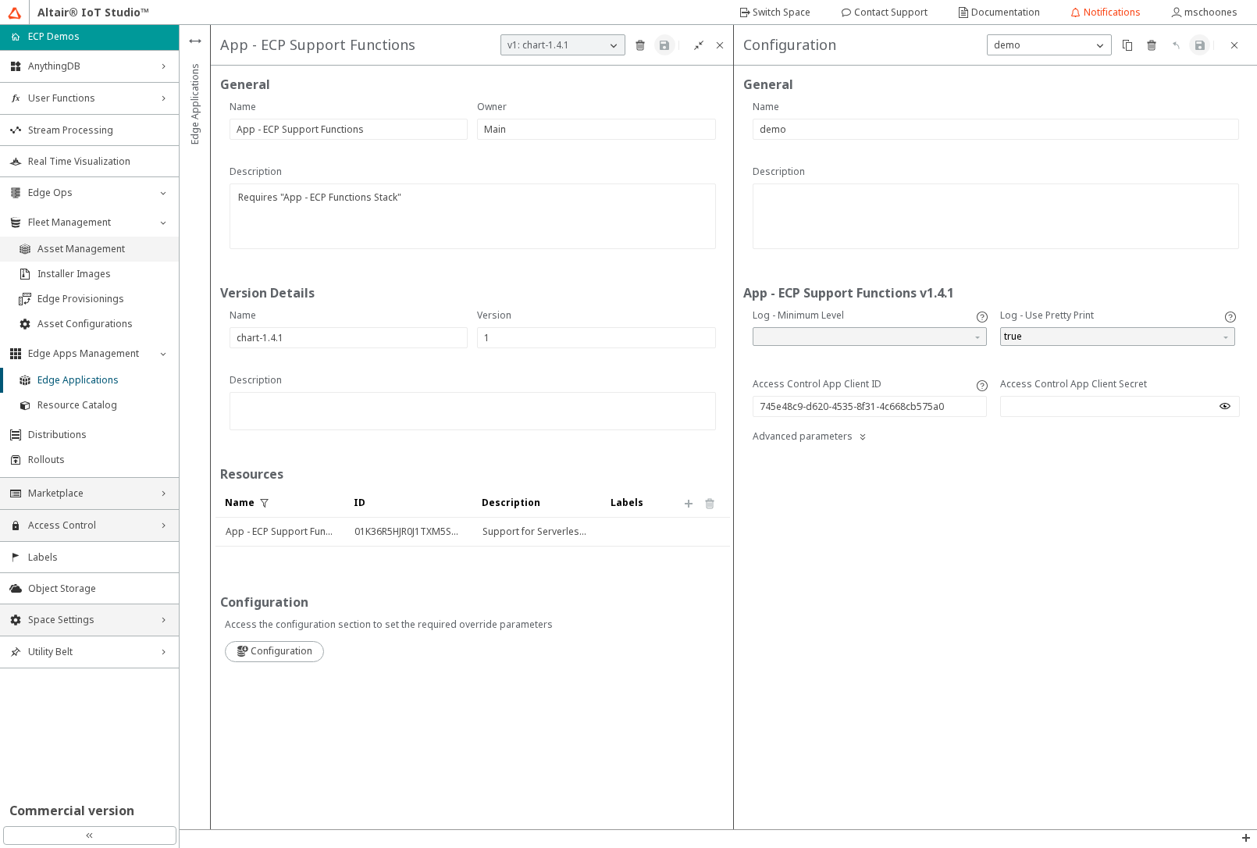
click at [62, 244] on span "Asset Management" at bounding box center [103, 249] width 132 height 12
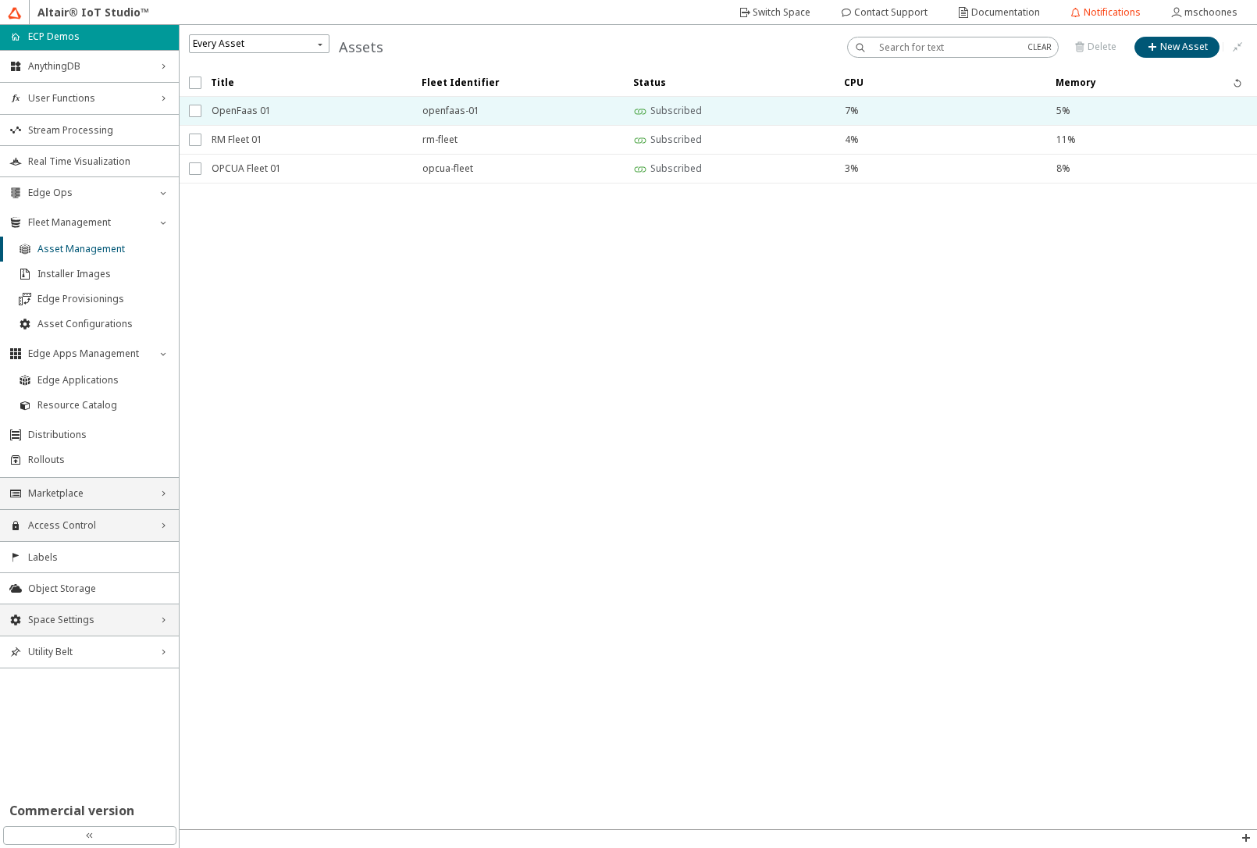
click at [258, 108] on span "OpenFaas 01" at bounding box center [307, 111] width 191 height 28
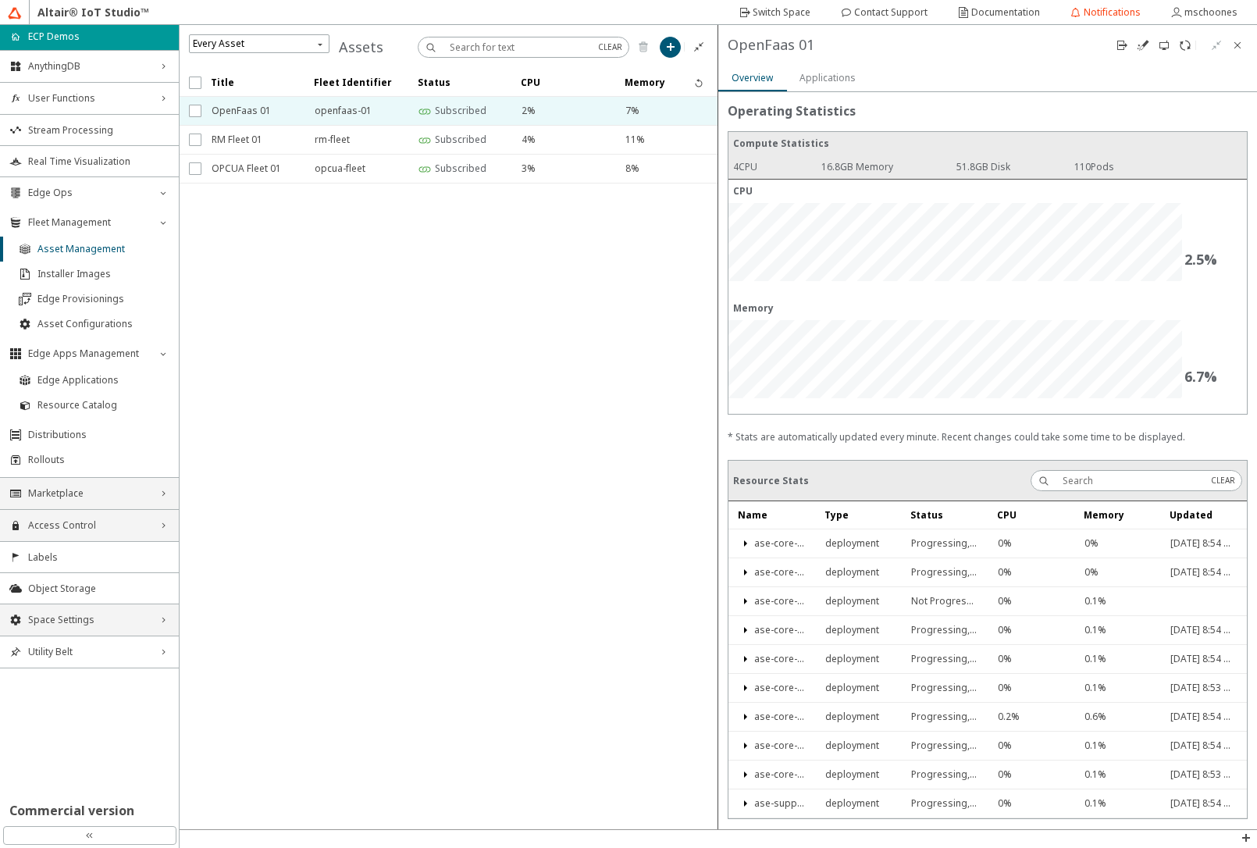
click at [0, 0] on slot "Applications" at bounding box center [0, 0] width 0 height 0
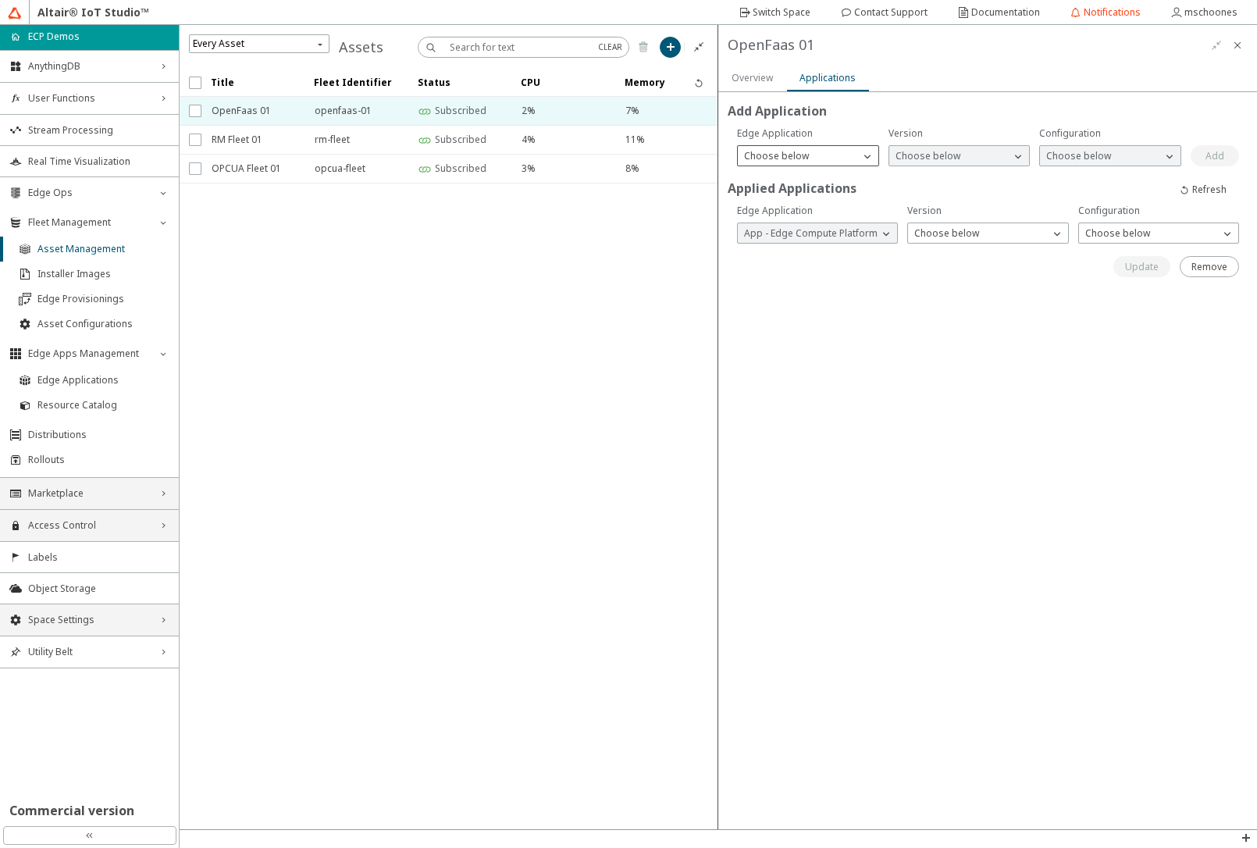
click at [819, 156] on div "Choose below" at bounding box center [799, 156] width 122 height 16
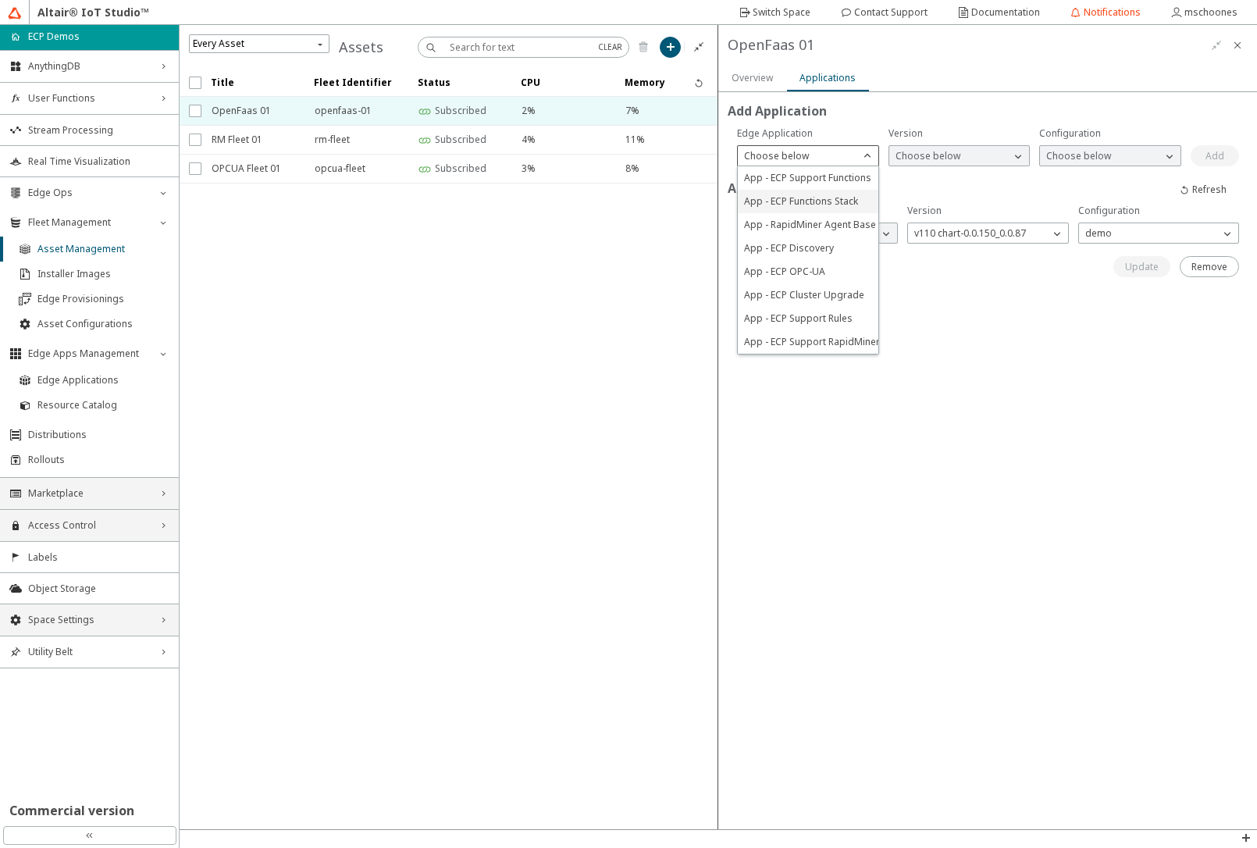
click at [827, 203] on span "App - ECP Functions Stack" at bounding box center [801, 200] width 114 height 13
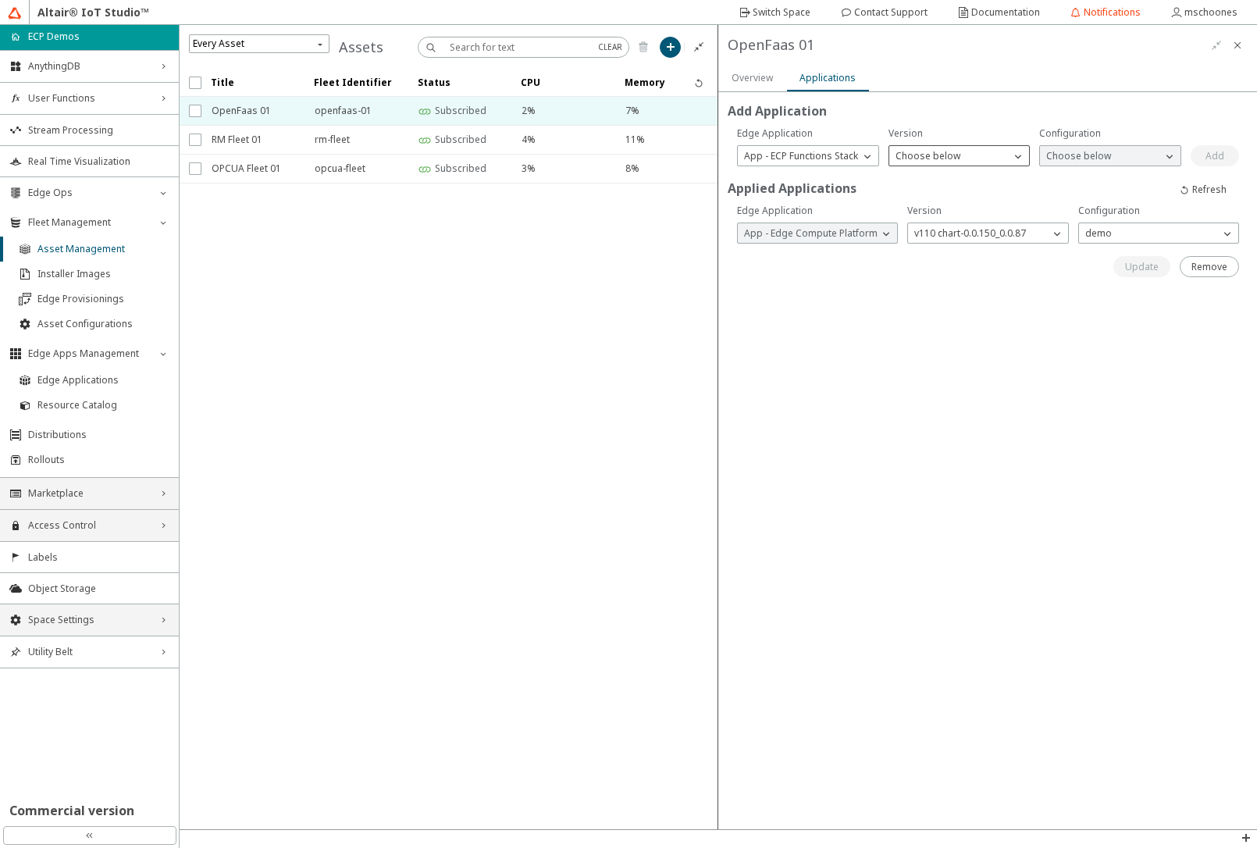
click at [911, 158] on p "Choose below" at bounding box center [927, 156] width 77 height 14
click at [921, 178] on span "v1 chart-1.12.0_1.0.2" at bounding box center [941, 177] width 90 height 13
click at [1058, 159] on p "Choose below" at bounding box center [1078, 156] width 77 height 14
click at [1066, 180] on span "demo" at bounding box center [1059, 177] width 27 height 13
click at [0, 0] on slot "Add" at bounding box center [0, 0] width 0 height 0
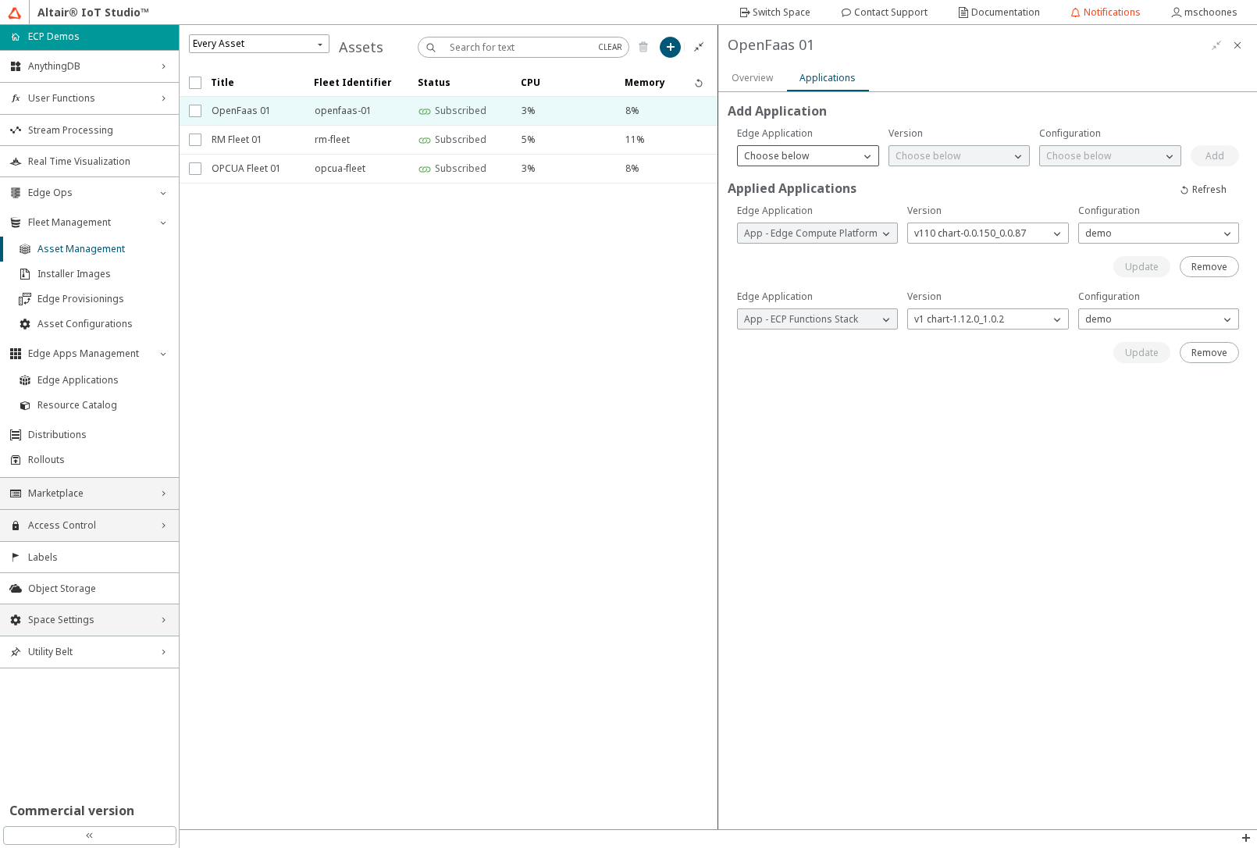
click at [829, 157] on div "Choose below" at bounding box center [799, 156] width 122 height 16
click at [818, 174] on span "App - ECP Support Functions" at bounding box center [807, 177] width 127 height 13
click at [956, 160] on p "Choose below" at bounding box center [927, 156] width 77 height 14
click at [948, 174] on span "v1 chart-1.4.1" at bounding box center [925, 177] width 59 height 13
click at [1124, 155] on div "Choose below" at bounding box center [1101, 156] width 122 height 16
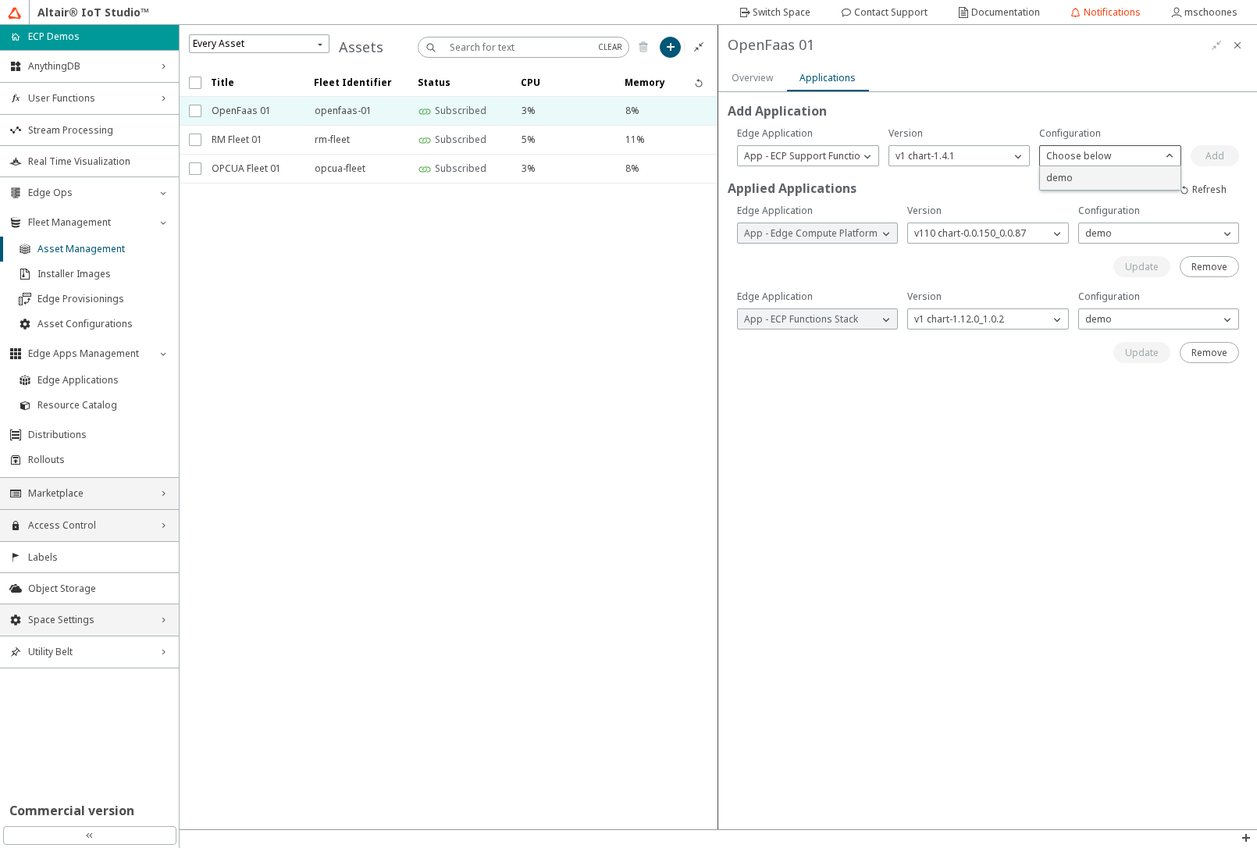
click at [1068, 175] on span "demo" at bounding box center [1059, 177] width 27 height 13
click at [0, 0] on slot "Add" at bounding box center [0, 0] width 0 height 0
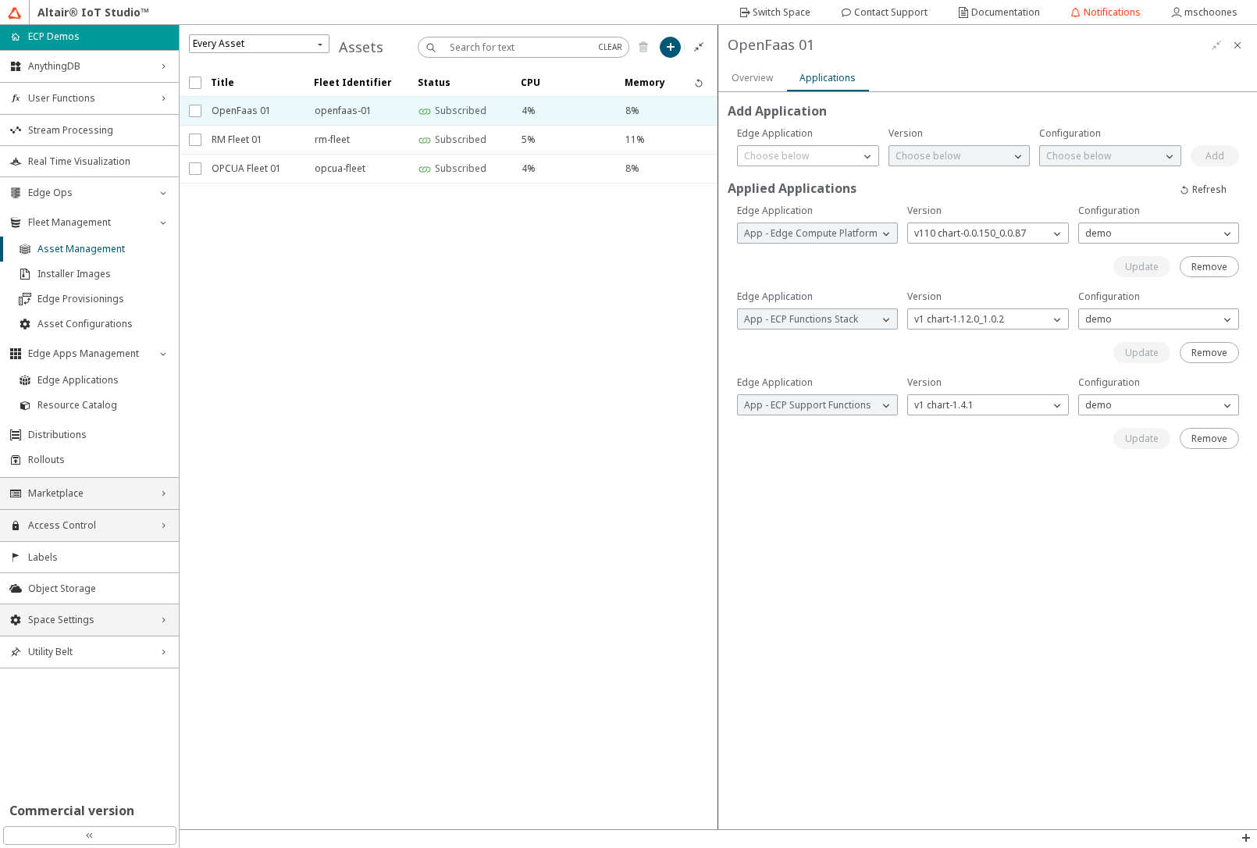
click at [624, 490] on iron-scroll-threshold "Title Fleet Identifier Status CPU Memory" at bounding box center [449, 449] width 539 height 761
click at [1249, 842] on iron-icon at bounding box center [1246, 838] width 12 height 12
click at [1176, 815] on p "API Inspector" at bounding box center [1211, 817] width 94 height 14
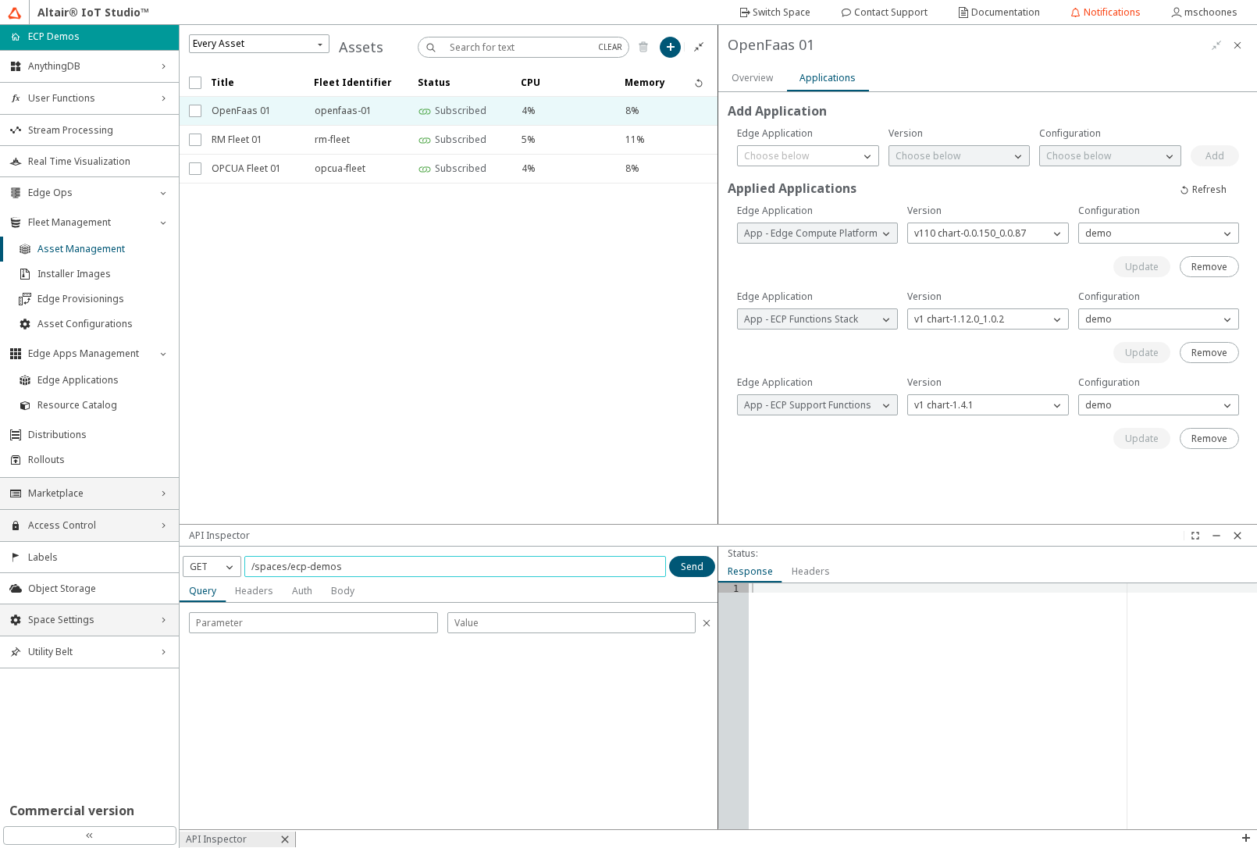
click at [393, 567] on input "/spaces/ecp-demos" at bounding box center [455, 566] width 408 height 13
type input "/spaces/ecp-demos/functions"
click at [216, 566] on div "GET" at bounding box center [203, 567] width 38 height 16
click at [216, 610] on p "POST" at bounding box center [212, 612] width 57 height 14
click at [0, 0] on slot "Body" at bounding box center [0, 0] width 0 height 0
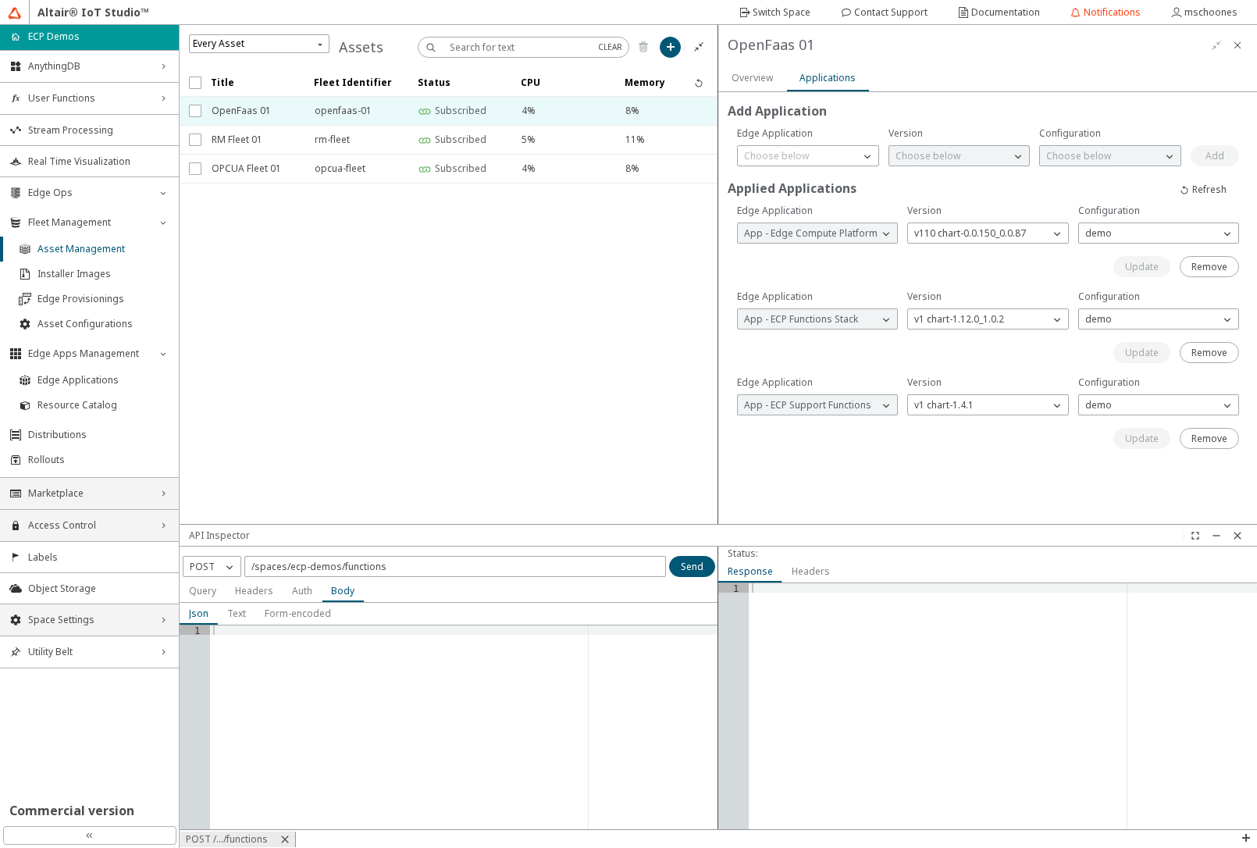
click at [318, 663] on div at bounding box center [464, 737] width 508 height 223
paste textarea "}"
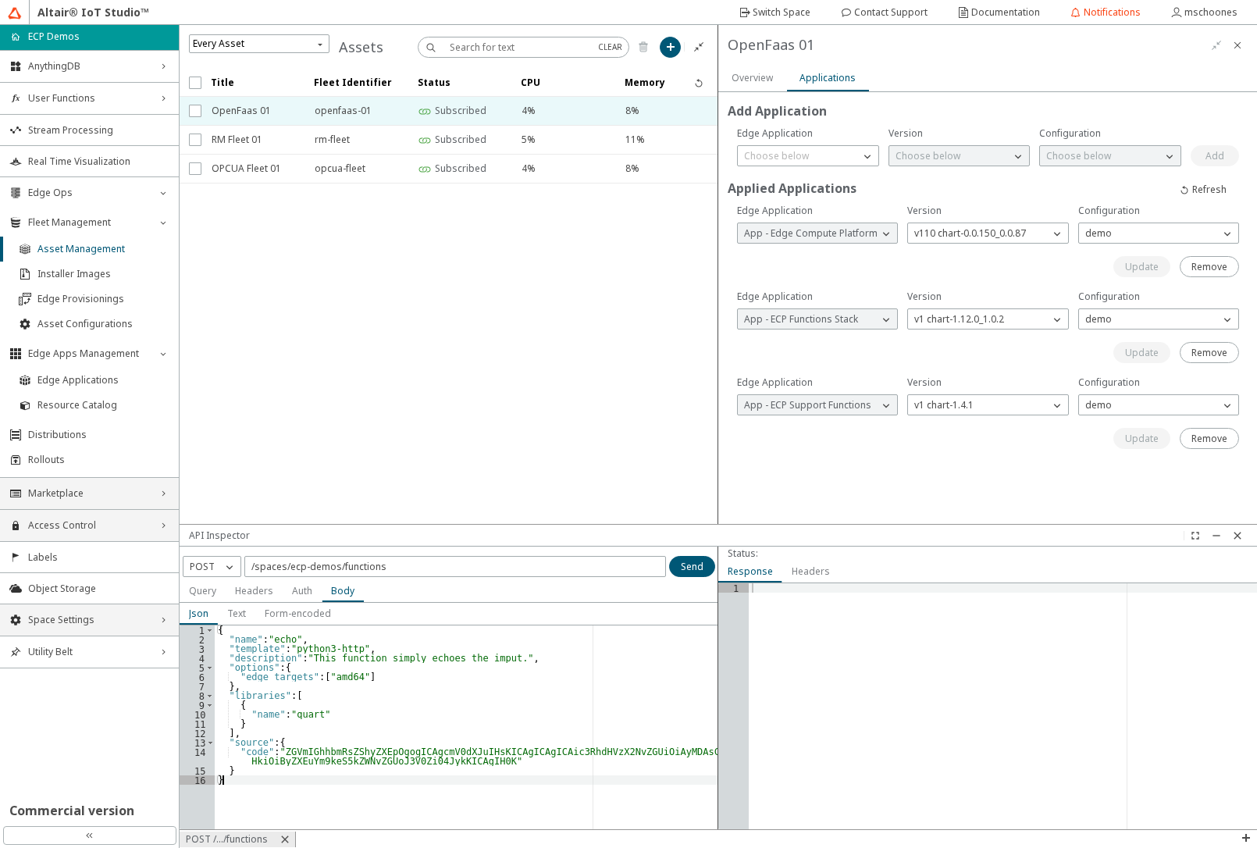
click at [269, 639] on div "{ "name" : "echo" , "template" : "python3-http" , "description" : "This functio…" at bounding box center [467, 737] width 504 height 223
type textarea ""name": "edge-echo","
click at [679, 572] on paper-button "Send" at bounding box center [692, 566] width 46 height 21
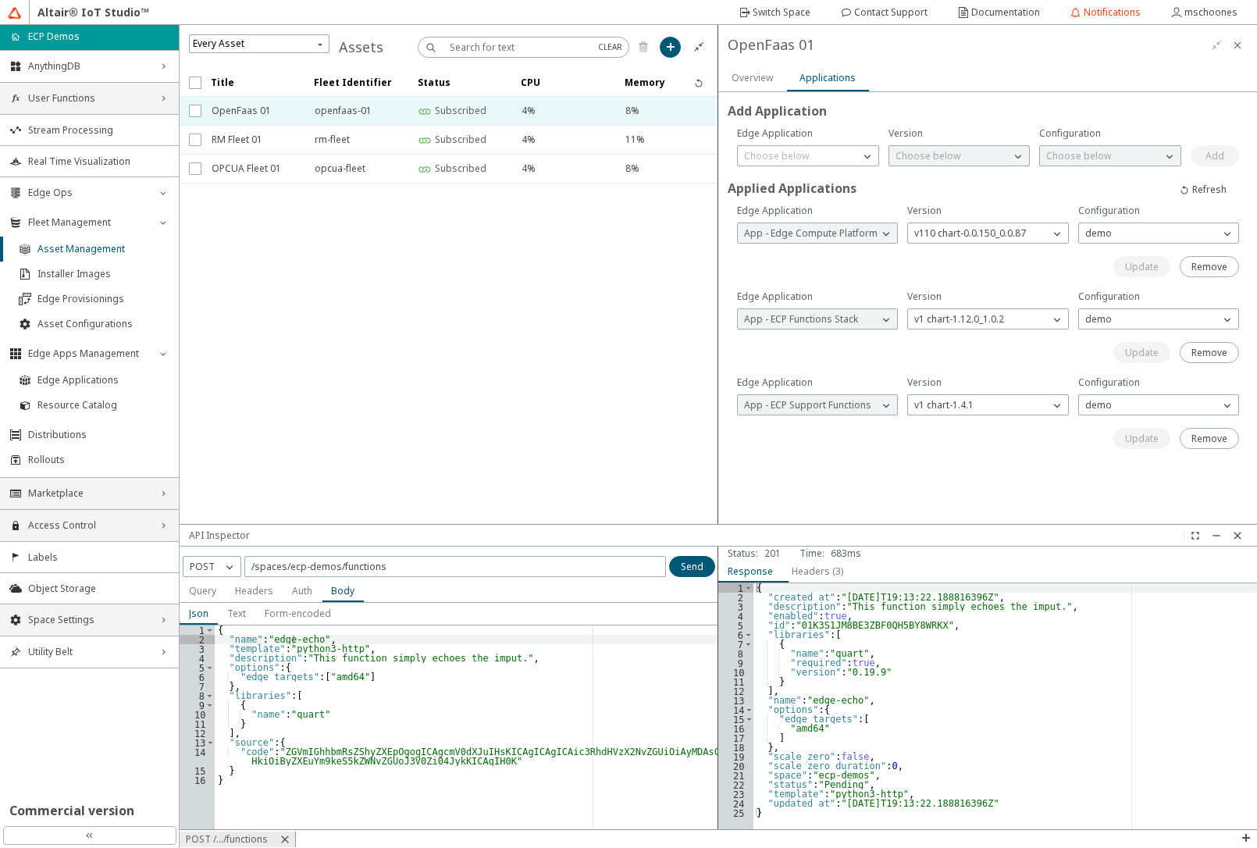
click at [55, 94] on span "User Functions" at bounding box center [89, 98] width 123 height 12
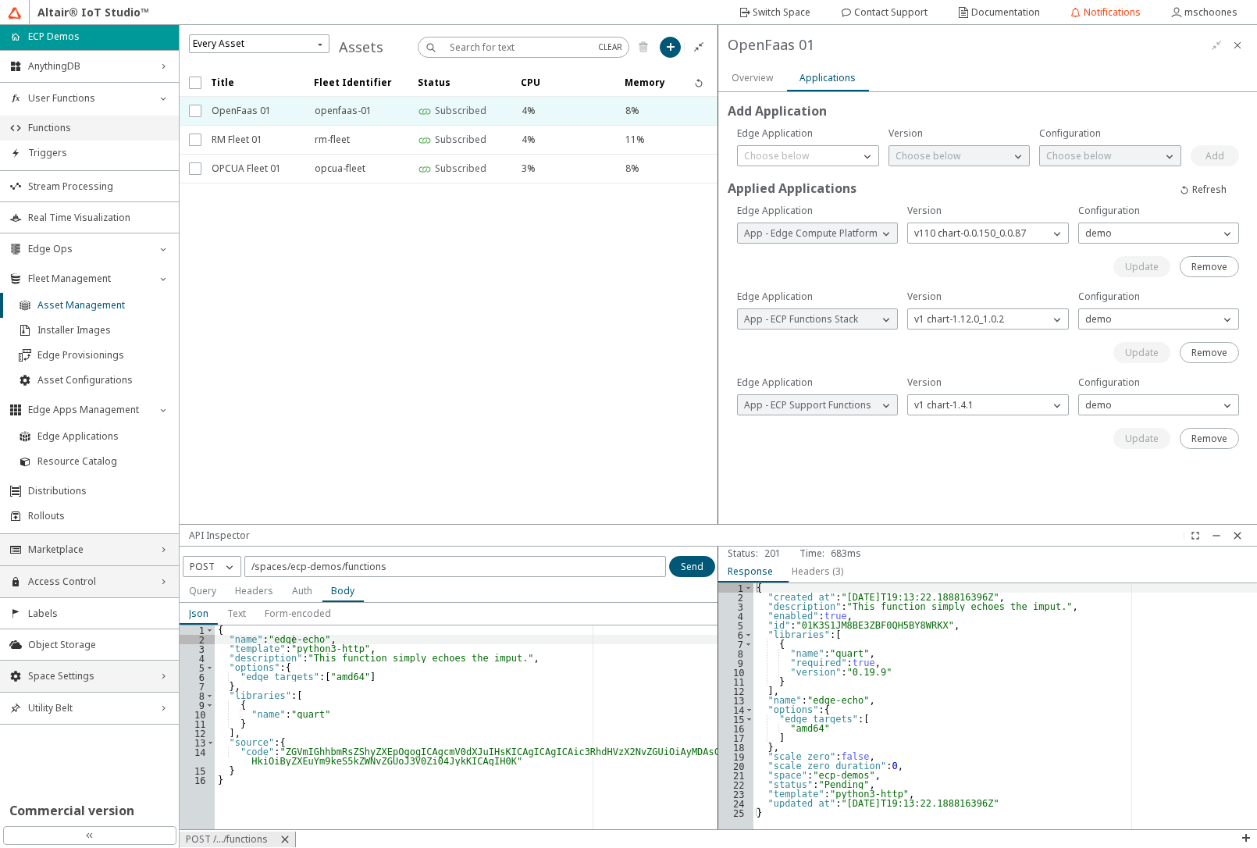
click at [52, 124] on span "Functions" at bounding box center [98, 128] width 141 height 12
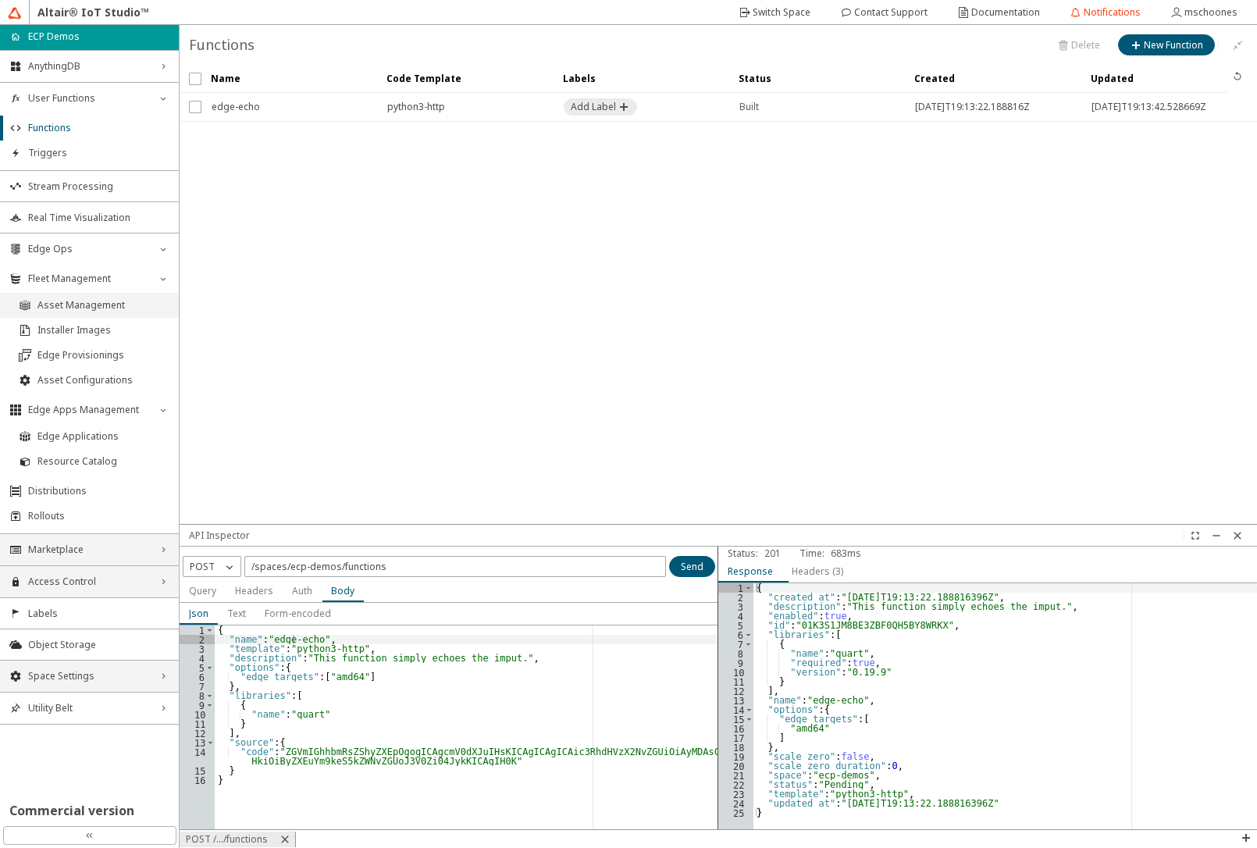
click at [91, 308] on span "Asset Management" at bounding box center [103, 305] width 132 height 12
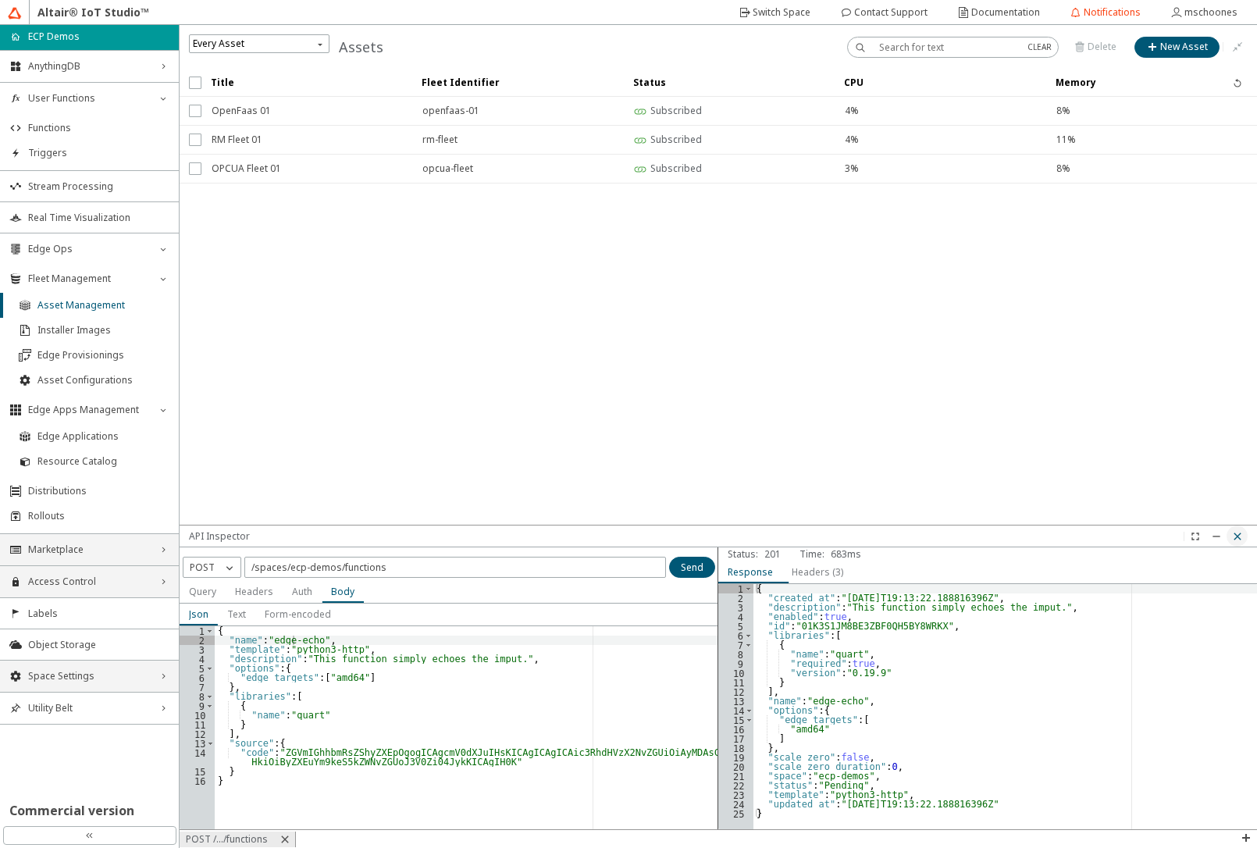
click at [1239, 533] on iron-icon at bounding box center [1238, 536] width 12 height 12
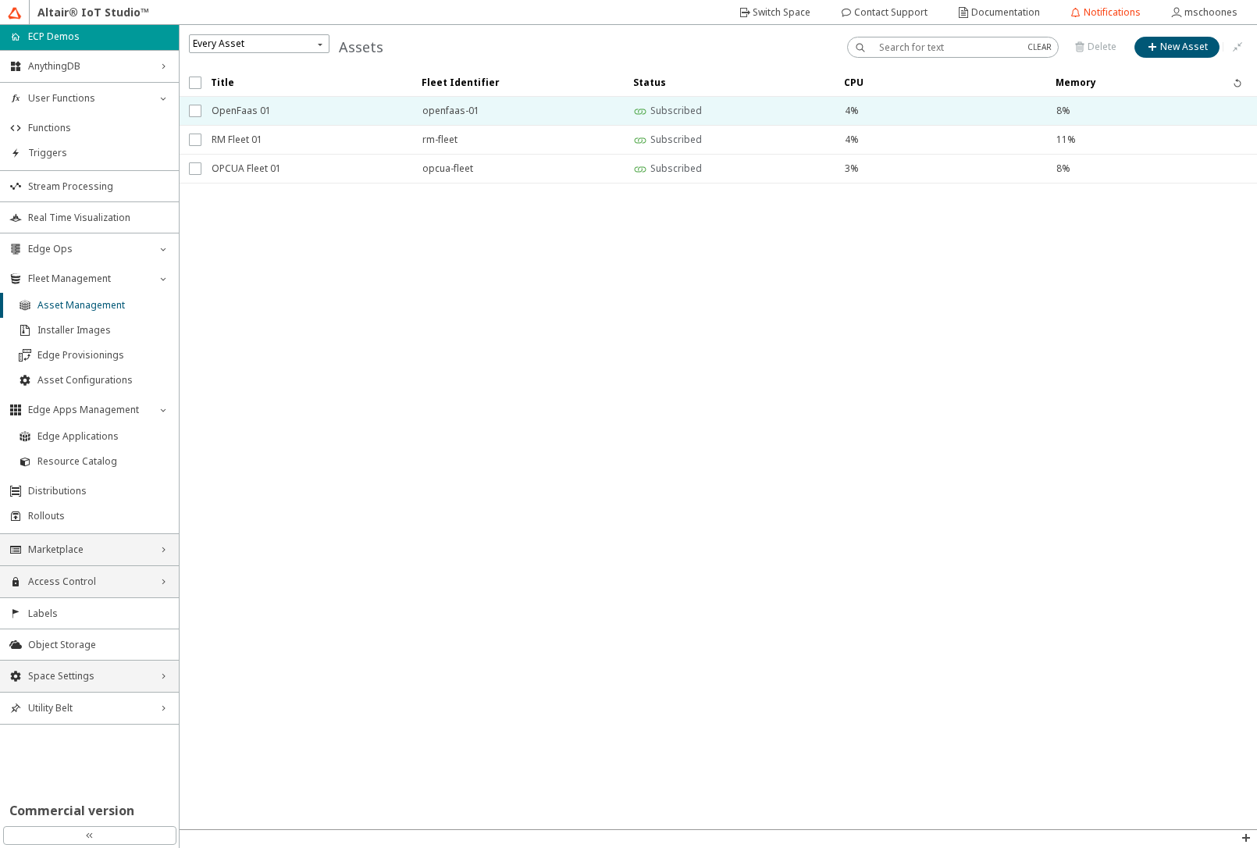
click at [276, 112] on span "OpenFaas 01" at bounding box center [307, 111] width 191 height 28
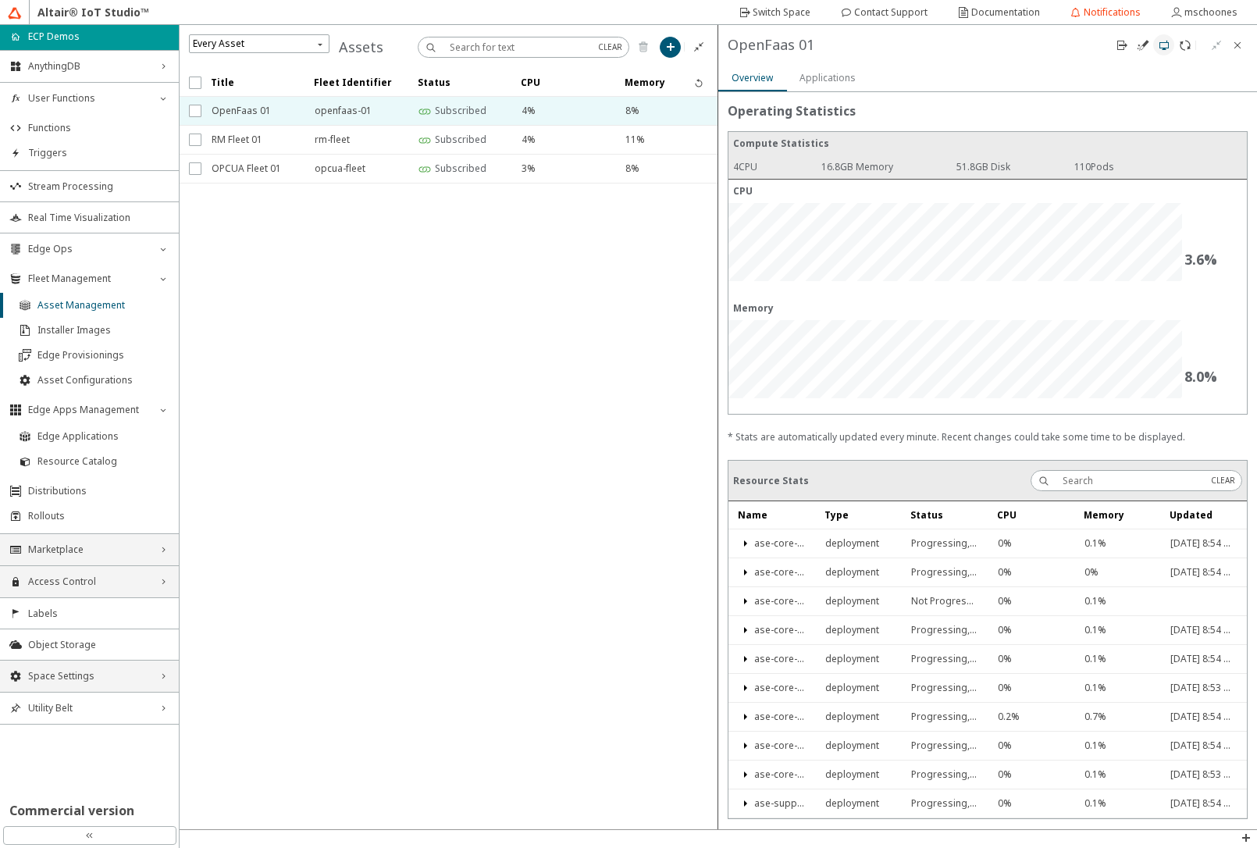
click at [1169, 44] on iron-icon at bounding box center [1164, 45] width 12 height 12
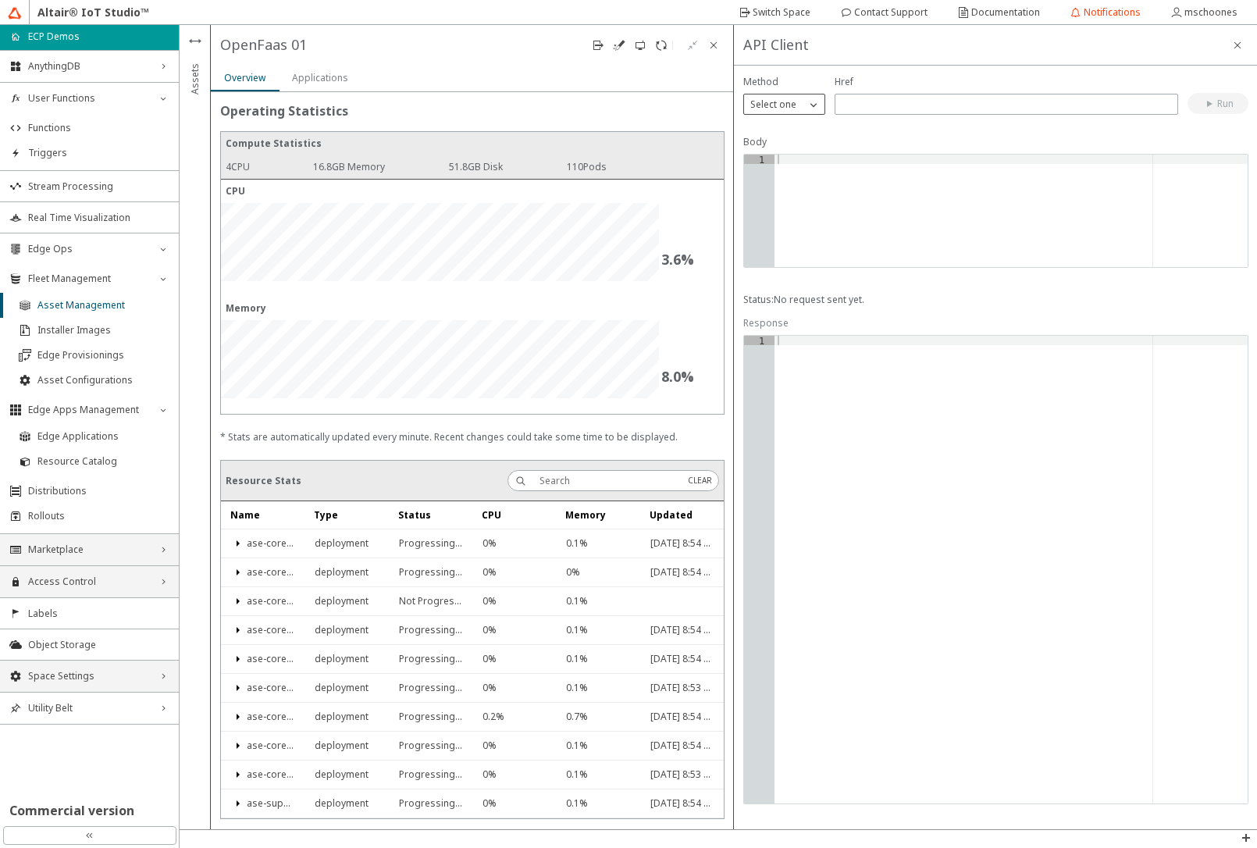
click at [793, 106] on p "Select one" at bounding box center [773, 105] width 59 height 14
click at [799, 150] on p "POST" at bounding box center [784, 150] width 80 height 14
click at [882, 102] on input "text" at bounding box center [1007, 104] width 330 height 13
type input "/support/[PERSON_NAME]/functions"
click at [859, 212] on div at bounding box center [1011, 220] width 473 height 131
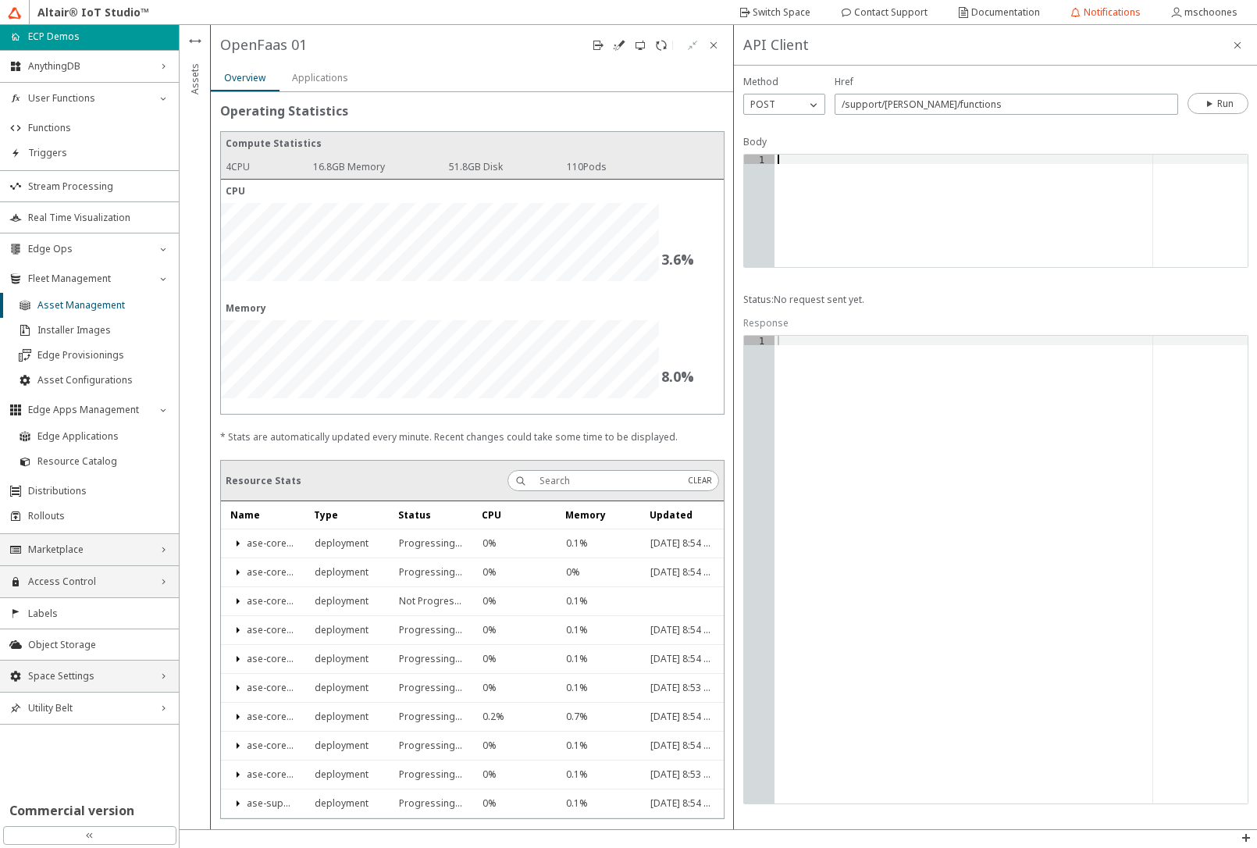
type textarea "{"
type textarea ""name": "edge-echo"
click at [0, 0] on slot "Run" at bounding box center [0, 0] width 0 height 0
click at [956, 105] on input "/support/[PERSON_NAME]/functions" at bounding box center [1007, 104] width 330 height 13
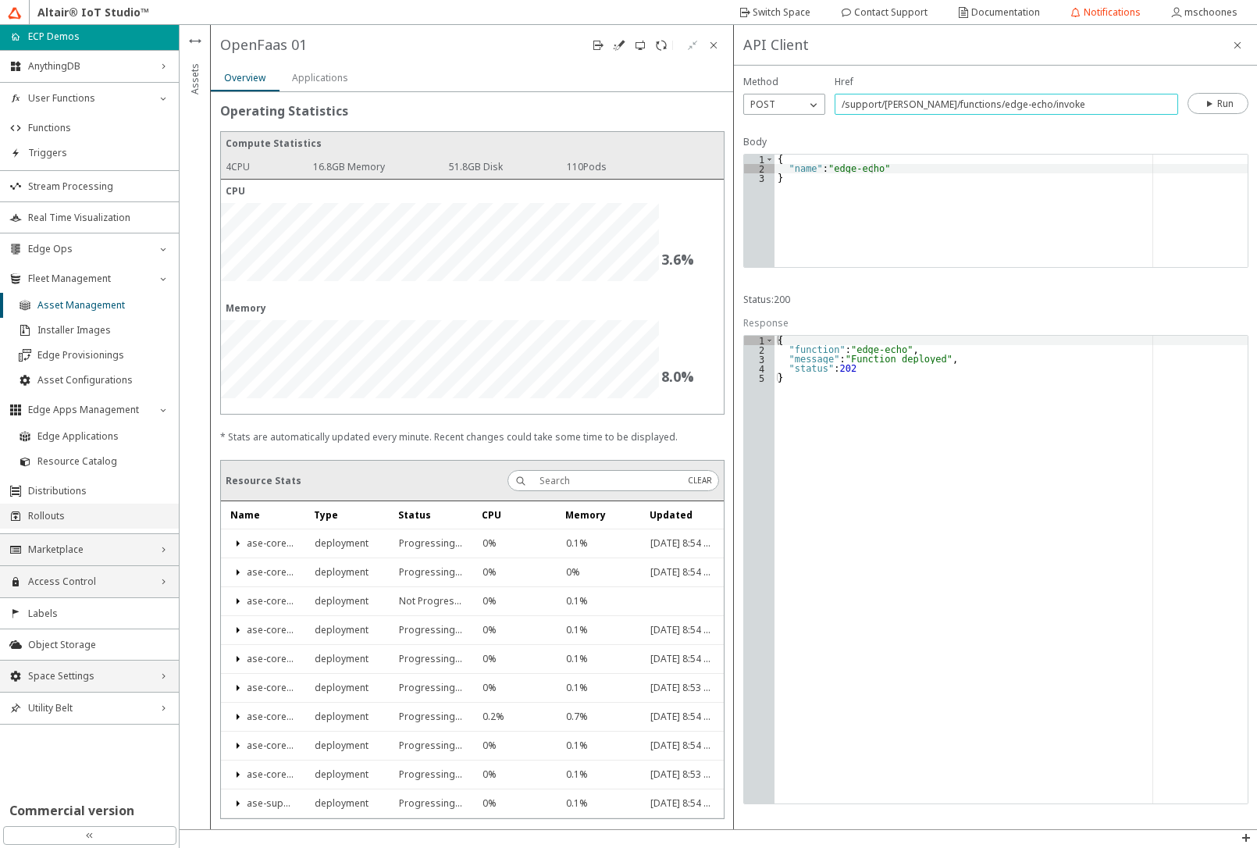
type input "/support/[PERSON_NAME]/functions/edge-echo/invoke"
click at [802, 172] on div "{ "name" : "edge-echo" }" at bounding box center [1011, 220] width 473 height 131
click at [1207, 102] on iron-icon at bounding box center [1210, 104] width 14 height 12
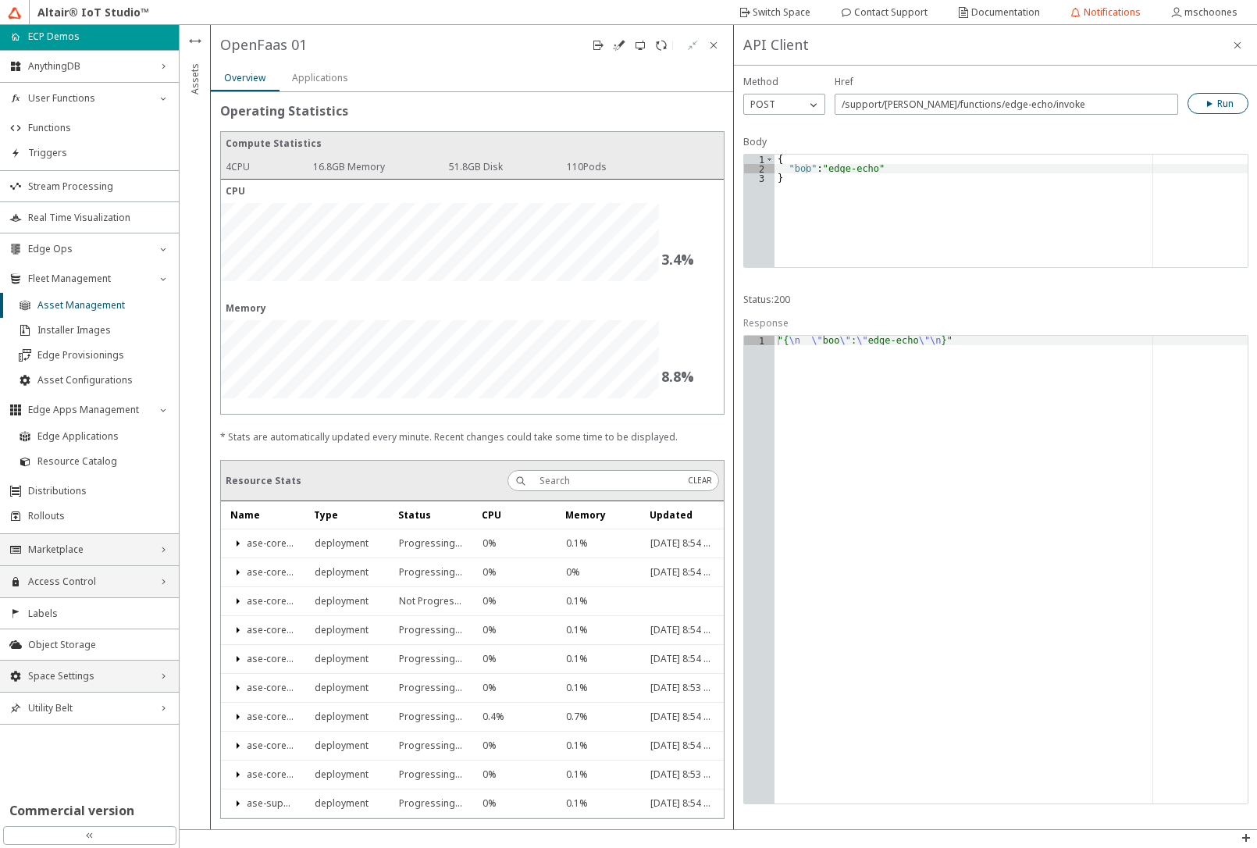
scroll to position [0, 0]
click at [793, 178] on div "{ "boo" : "edge-echo" }" at bounding box center [1011, 220] width 473 height 131
type textarea "{"boo":"edge-echo"}"
click at [1202, 99] on paper-button "Run" at bounding box center [1218, 103] width 61 height 21
click at [1089, 108] on input "/support/[PERSON_NAME]/functions/edge-echo/invoke" at bounding box center [1007, 104] width 330 height 13
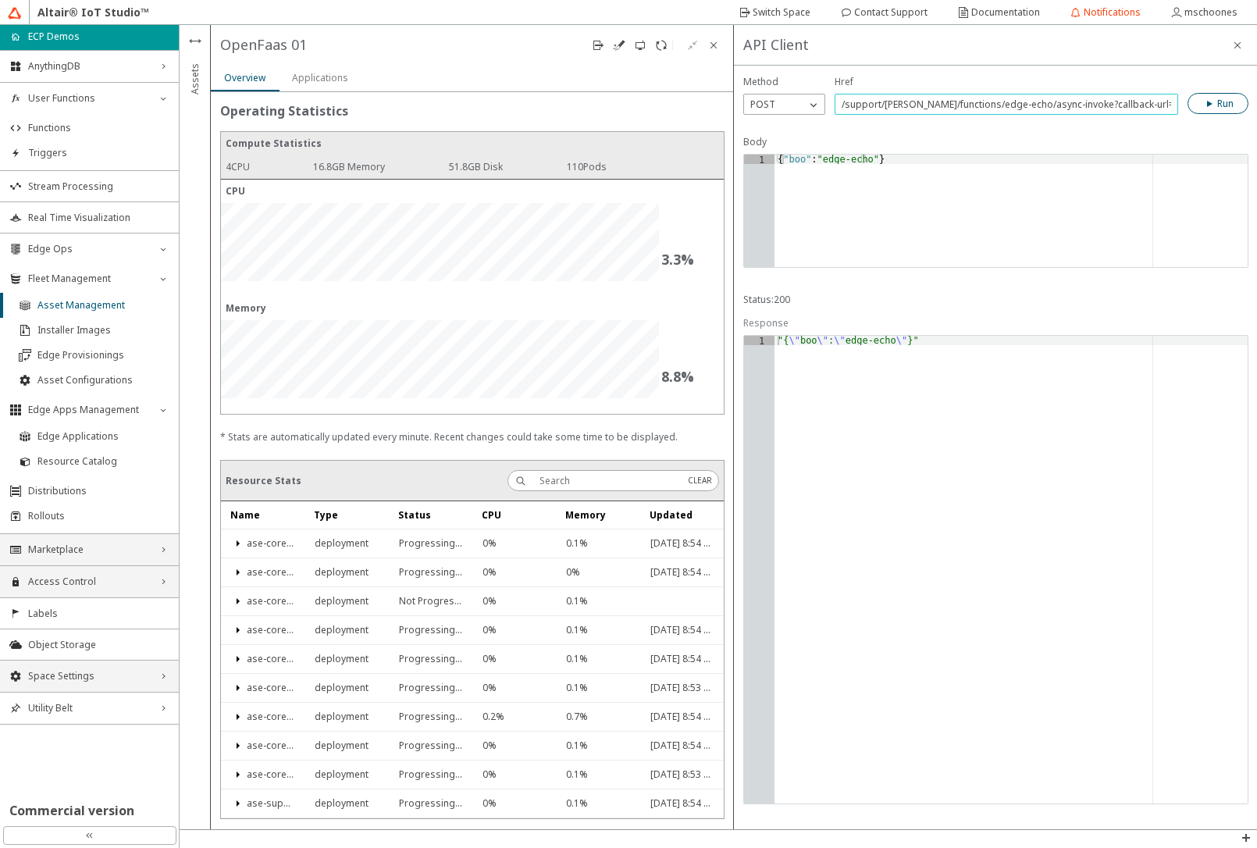
paste input "[URL][DOMAIN_NAME]"
type input "/support/[PERSON_NAME]/functions/edge-echo/async-invoke?callback-url=[URL][DOMA…"
click at [853, 160] on div "{ "boo" : "edge-echo" }" at bounding box center [1011, 220] width 473 height 131
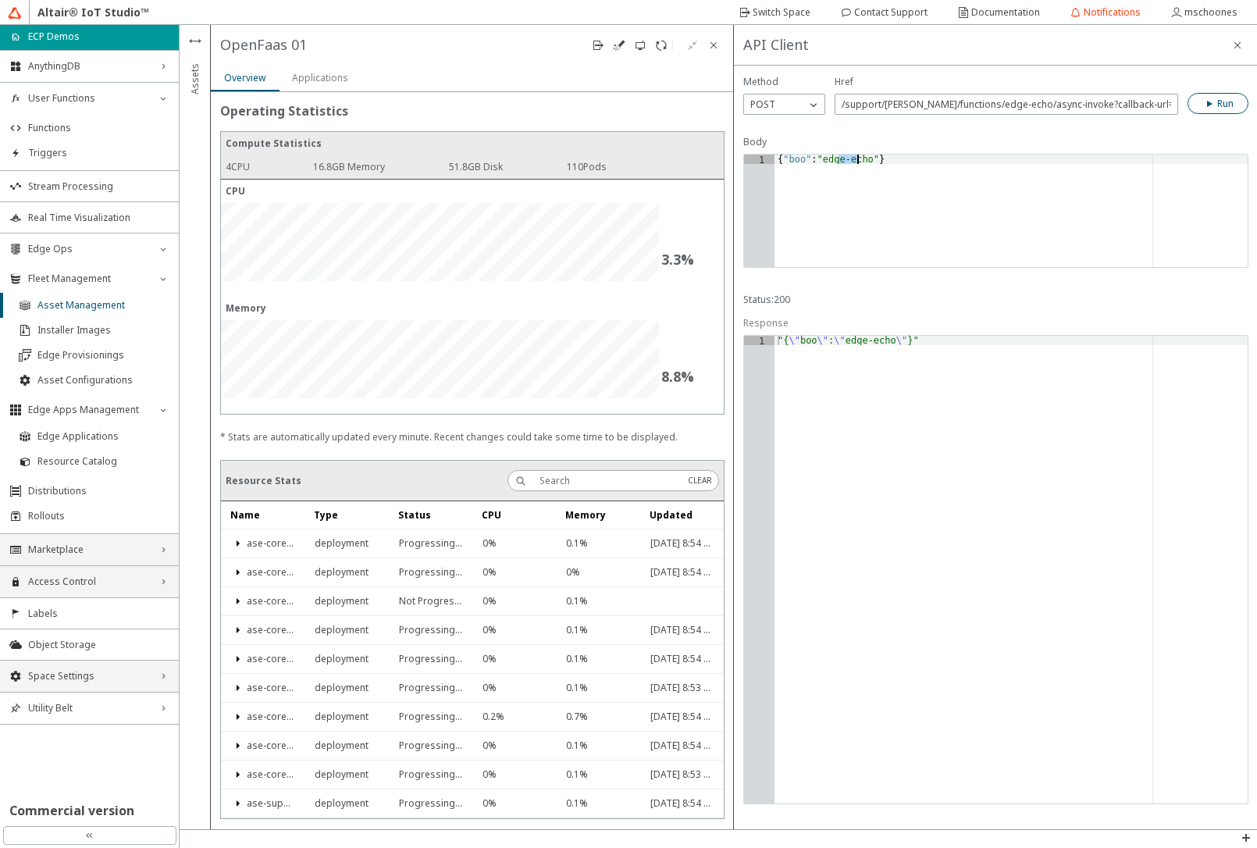
click at [853, 160] on div "{ "boo" : "edge-echo" }" at bounding box center [1011, 220] width 473 height 131
type textarea "{"thunder":"lightning"}"
click at [1206, 102] on iron-icon at bounding box center [1210, 104] width 14 height 12
